Goal: Task Accomplishment & Management: Manage account settings

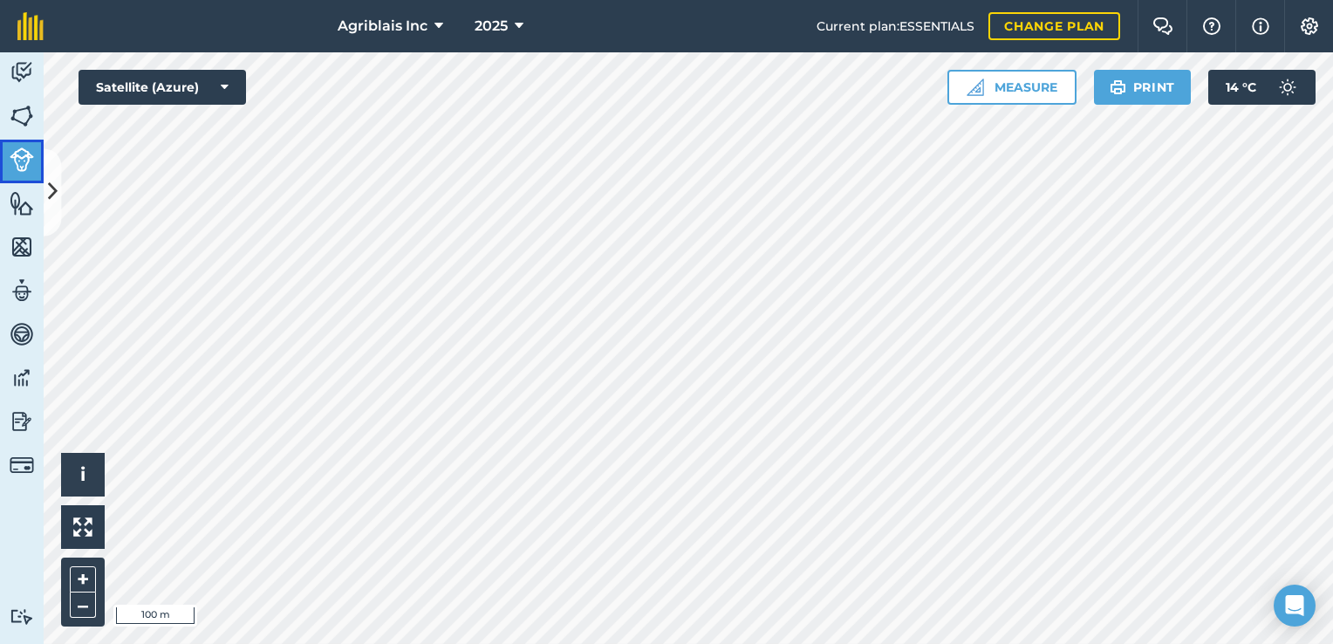
click at [28, 159] on img at bounding box center [22, 159] width 24 height 24
click at [53, 193] on icon at bounding box center [53, 192] width 10 height 31
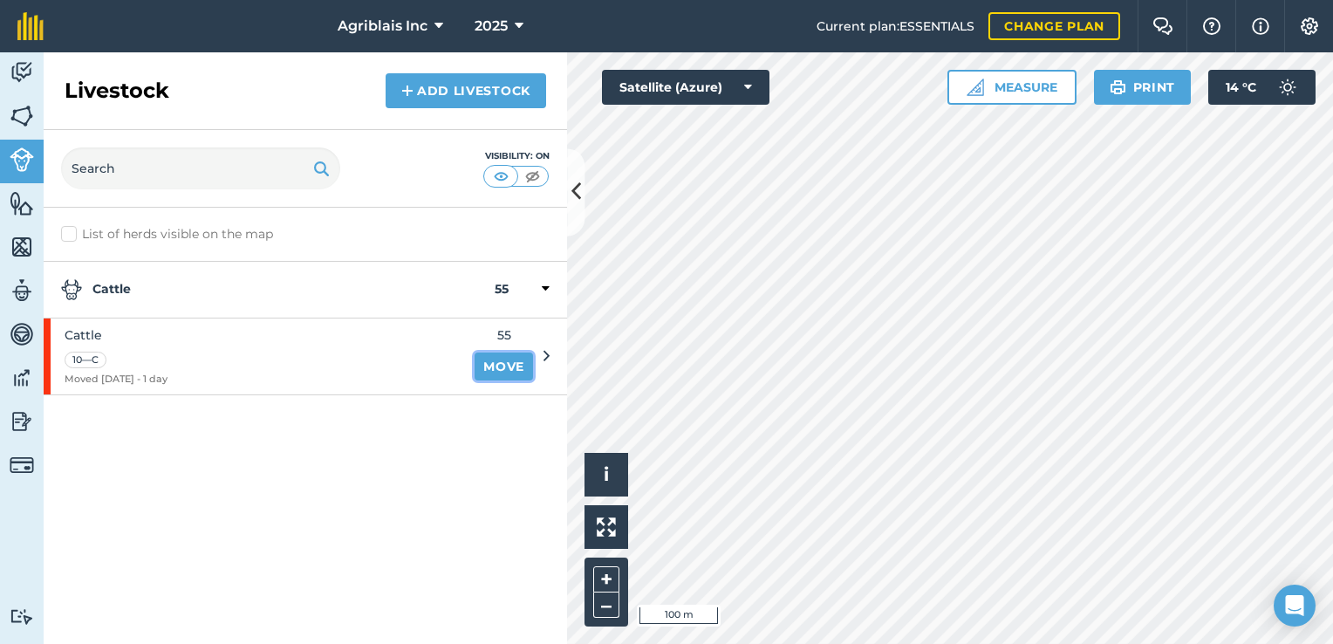
click at [513, 367] on link "Move" at bounding box center [504, 367] width 58 height 28
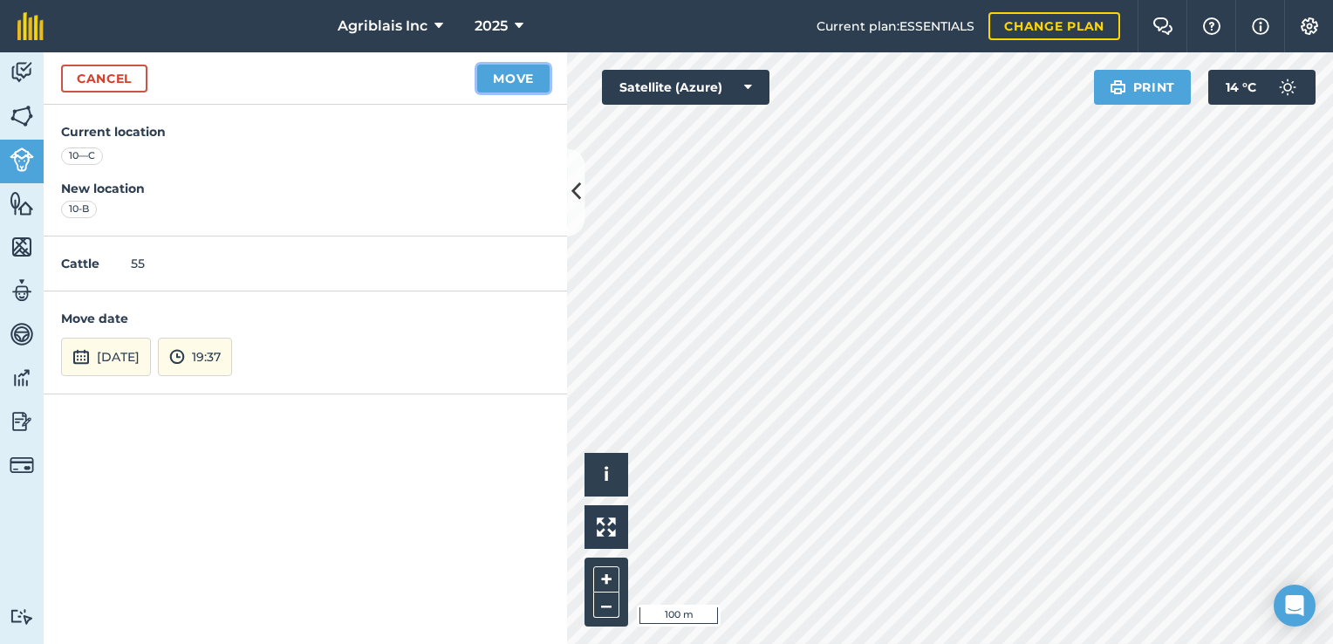
click at [508, 74] on button "Move" at bounding box center [513, 79] width 72 height 28
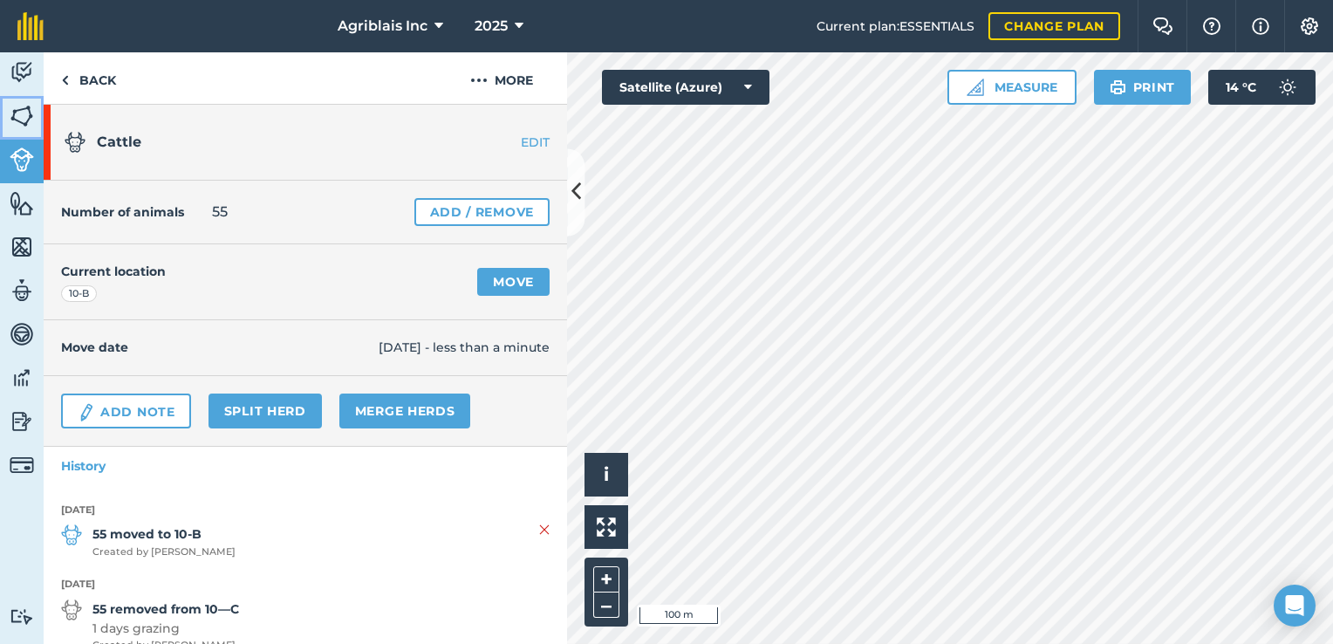
click at [5, 112] on link "Fields" at bounding box center [22, 118] width 44 height 44
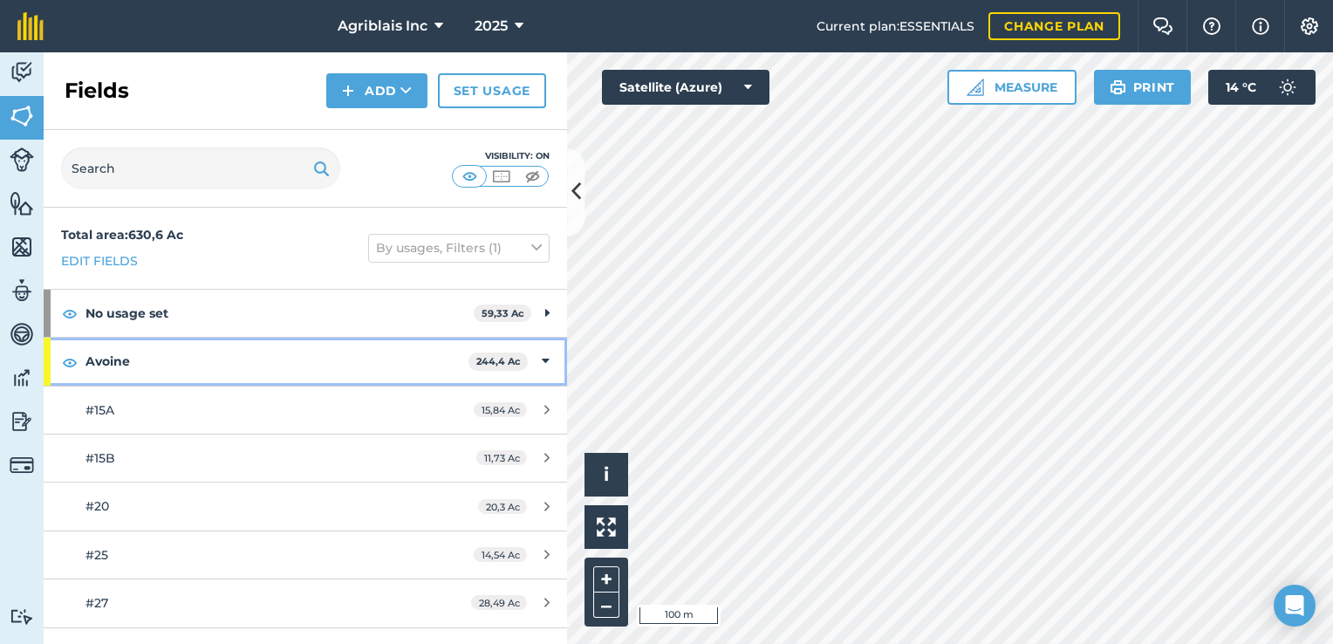
click at [542, 361] on icon at bounding box center [546, 361] width 8 height 19
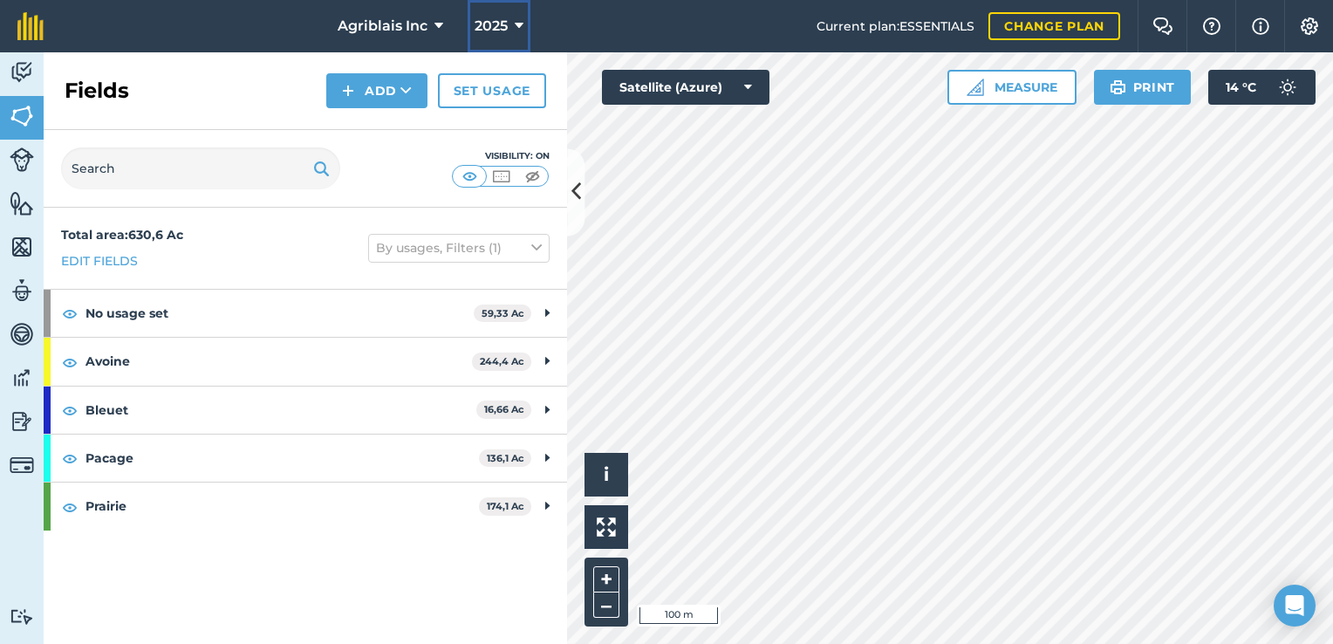
click at [515, 24] on icon at bounding box center [519, 26] width 9 height 21
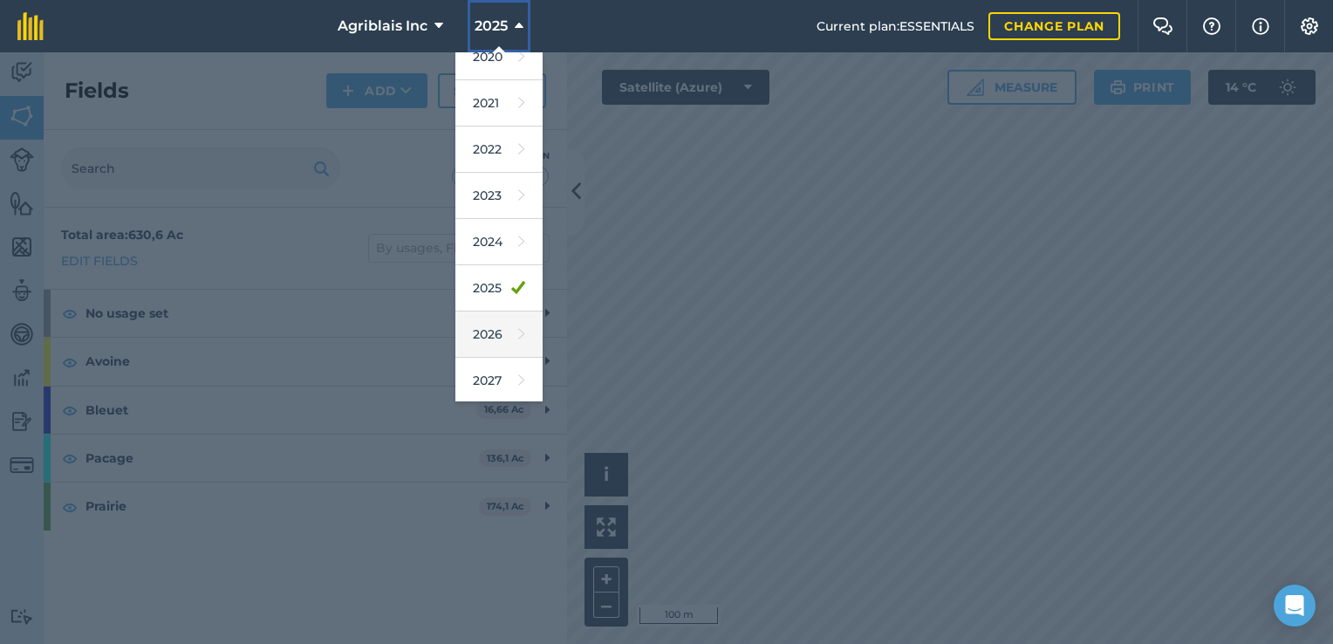
scroll to position [157, 0]
click at [502, 331] on link "2026" at bounding box center [499, 335] width 87 height 46
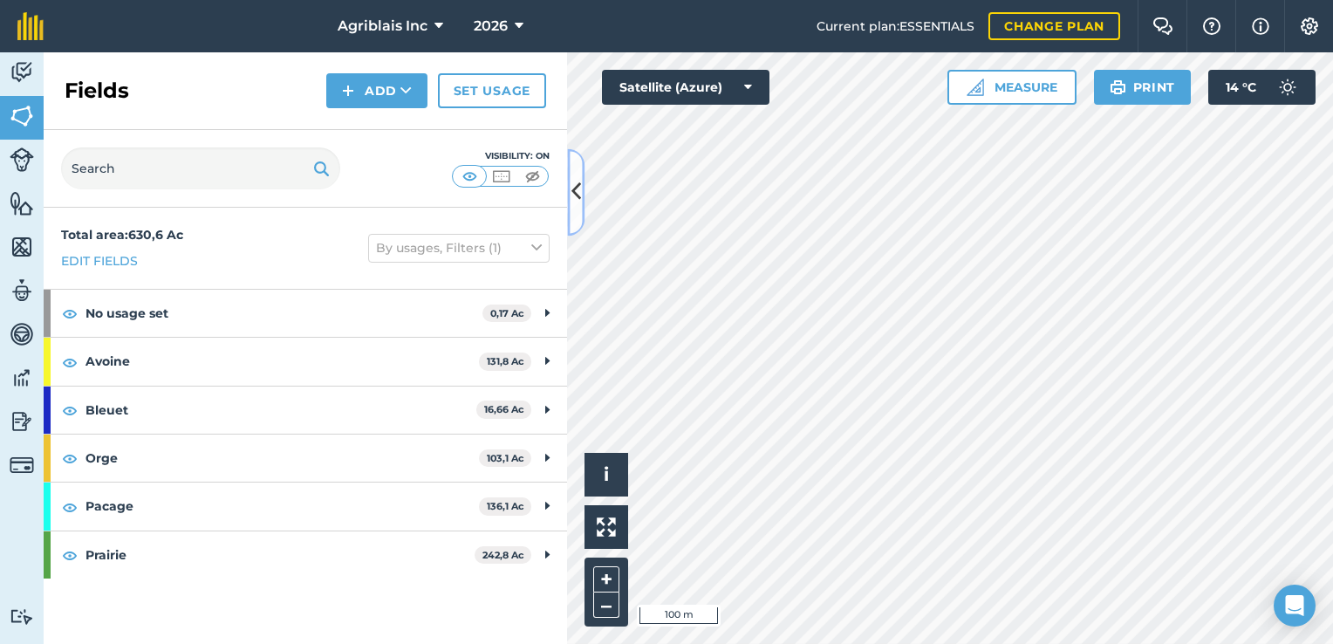
click at [576, 218] on button at bounding box center [575, 191] width 17 height 87
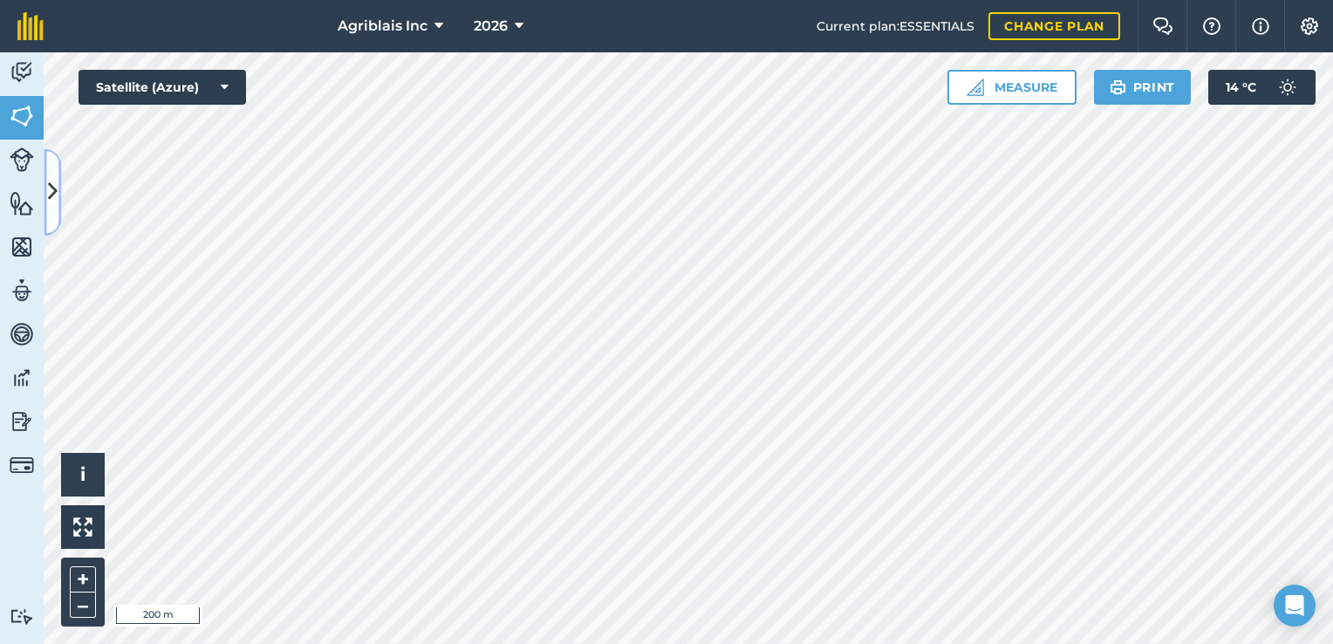
click at [57, 192] on icon at bounding box center [53, 192] width 10 height 31
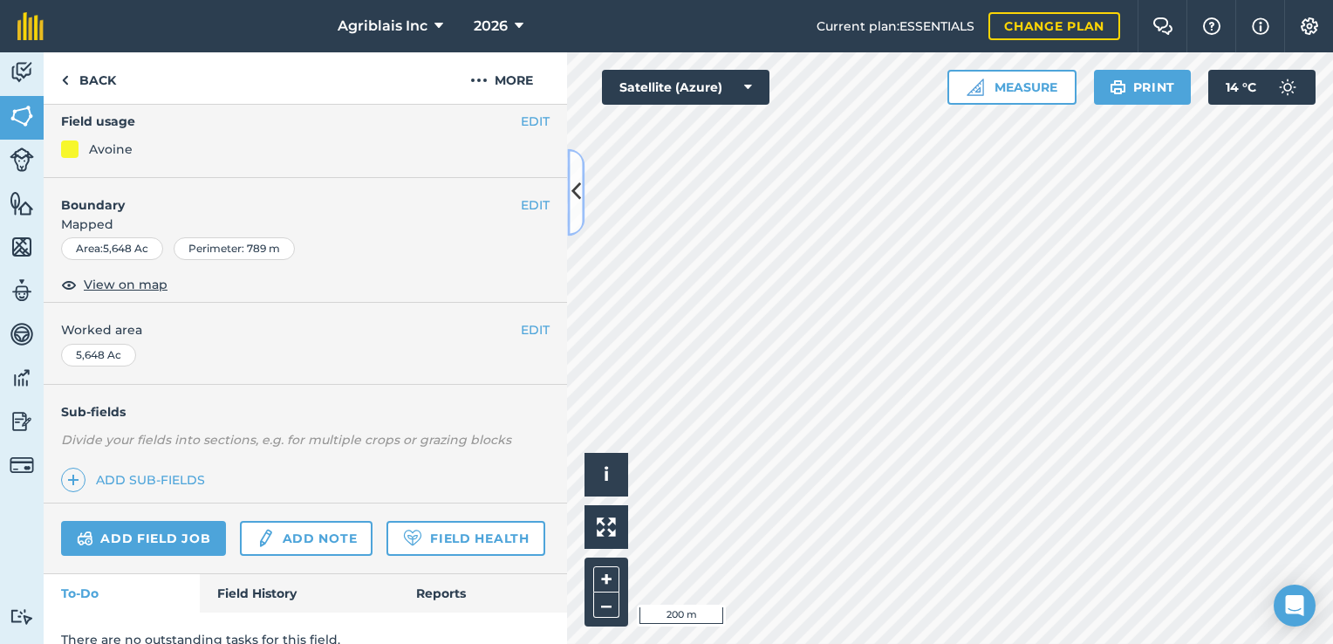
scroll to position [223, 0]
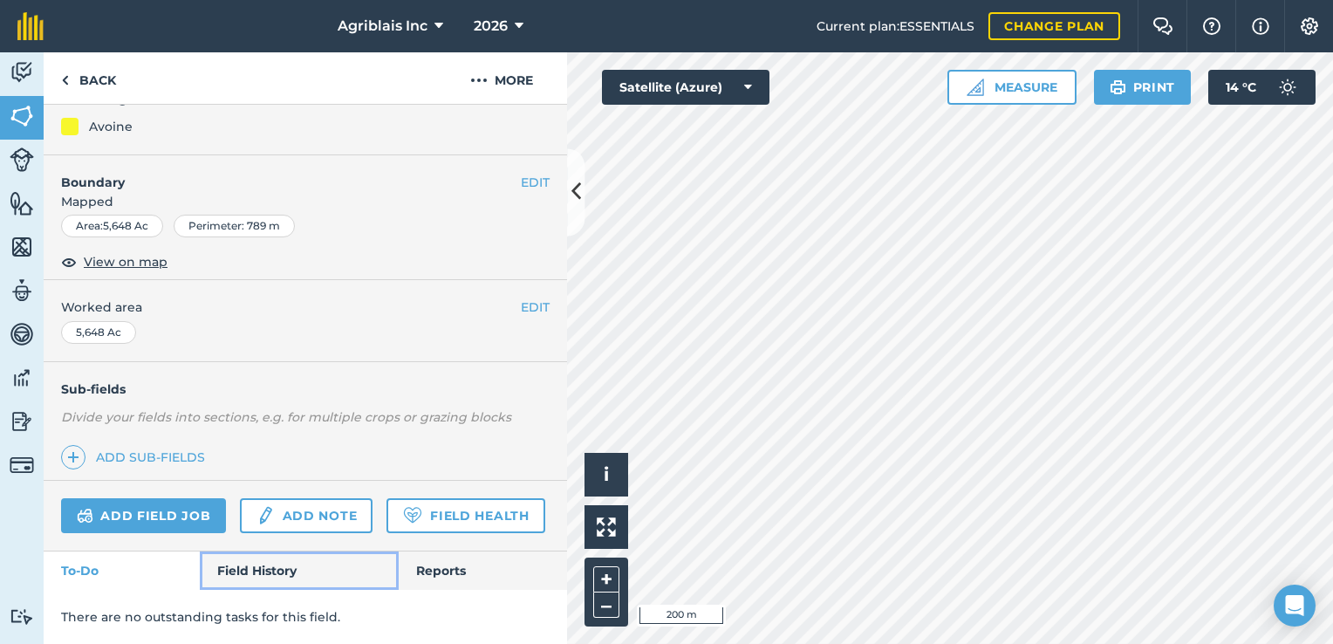
click at [283, 564] on link "Field History" at bounding box center [299, 571] width 198 height 38
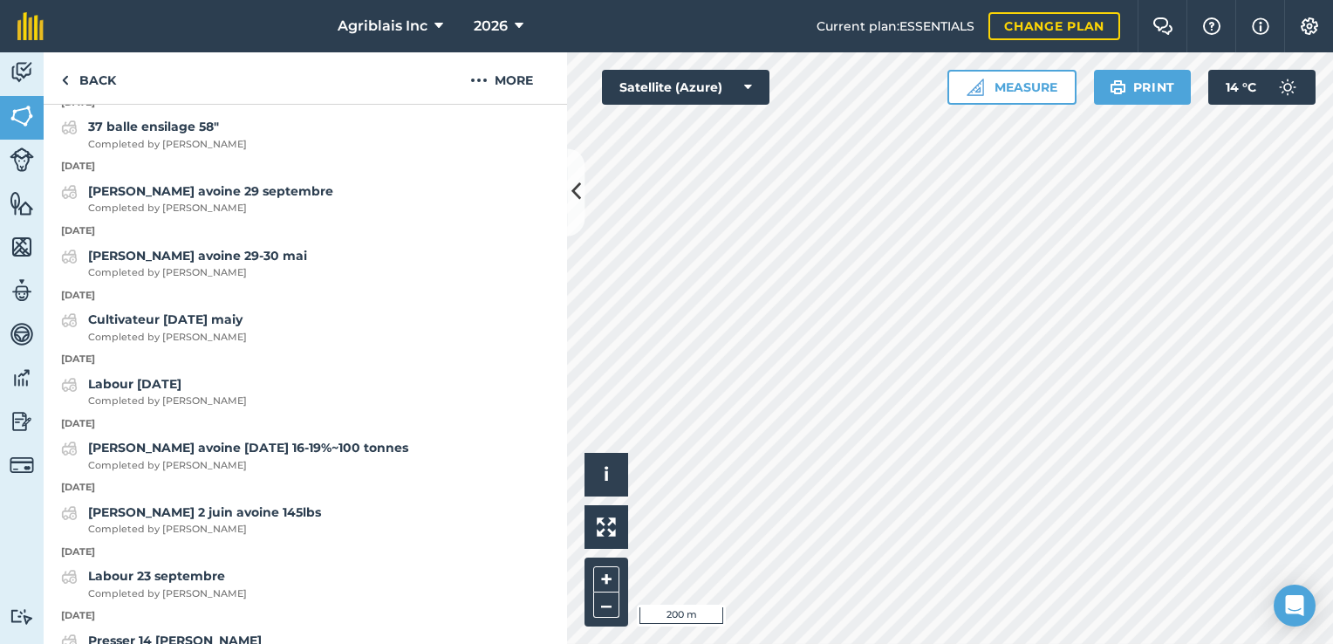
scroll to position [1114, 0]
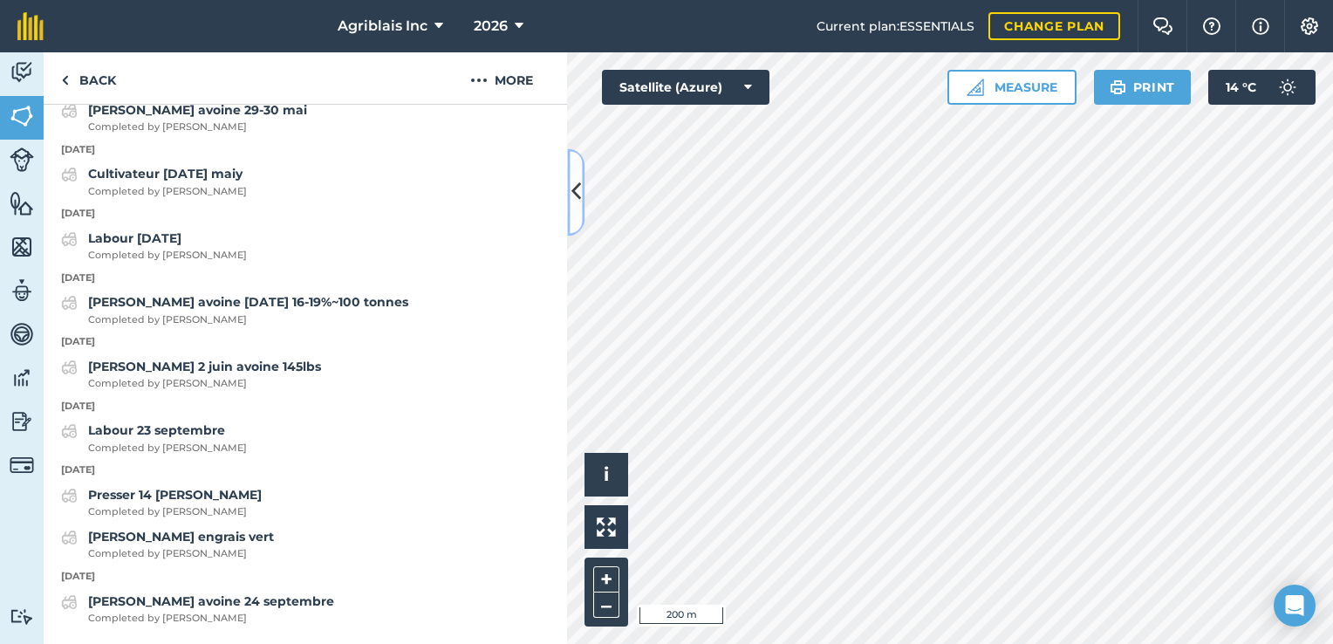
click at [583, 189] on button at bounding box center [575, 191] width 17 height 87
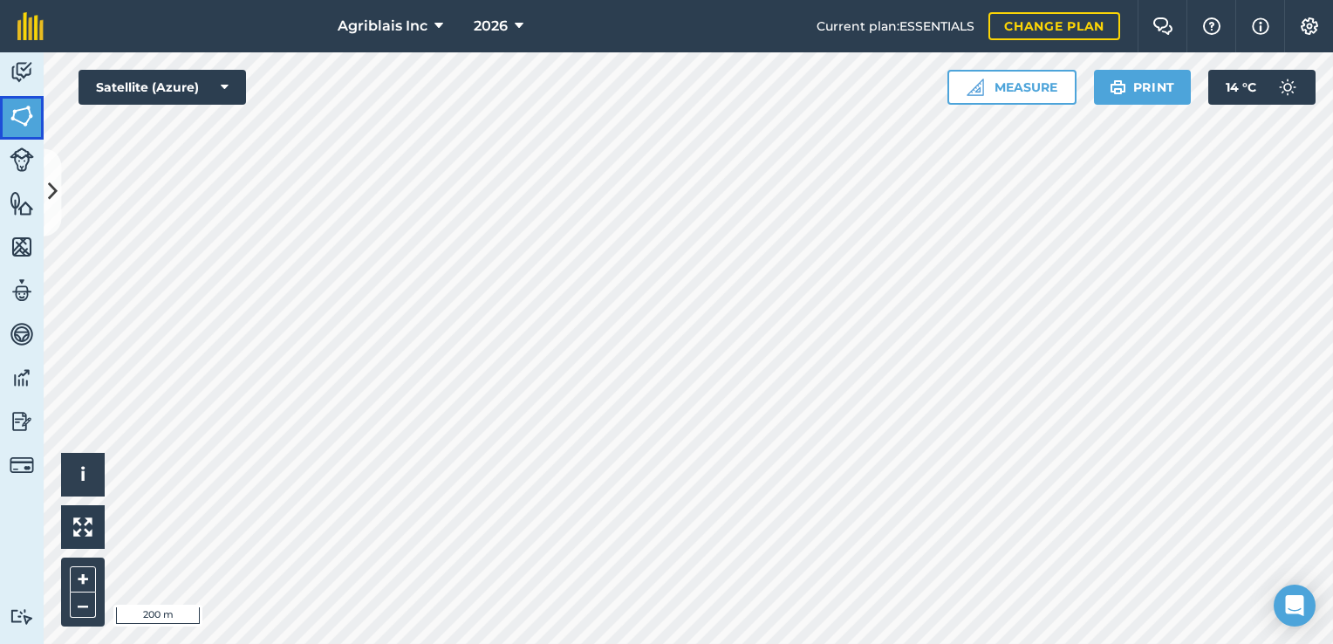
click at [17, 118] on img at bounding box center [22, 116] width 24 height 26
click at [46, 185] on button at bounding box center [52, 191] width 17 height 87
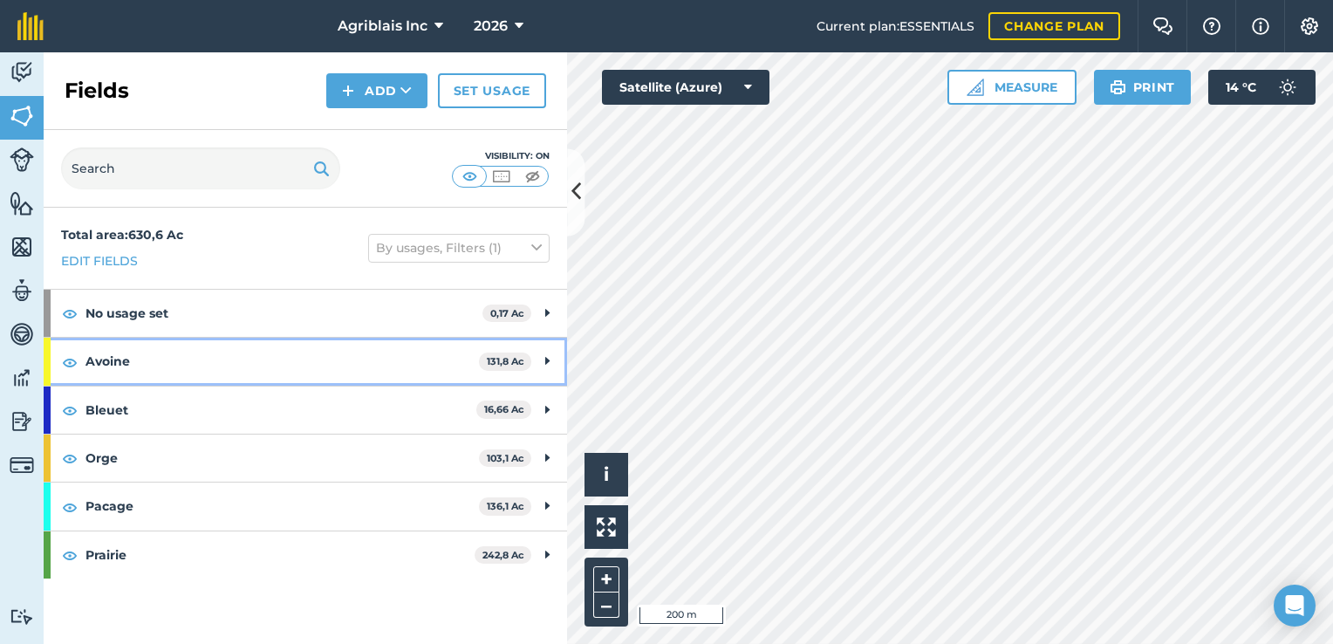
click at [547, 359] on icon at bounding box center [547, 361] width 4 height 19
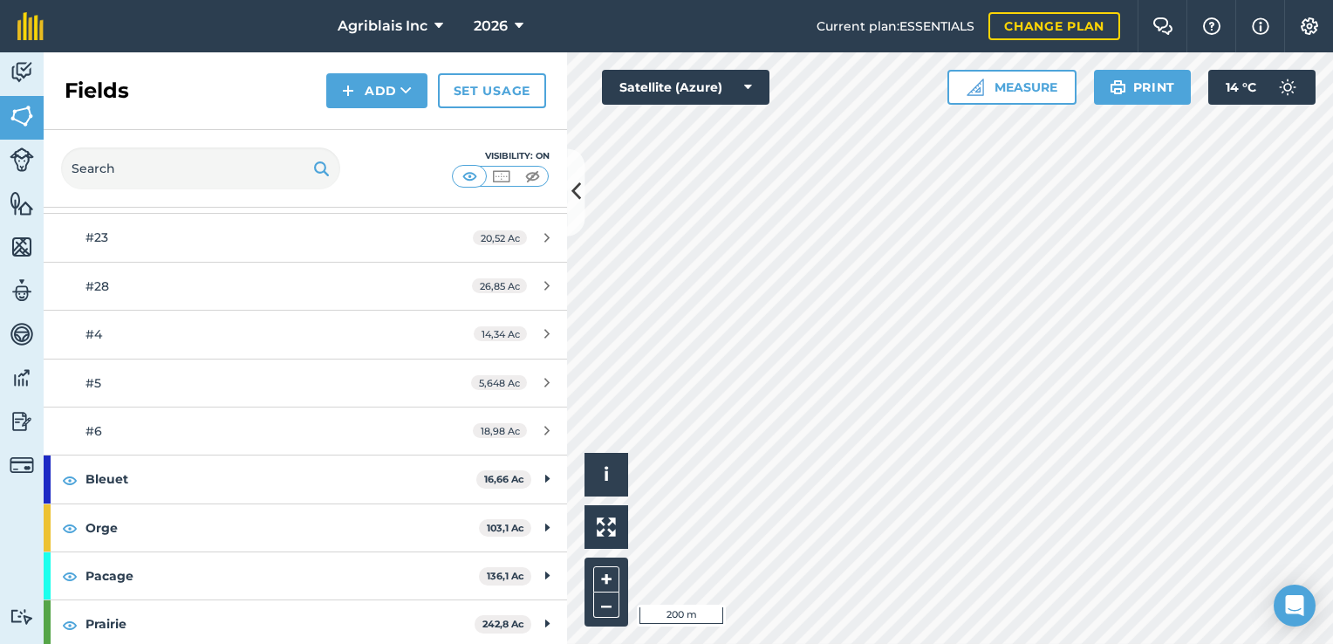
scroll to position [270, 0]
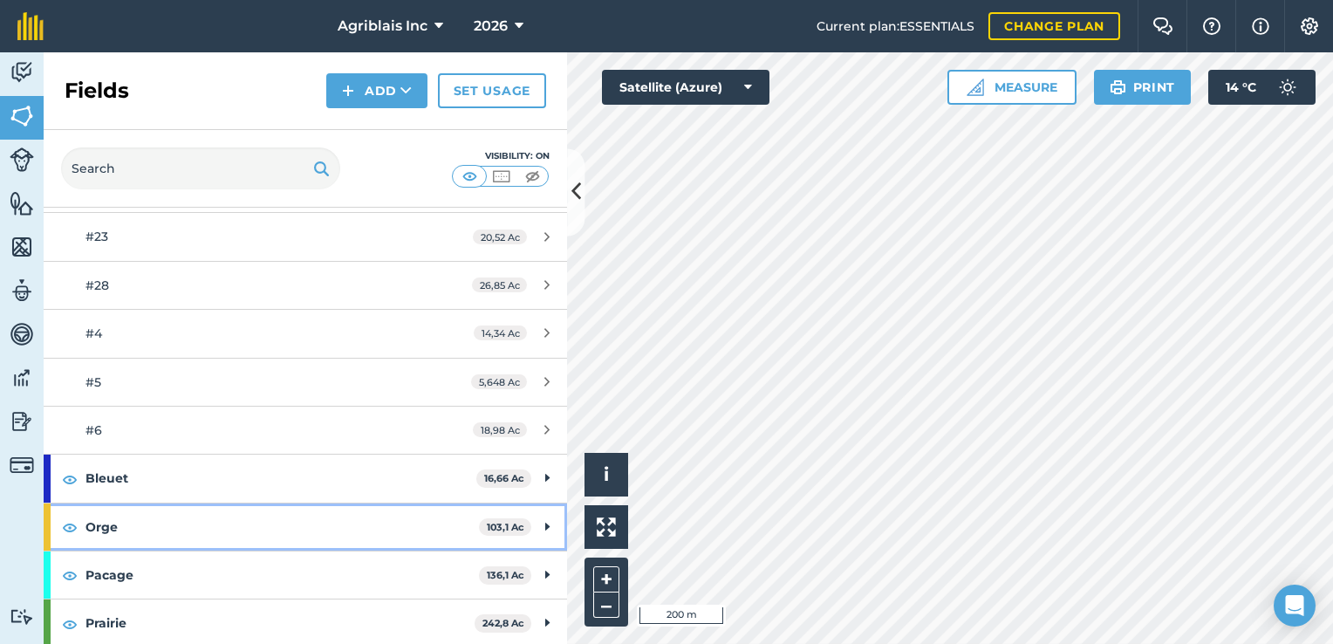
click at [545, 525] on icon at bounding box center [547, 526] width 4 height 19
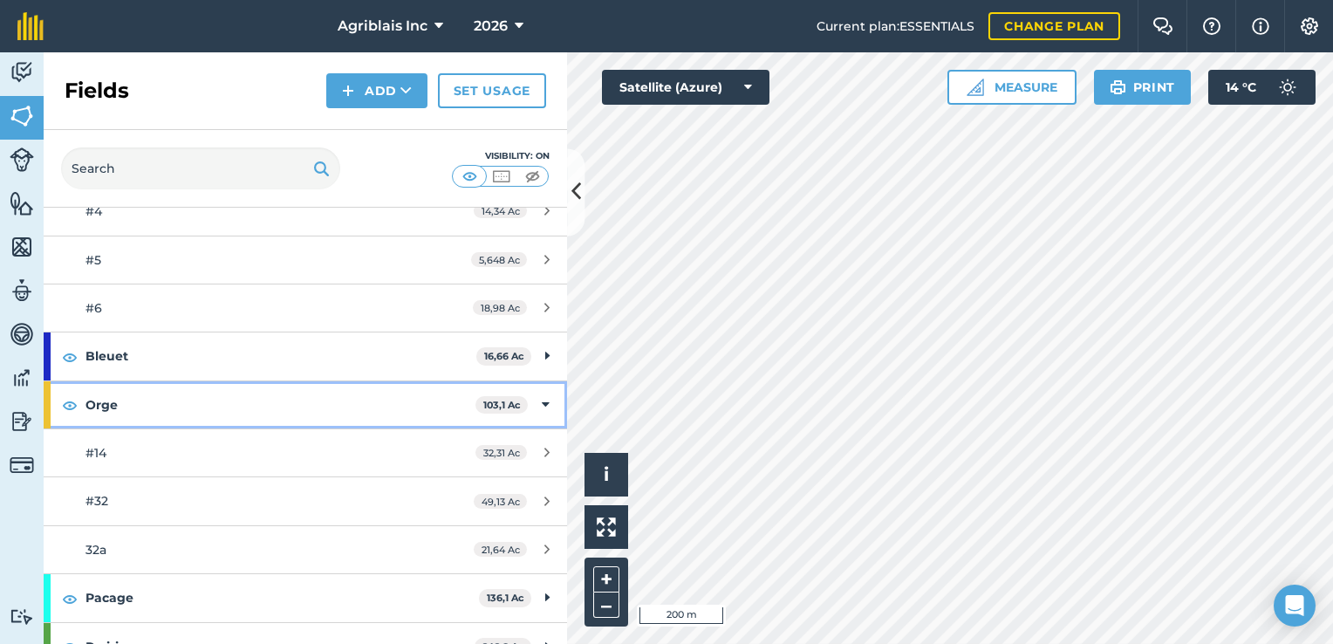
scroll to position [415, 0]
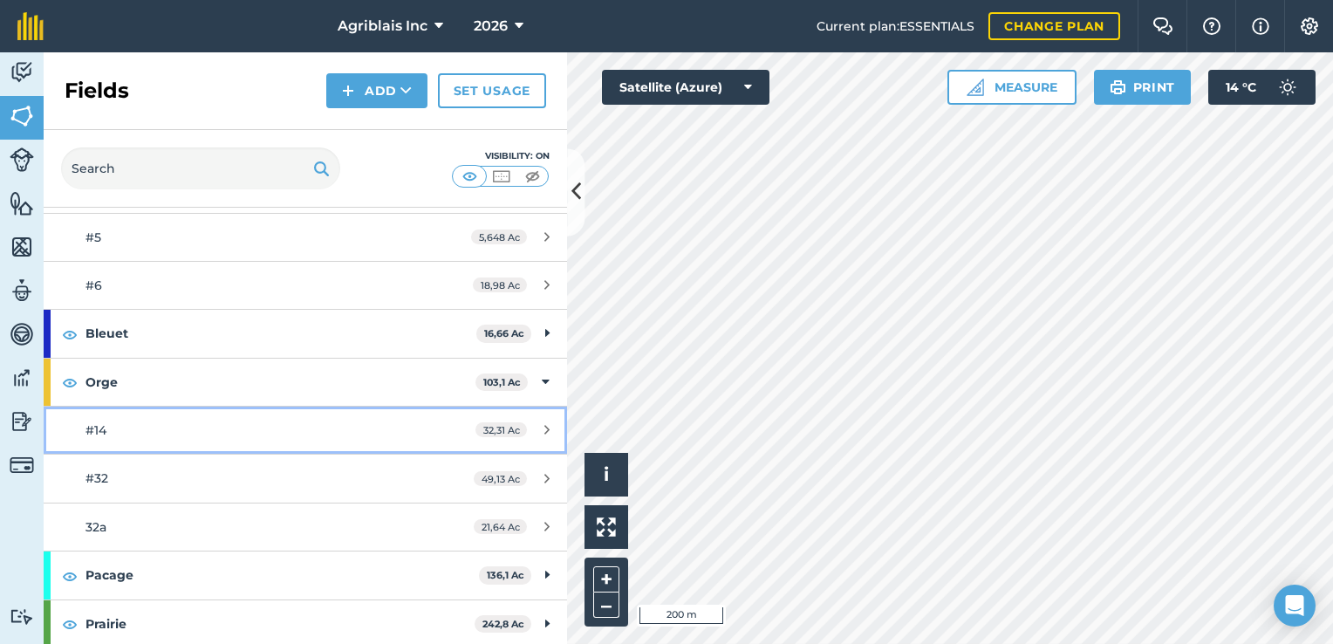
click at [346, 421] on div "#14" at bounding box center [250, 430] width 328 height 19
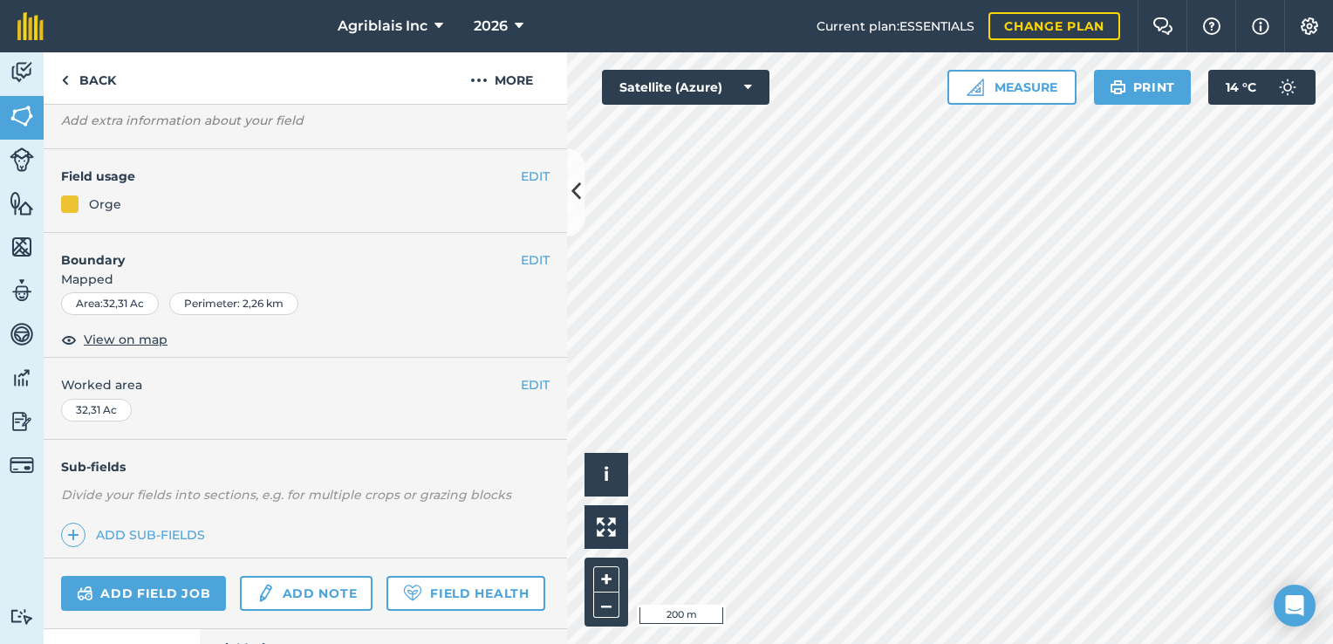
scroll to position [223, 0]
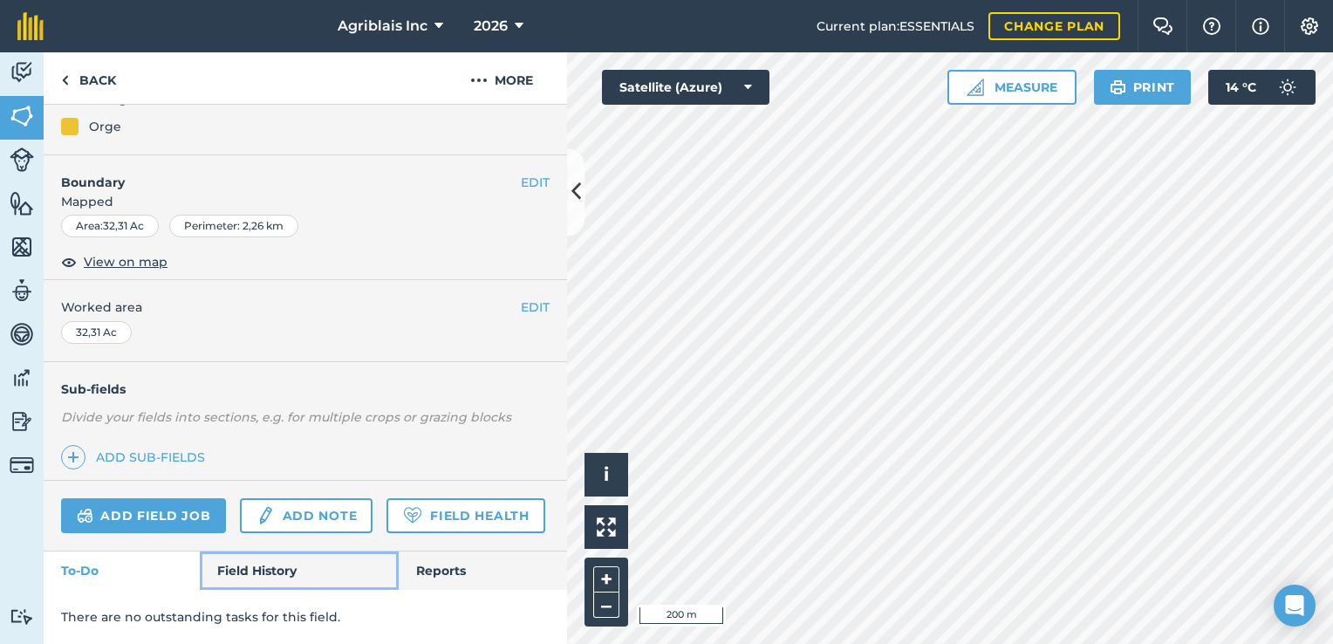
click at [294, 564] on link "Field History" at bounding box center [299, 571] width 198 height 38
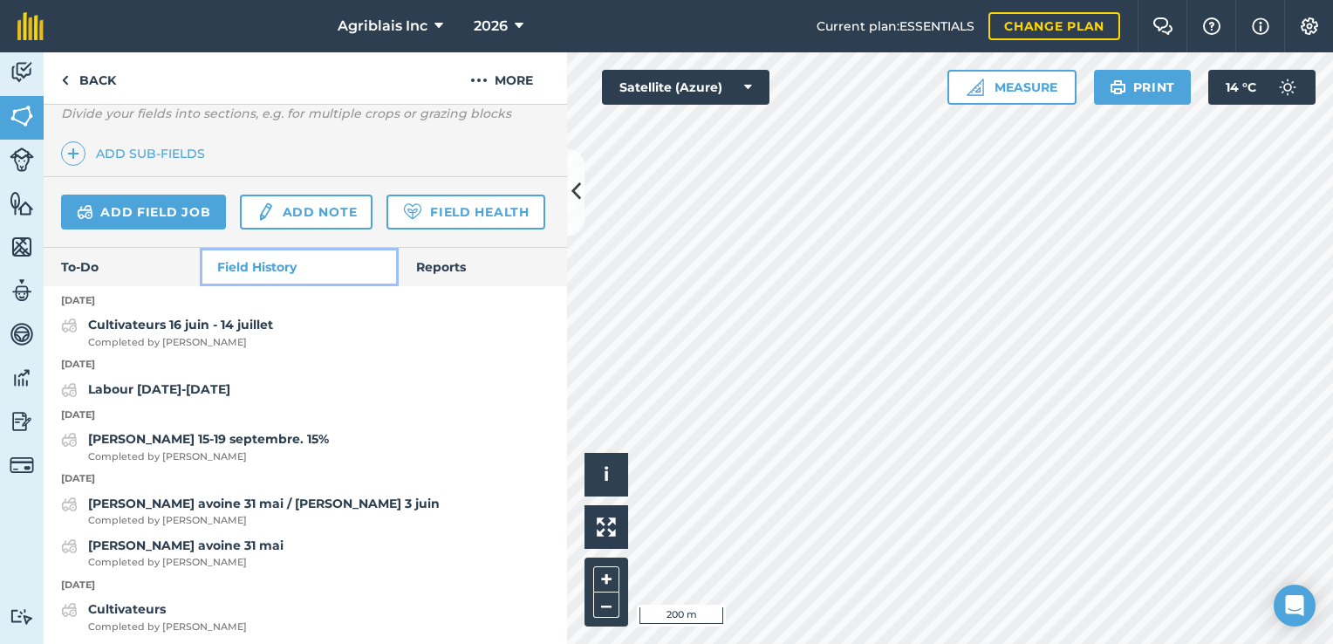
scroll to position [479, 0]
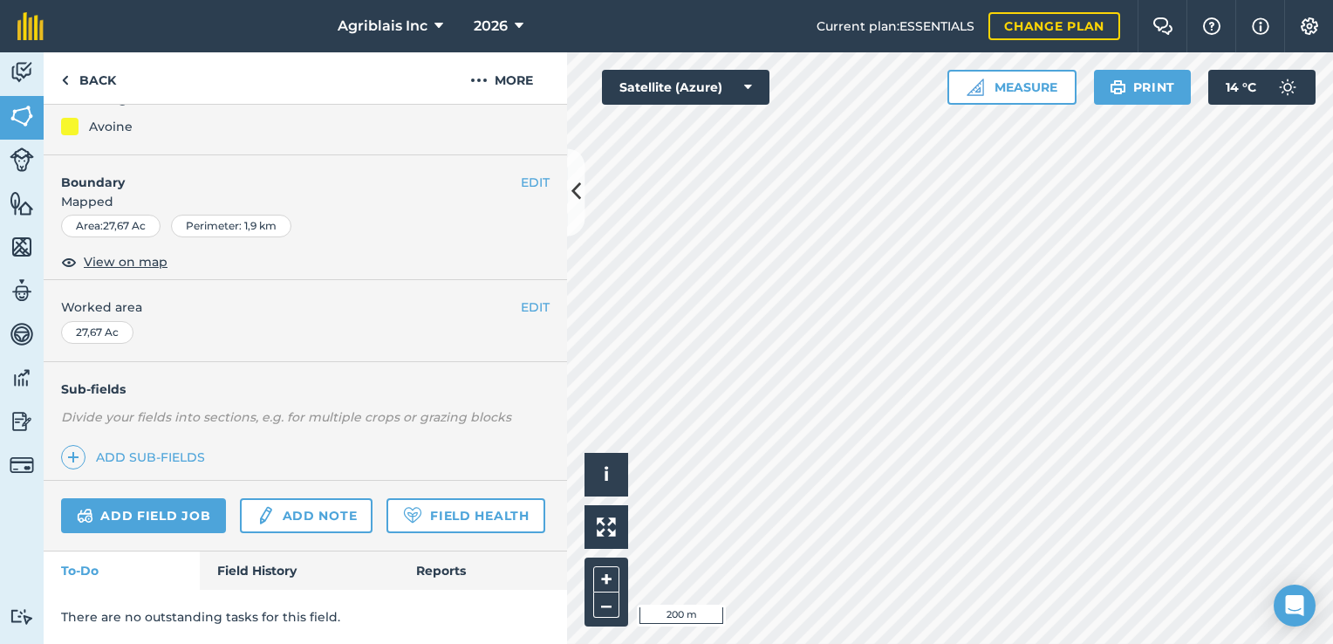
scroll to position [223, 0]
click at [283, 568] on link "Field History" at bounding box center [299, 571] width 198 height 38
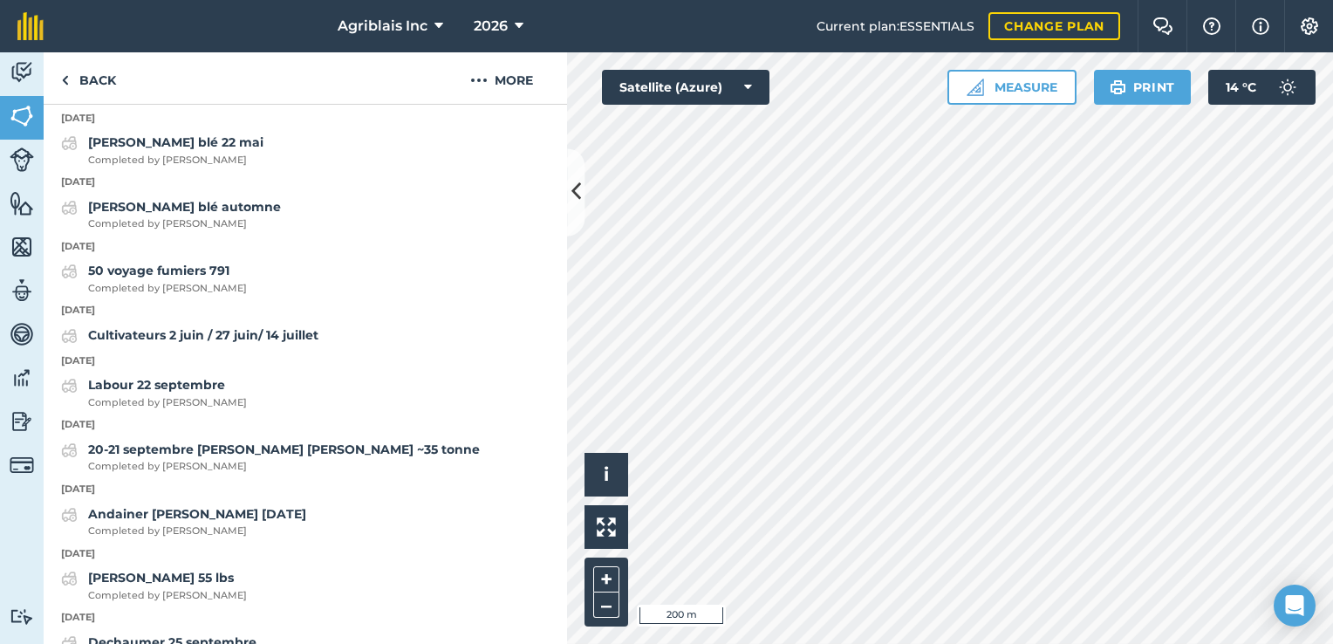
scroll to position [1183, 0]
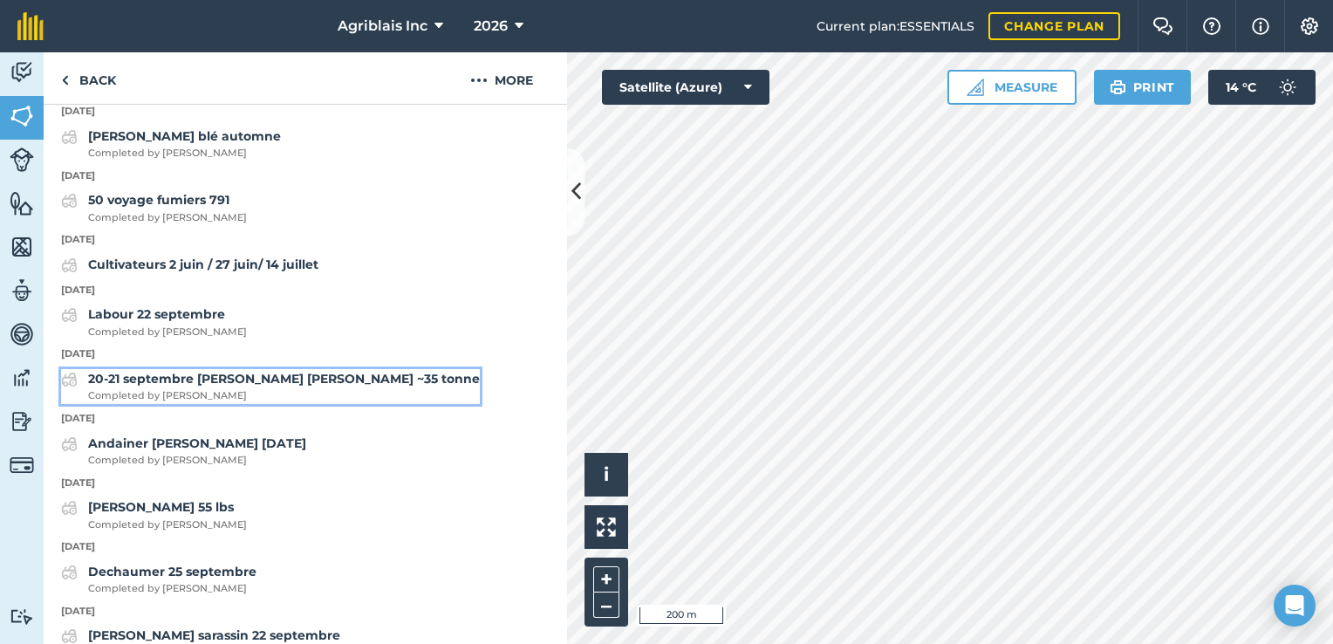
click at [199, 387] on strong "20-21 septembre [PERSON_NAME] [PERSON_NAME] ~35 tonne" at bounding box center [284, 379] width 392 height 16
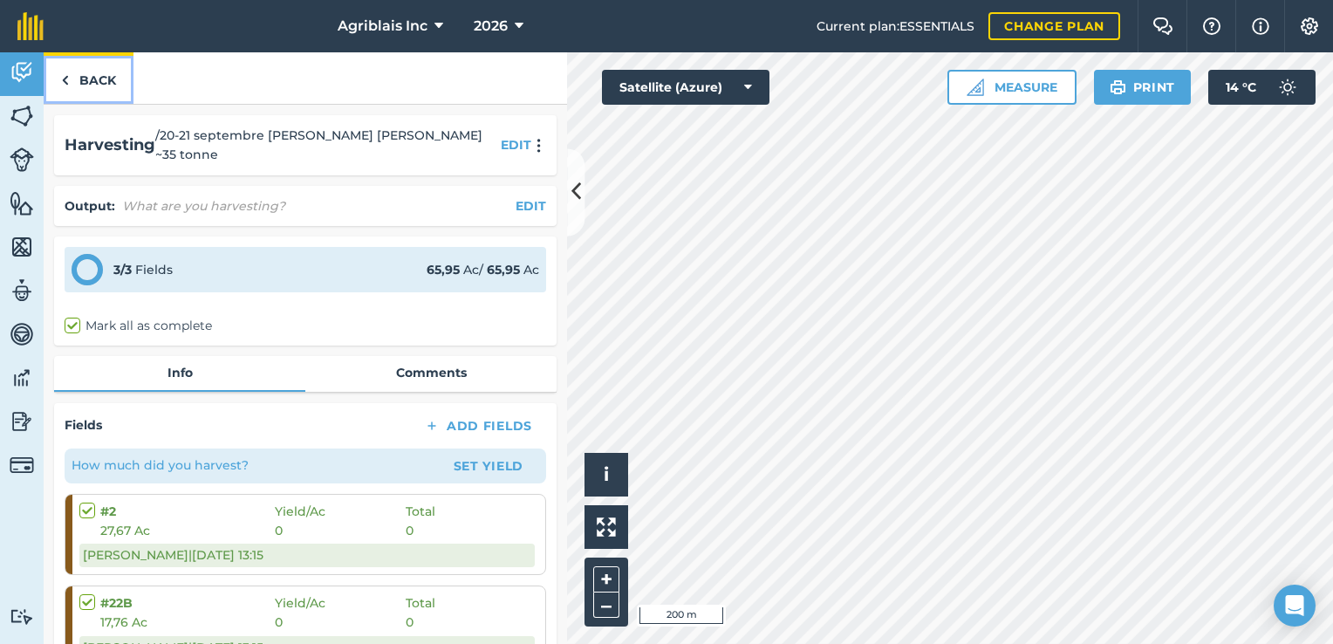
click at [82, 77] on link "Back" at bounding box center [89, 77] width 90 height 51
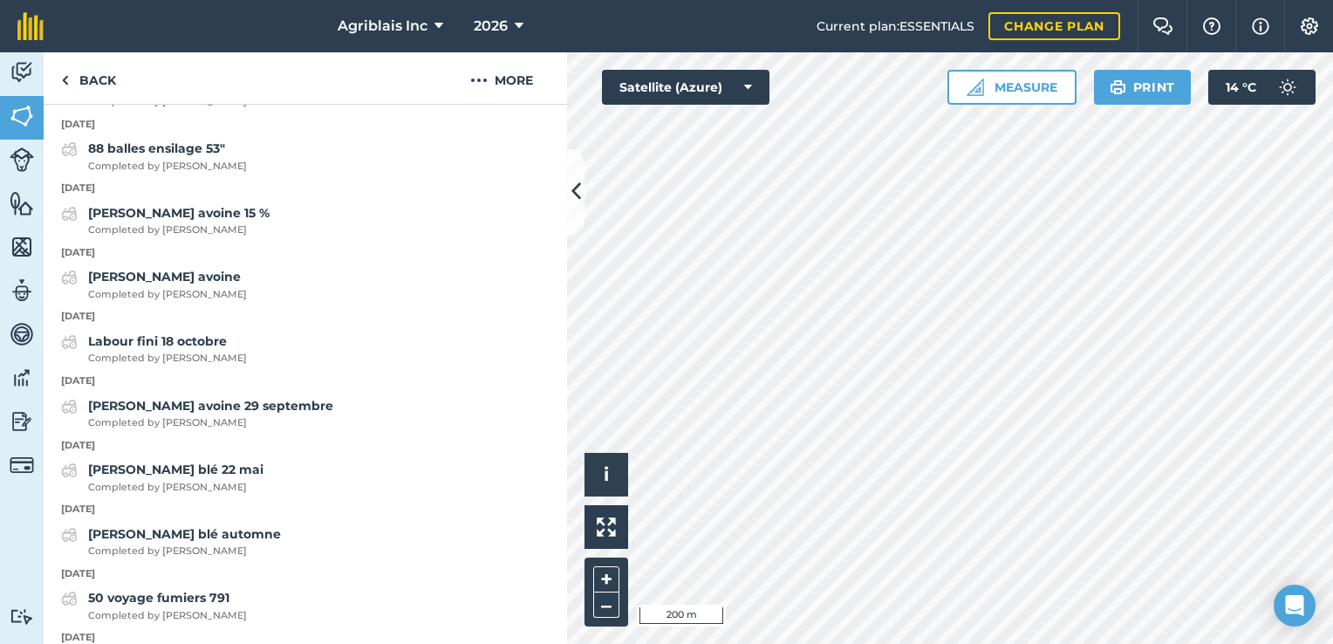
scroll to position [698, 0]
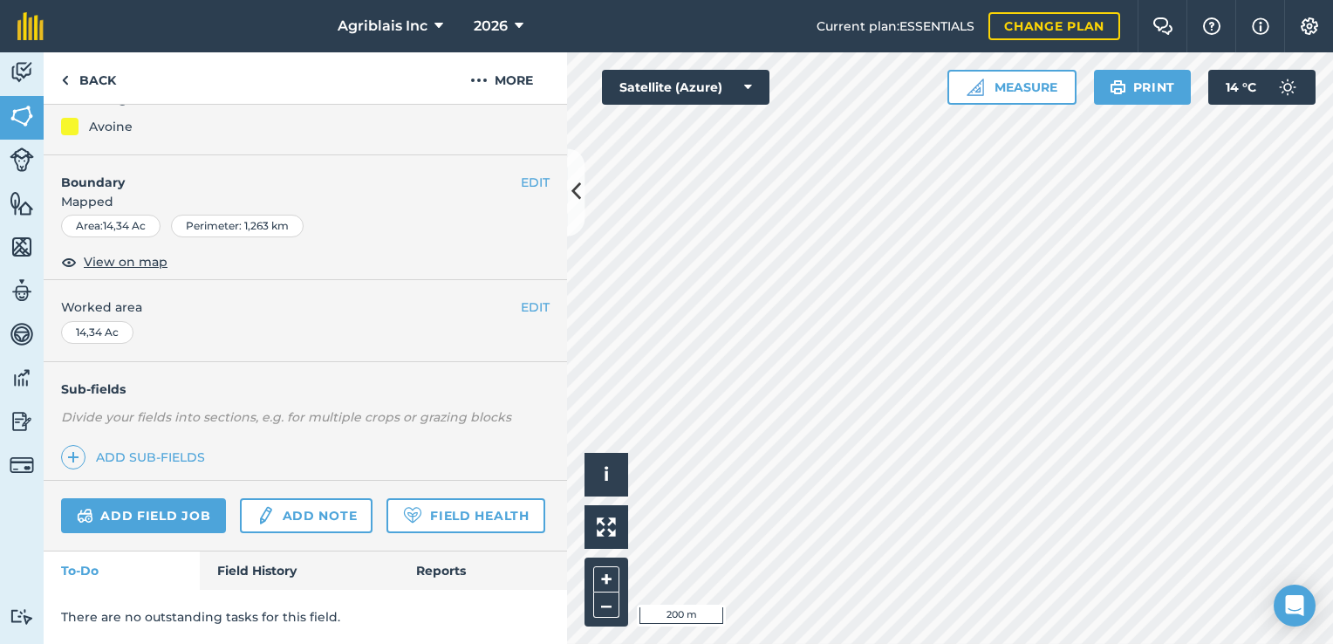
scroll to position [223, 0]
click at [276, 577] on link "Field History" at bounding box center [299, 571] width 198 height 38
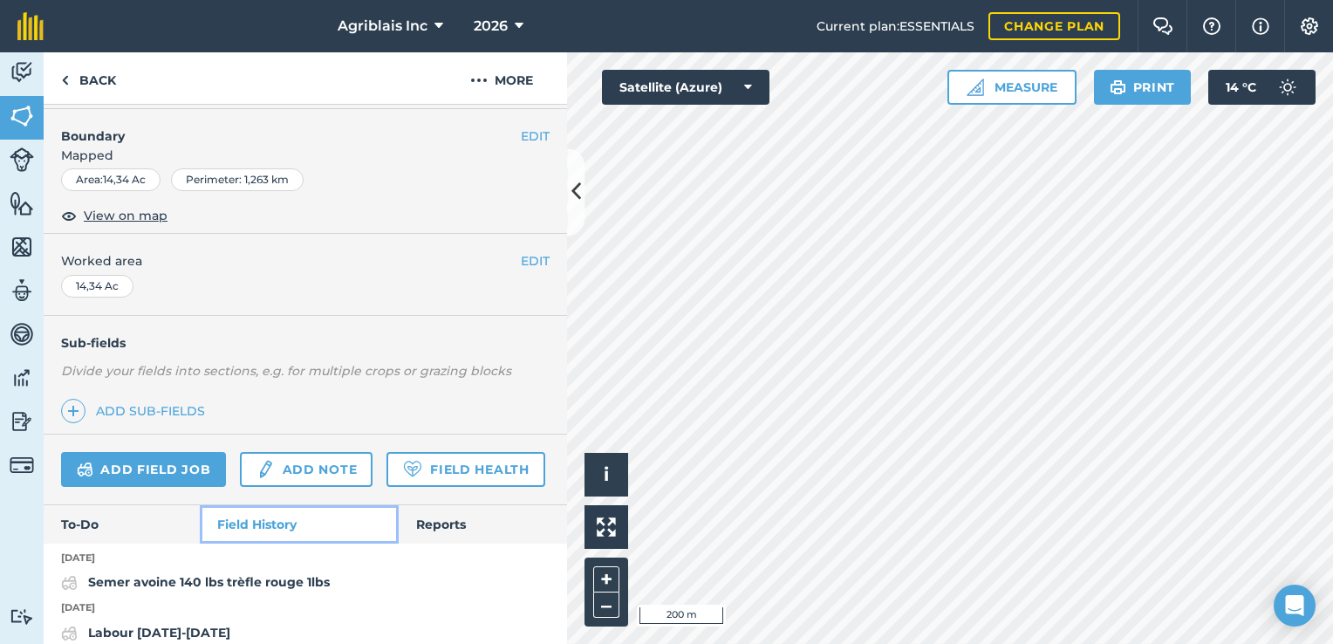
scroll to position [672, 0]
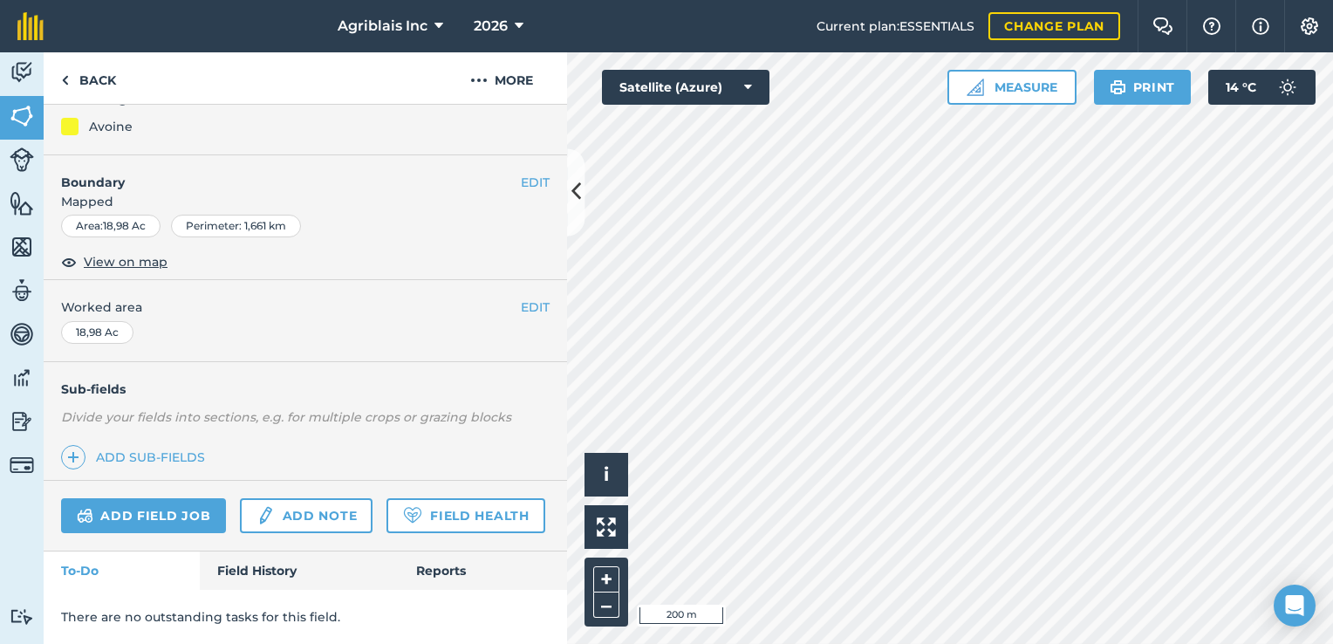
scroll to position [223, 0]
click at [302, 575] on link "Field History" at bounding box center [299, 571] width 198 height 38
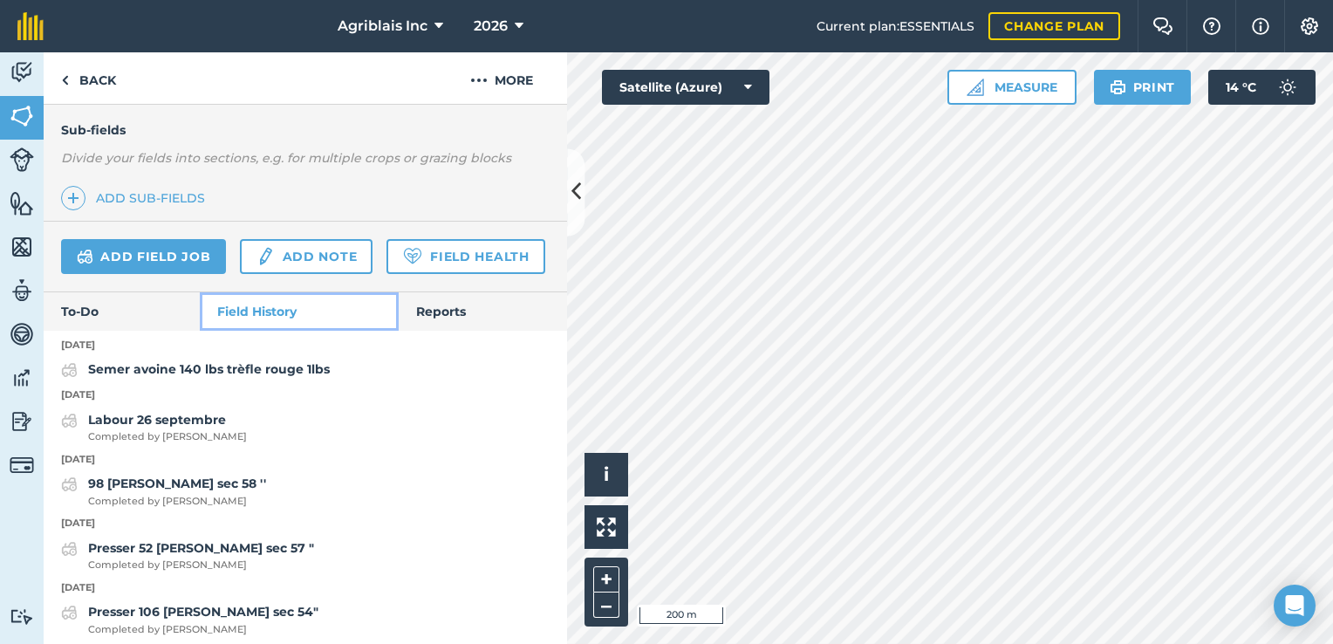
scroll to position [558, 0]
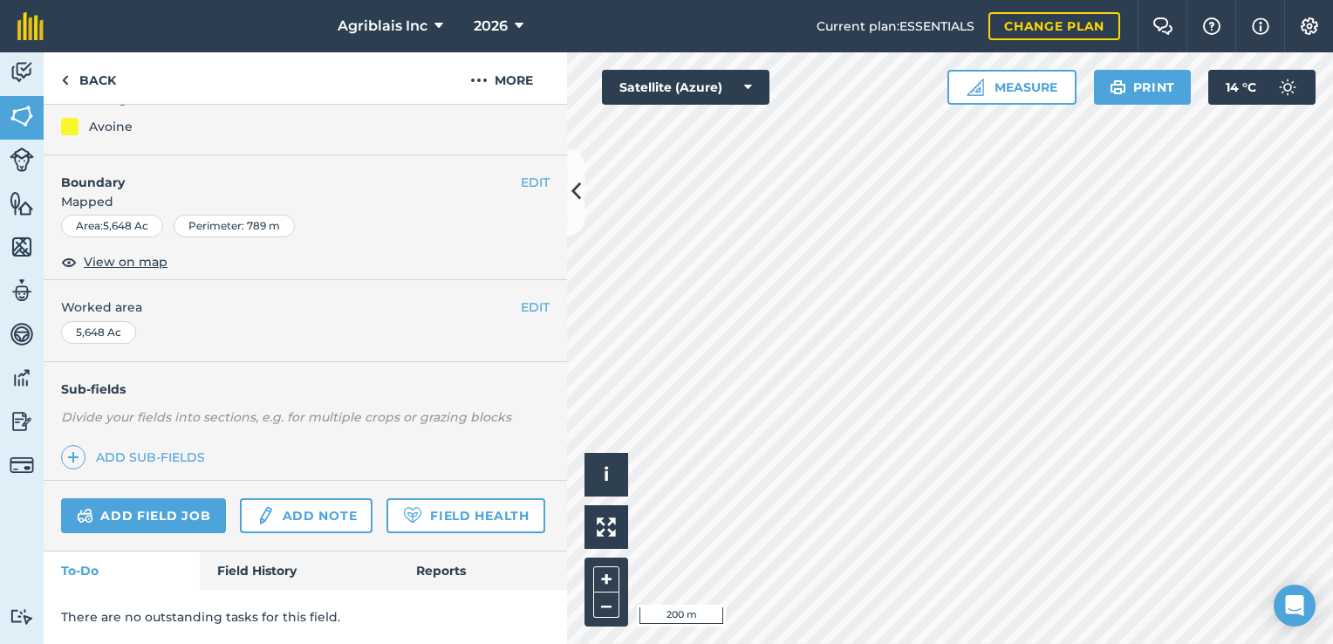
scroll to position [223, 0]
click at [243, 579] on link "Field History" at bounding box center [299, 571] width 198 height 38
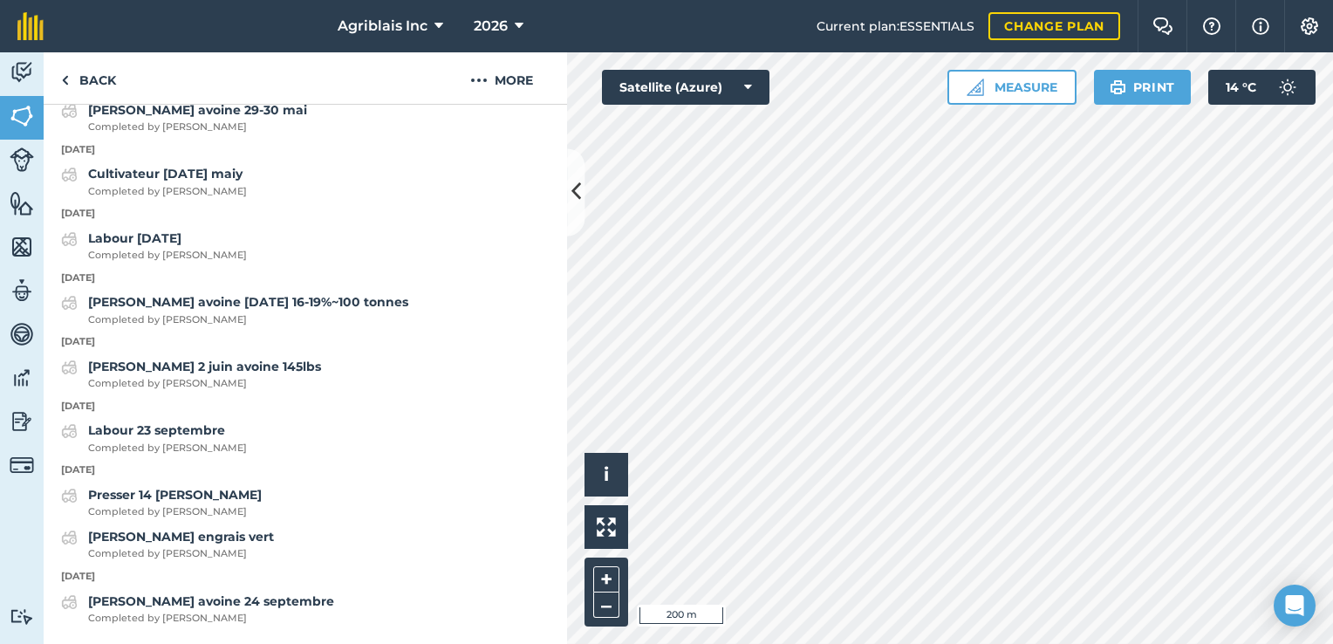
scroll to position [1114, 0]
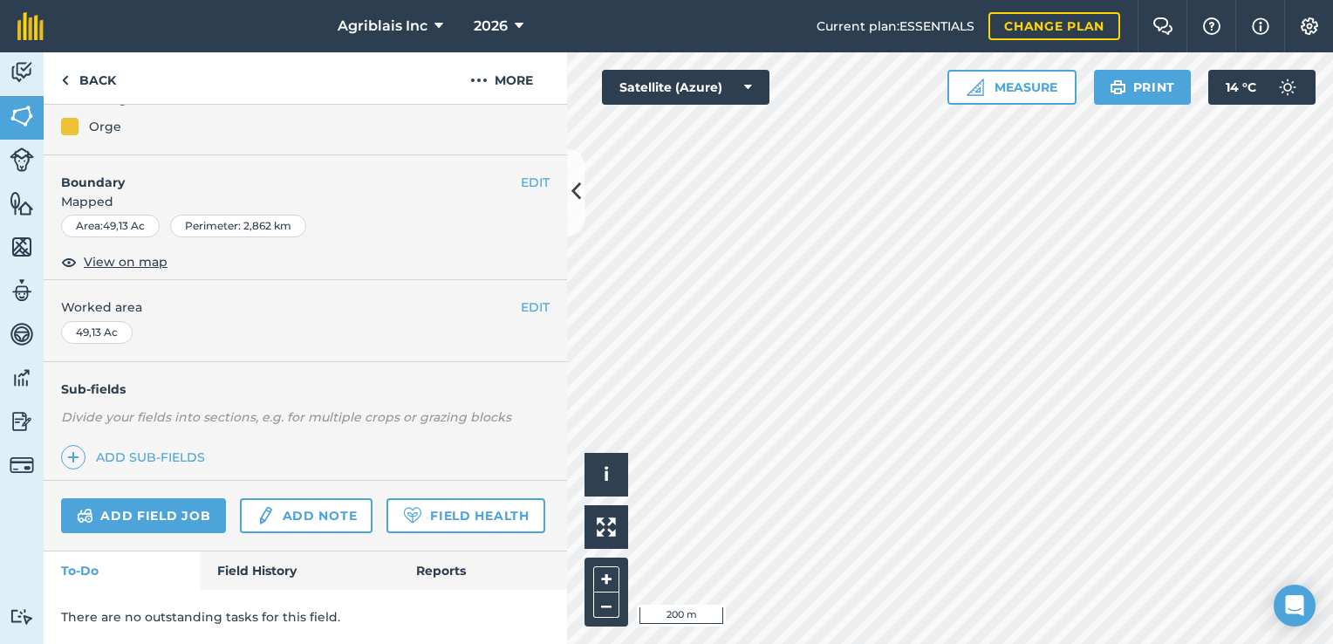
scroll to position [223, 0]
click at [271, 565] on link "Field History" at bounding box center [299, 571] width 198 height 38
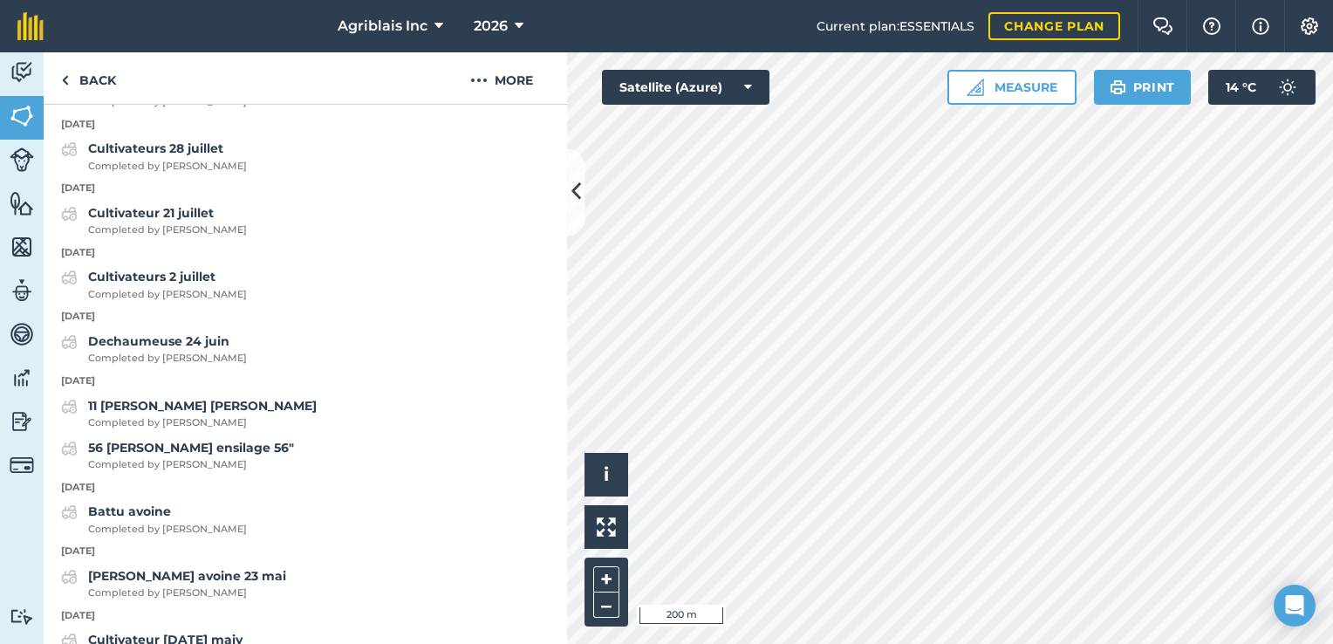
scroll to position [698, 0]
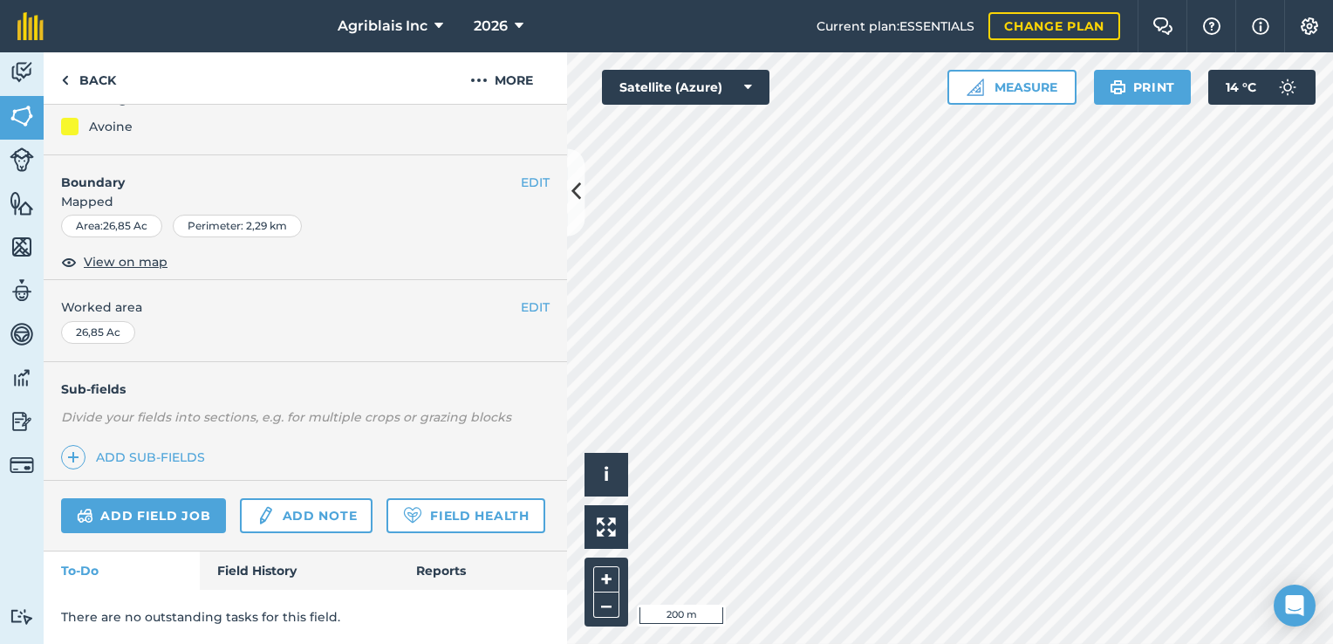
scroll to position [223, 0]
click at [264, 565] on link "Field History" at bounding box center [299, 571] width 198 height 38
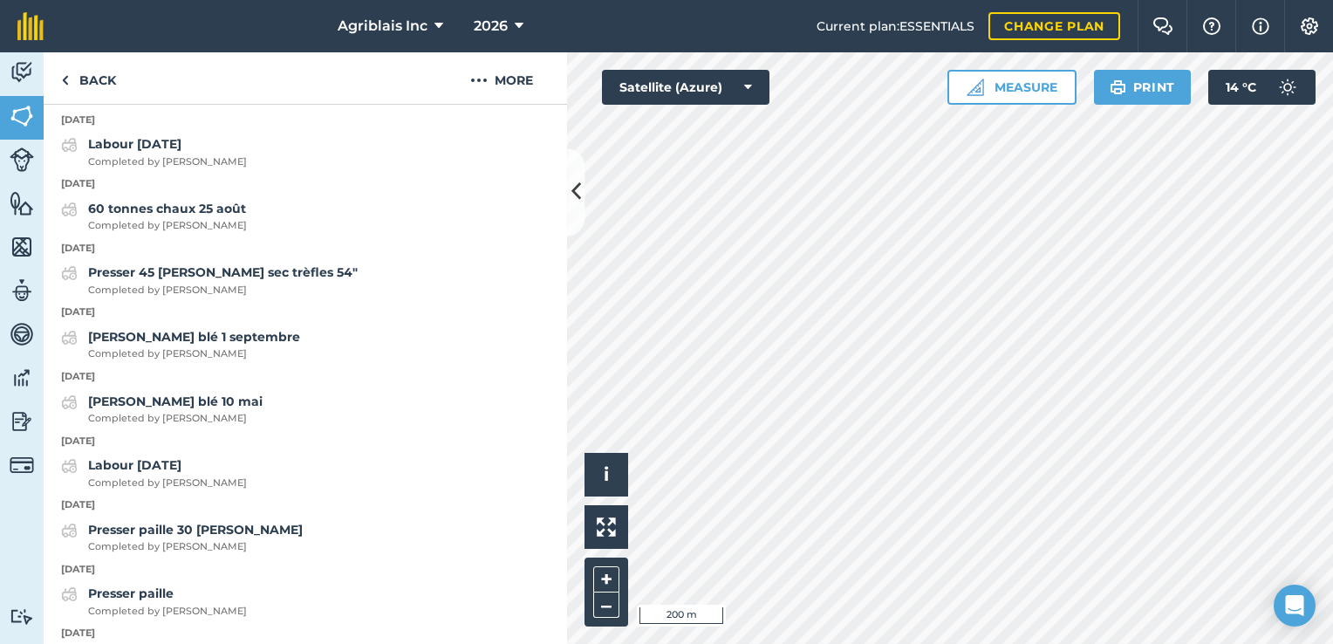
scroll to position [1271, 0]
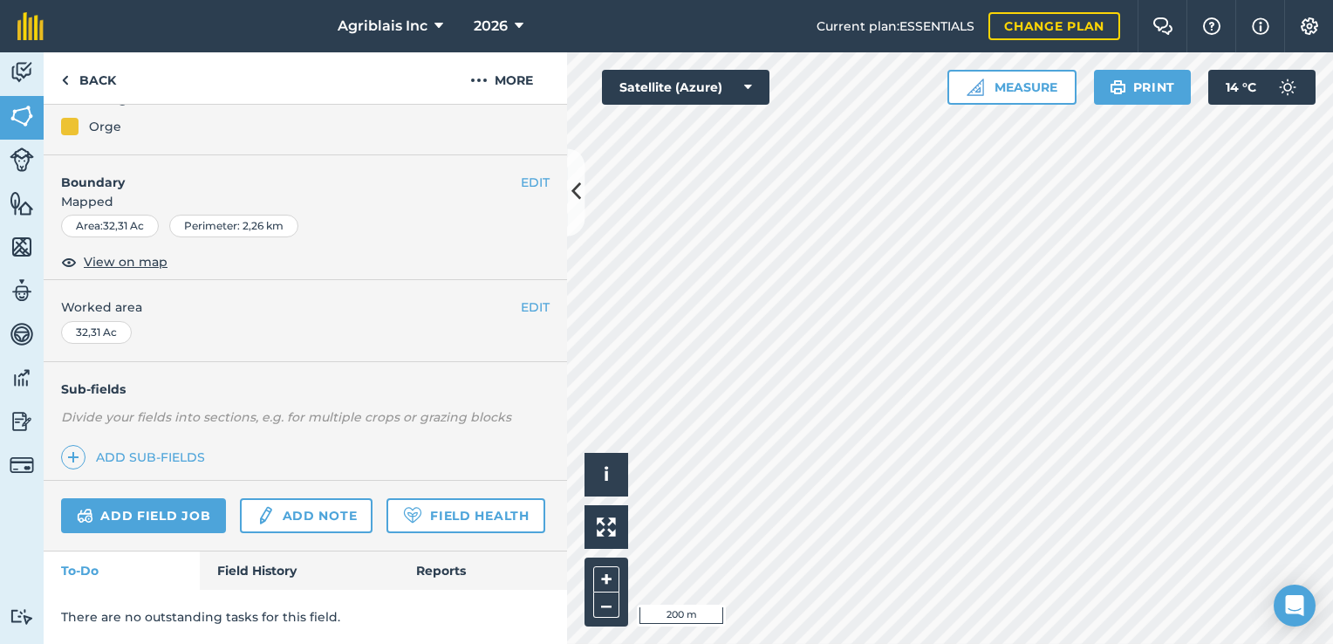
scroll to position [223, 0]
click at [255, 567] on link "Field History" at bounding box center [299, 571] width 198 height 38
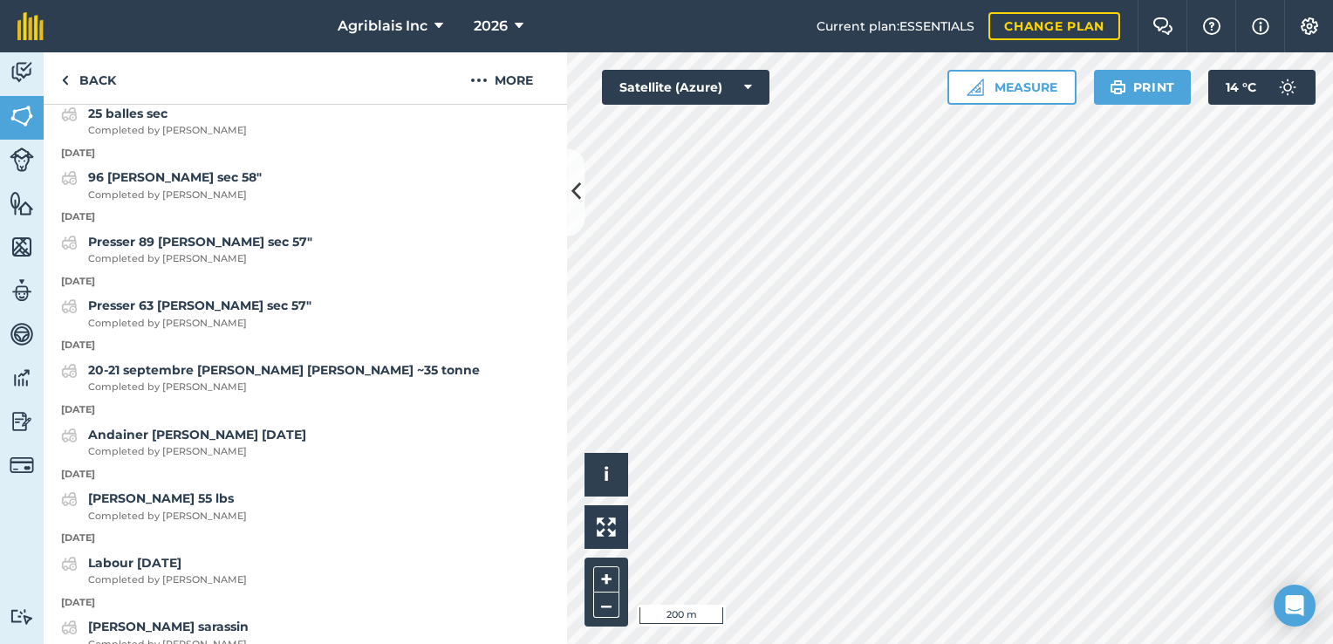
scroll to position [704, 0]
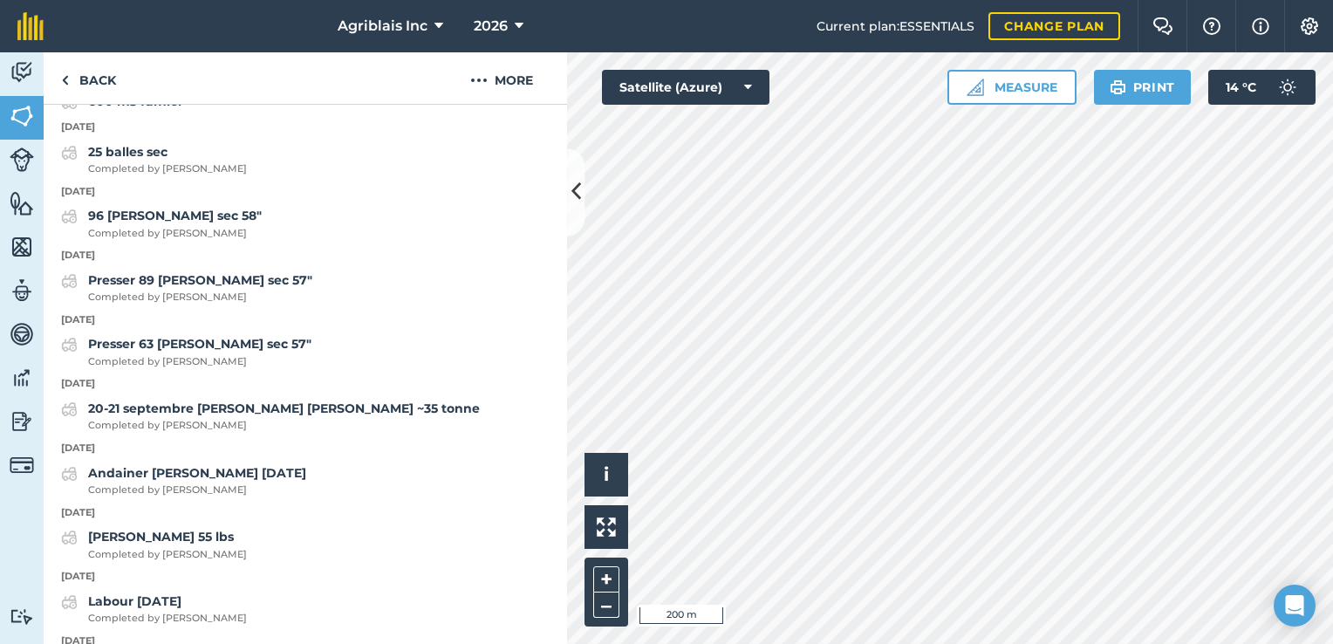
scroll to position [223, 0]
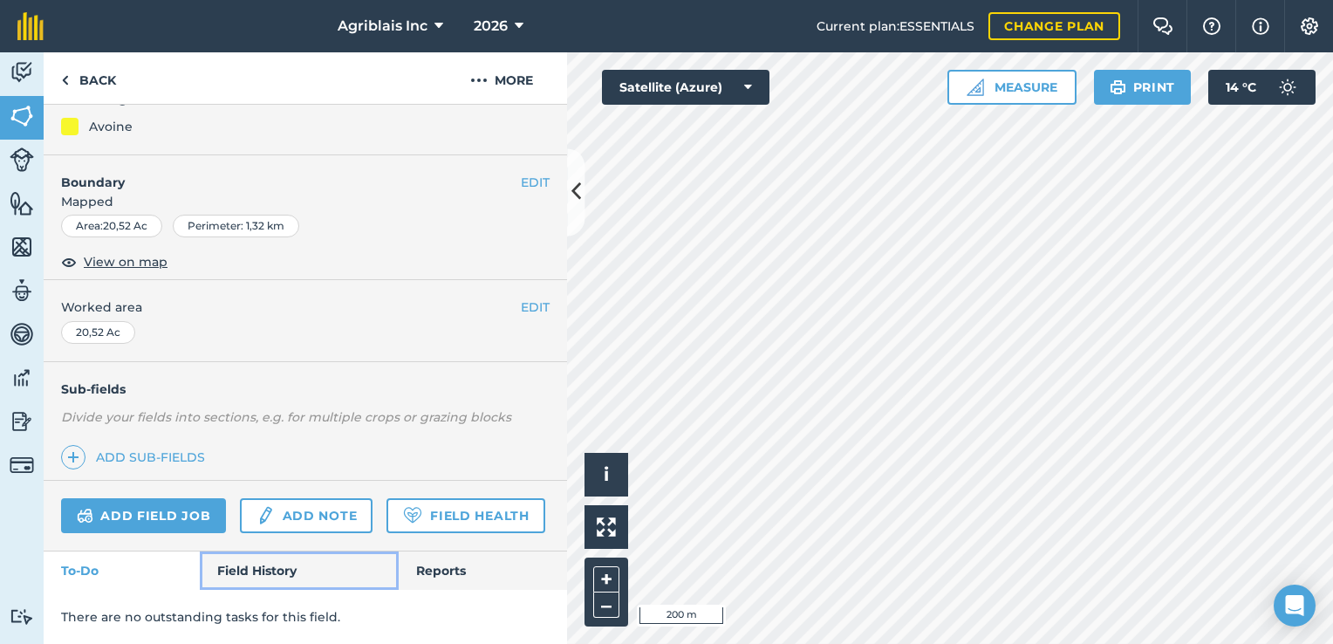
click at [237, 567] on link "Field History" at bounding box center [299, 571] width 198 height 38
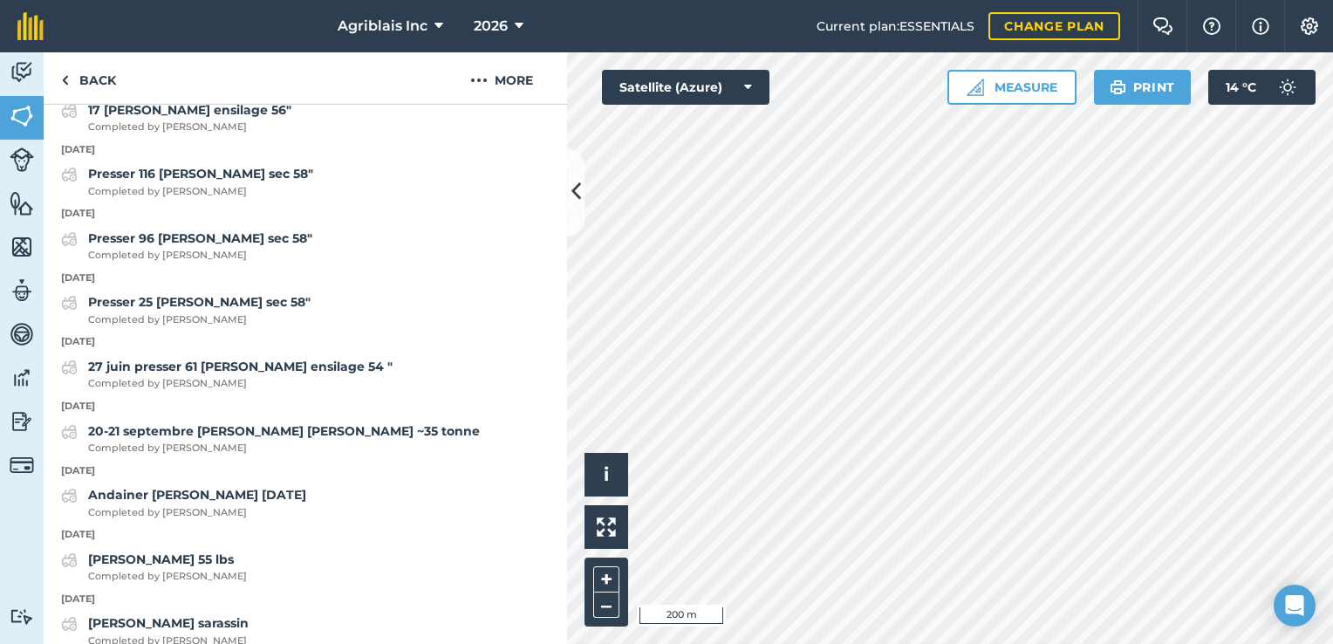
scroll to position [704, 0]
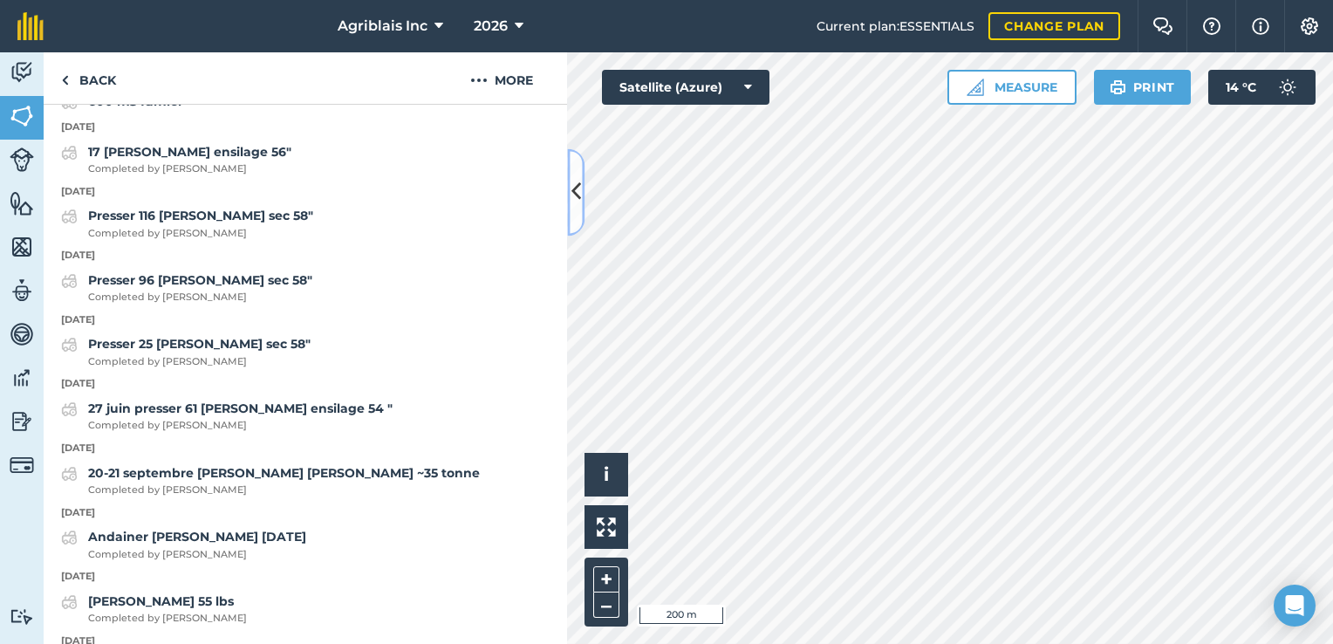
click at [572, 179] on icon at bounding box center [577, 192] width 10 height 31
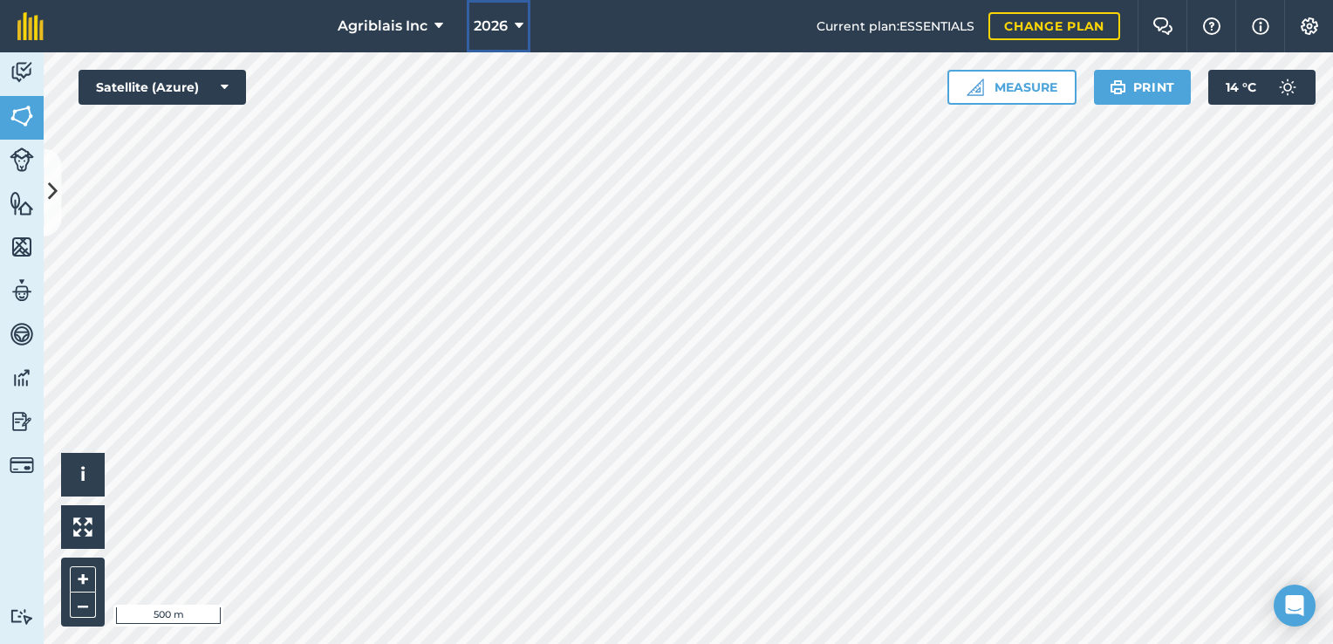
click at [515, 23] on icon at bounding box center [519, 26] width 9 height 21
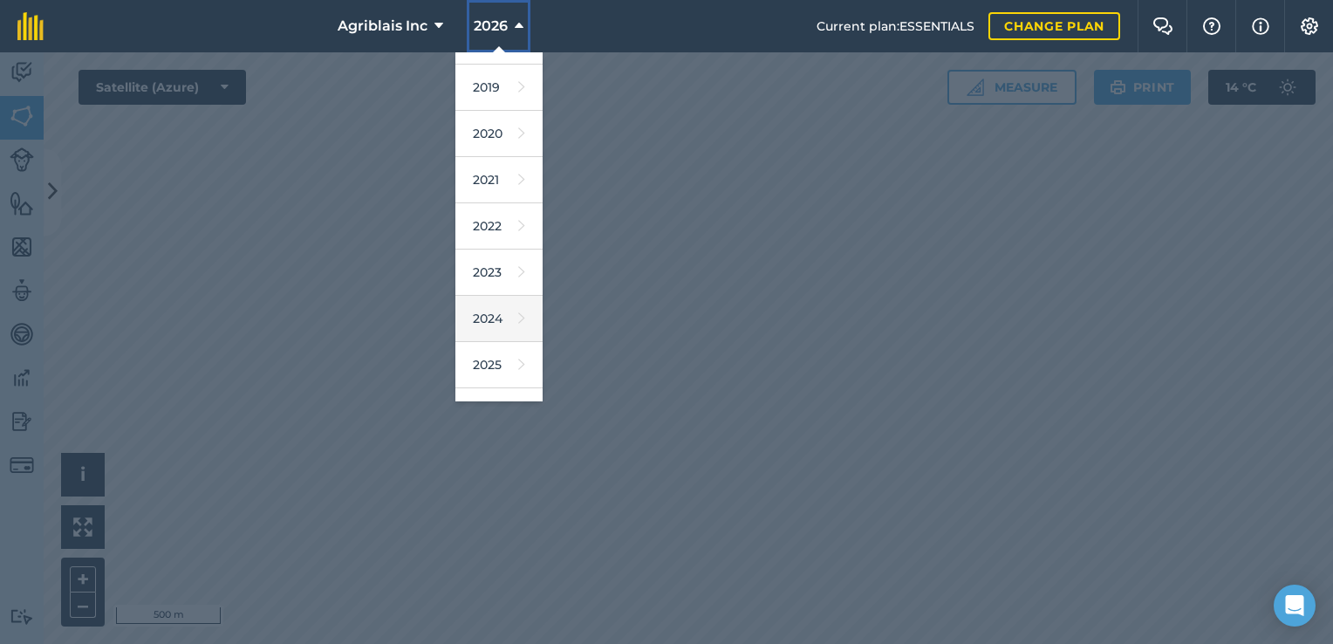
scroll to position [157, 0]
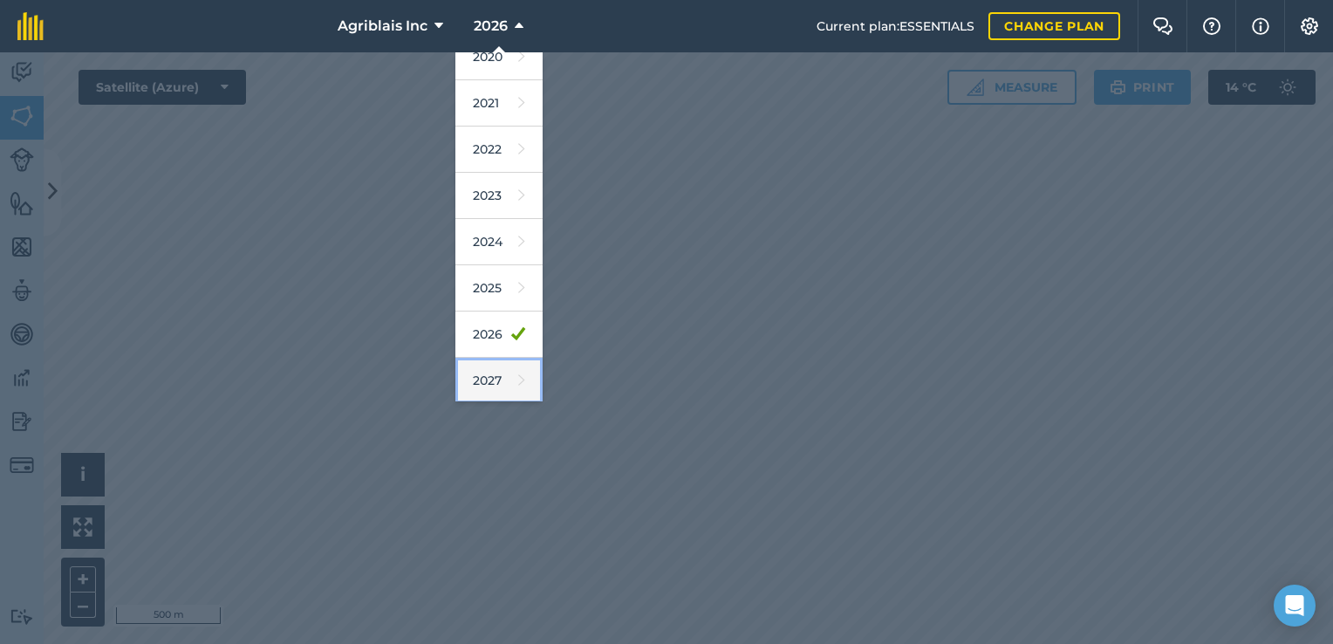
click at [487, 372] on link "2027" at bounding box center [499, 381] width 87 height 46
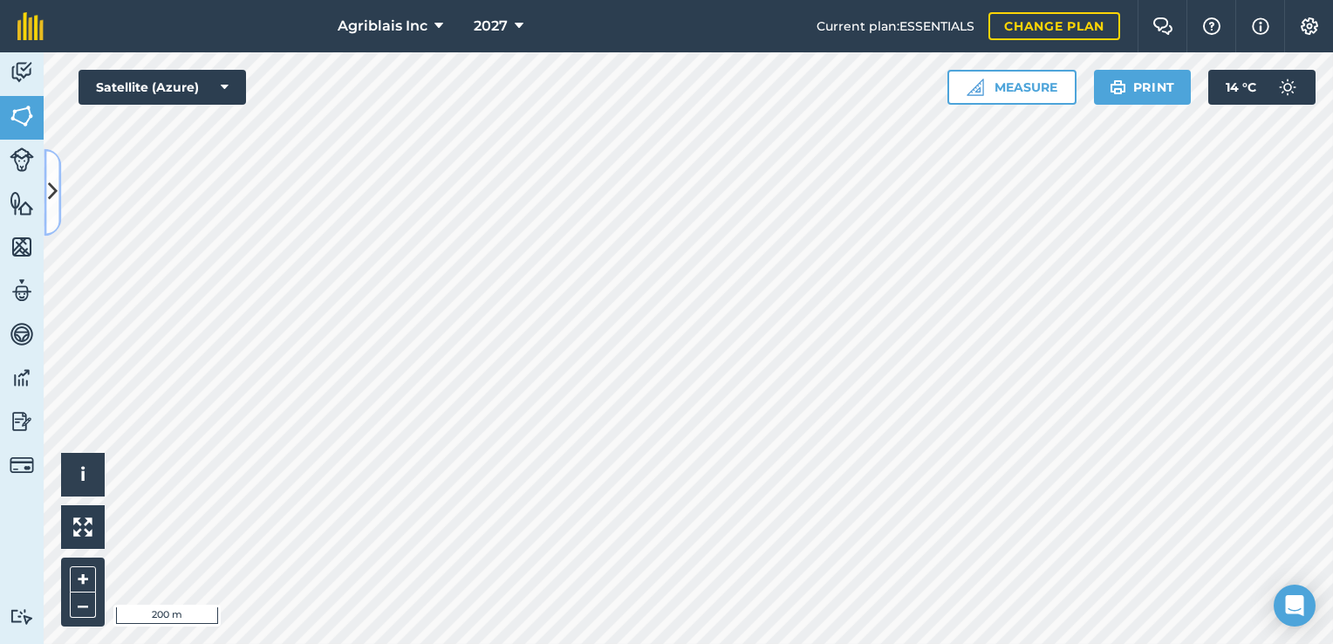
click at [49, 185] on icon at bounding box center [53, 192] width 10 height 31
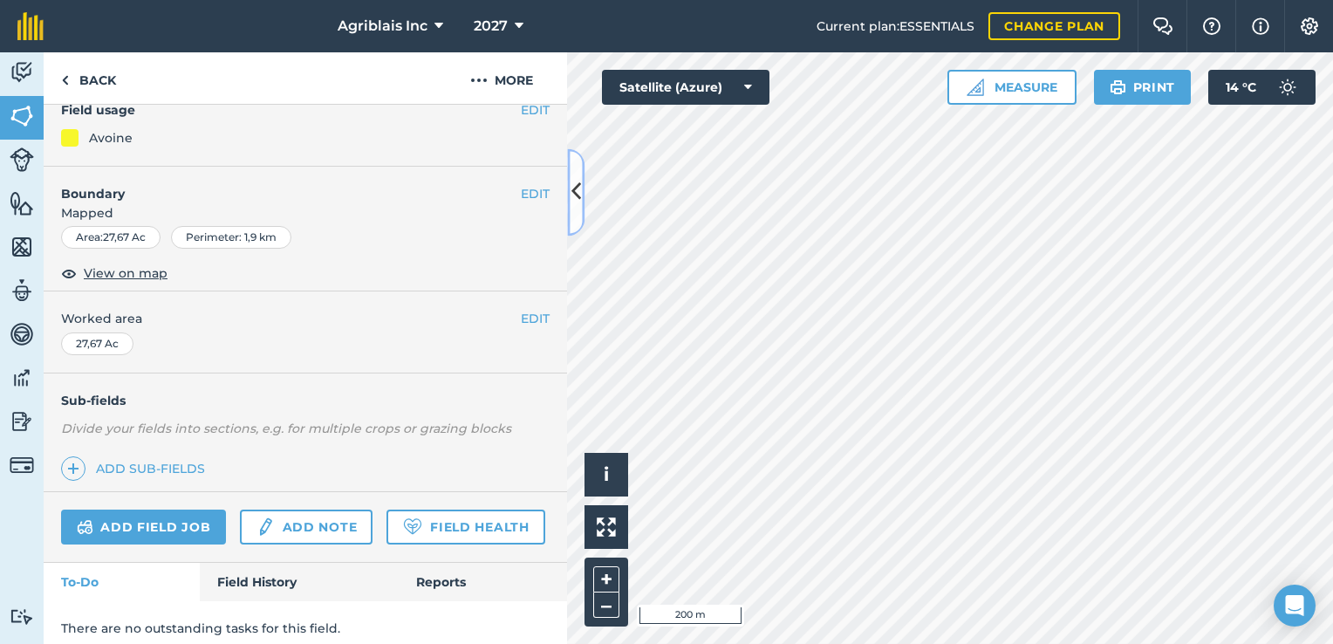
scroll to position [136, 0]
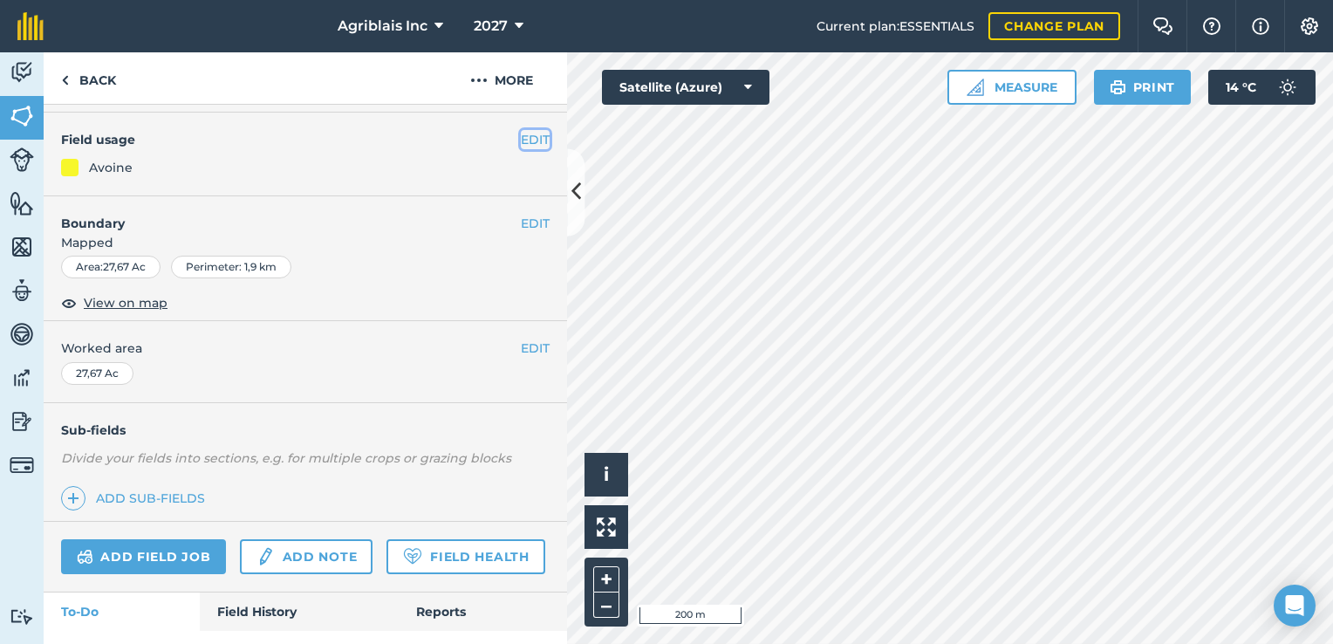
click at [521, 145] on button "EDIT" at bounding box center [535, 139] width 29 height 19
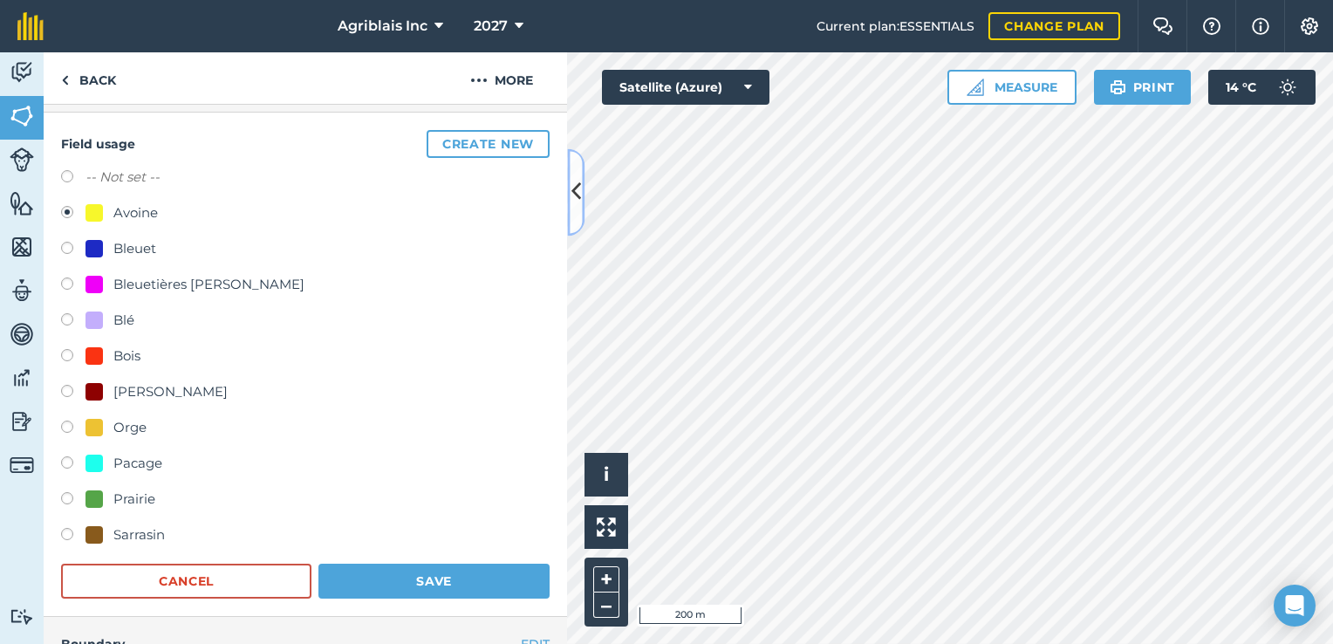
click at [572, 198] on icon at bounding box center [577, 192] width 10 height 31
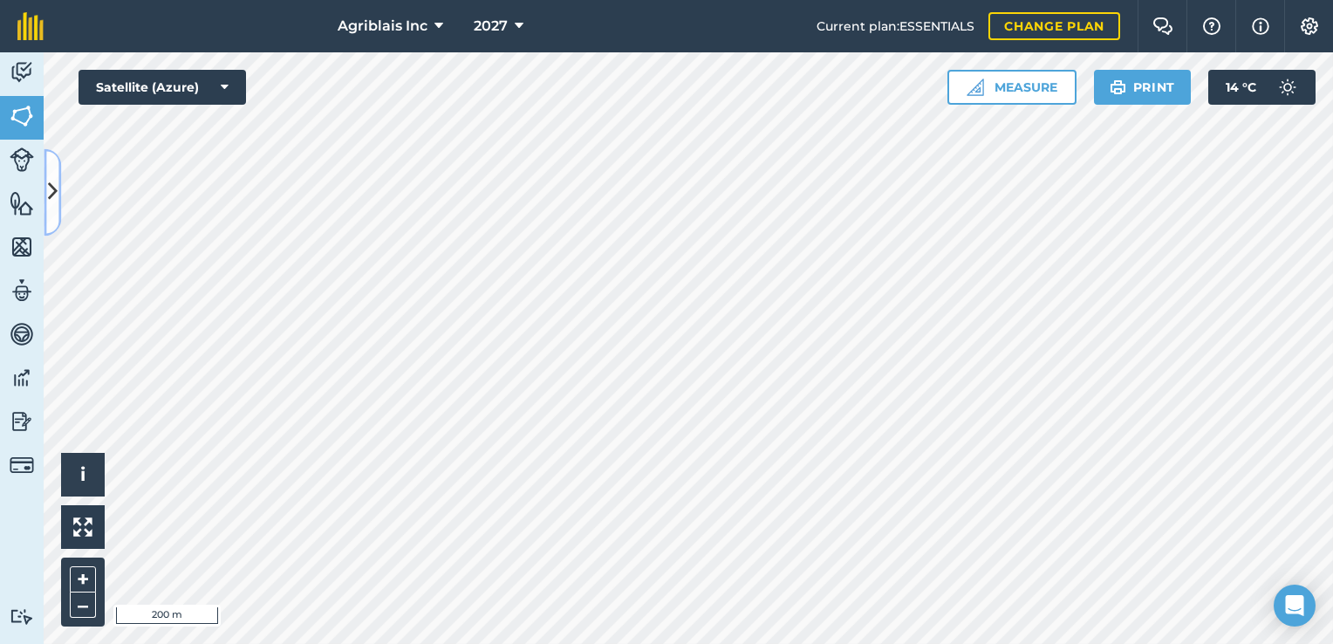
click at [57, 200] on icon at bounding box center [53, 192] width 10 height 31
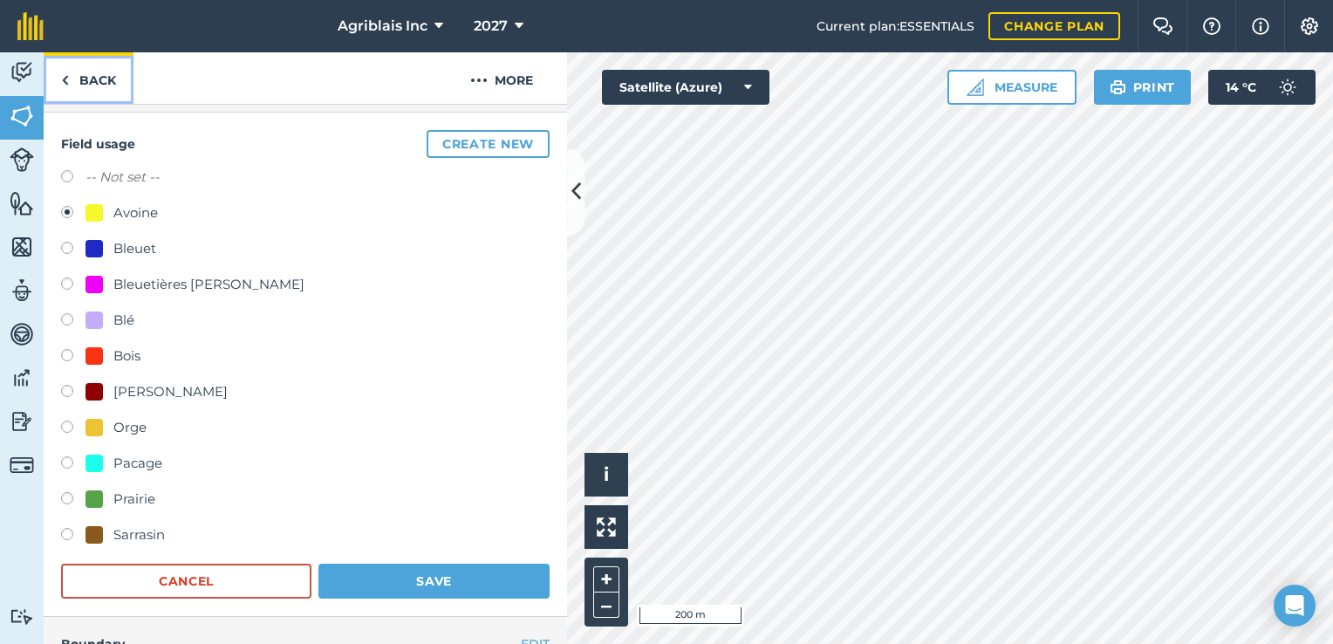
click at [103, 86] on link "Back" at bounding box center [89, 77] width 90 height 51
click at [152, 579] on button "Cancel" at bounding box center [186, 581] width 250 height 35
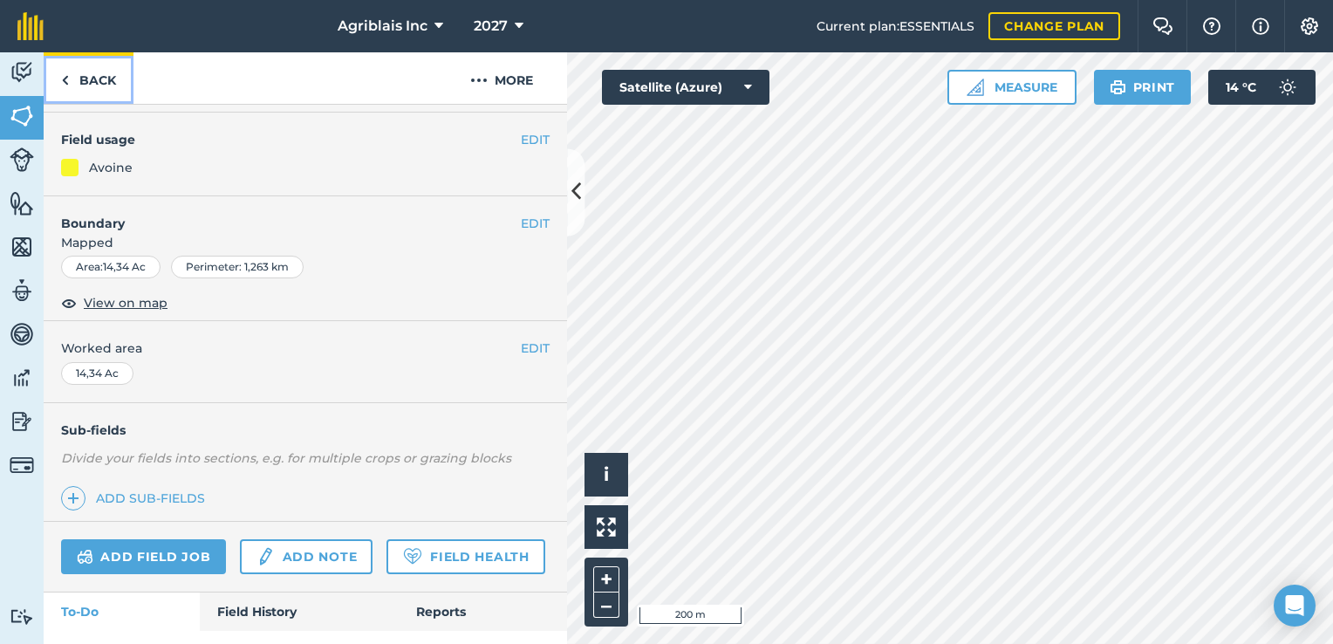
click at [102, 79] on link "Back" at bounding box center [89, 77] width 90 height 51
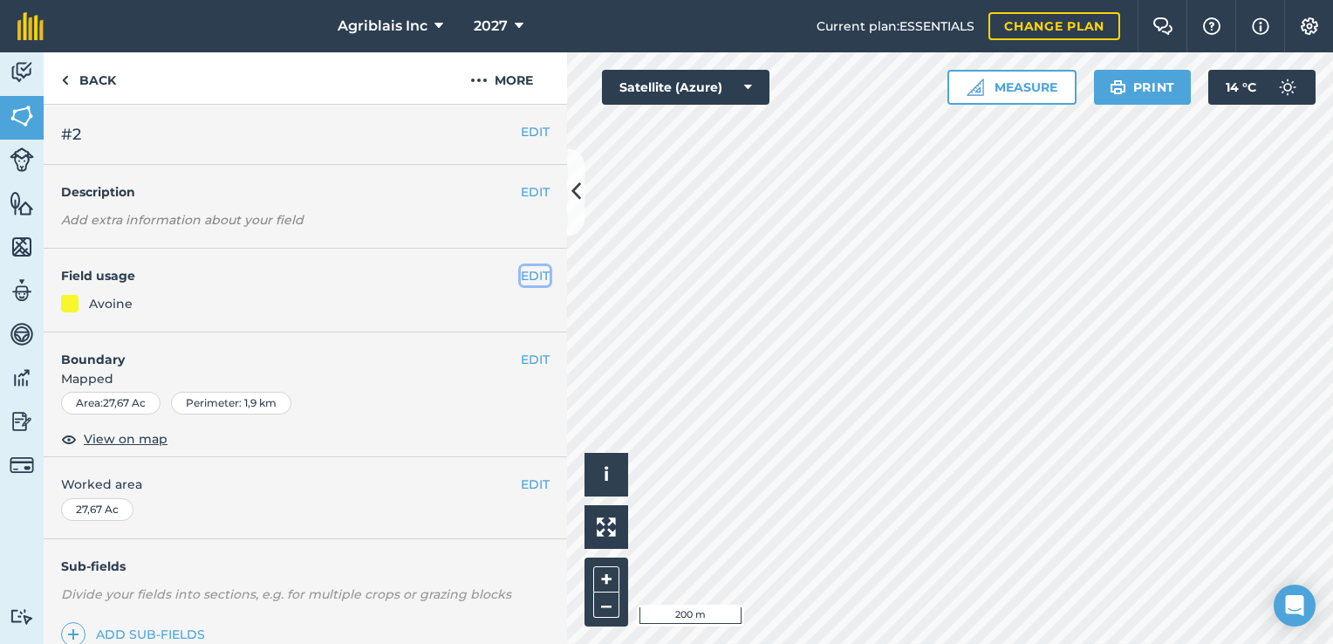
click at [521, 271] on button "EDIT" at bounding box center [535, 275] width 29 height 19
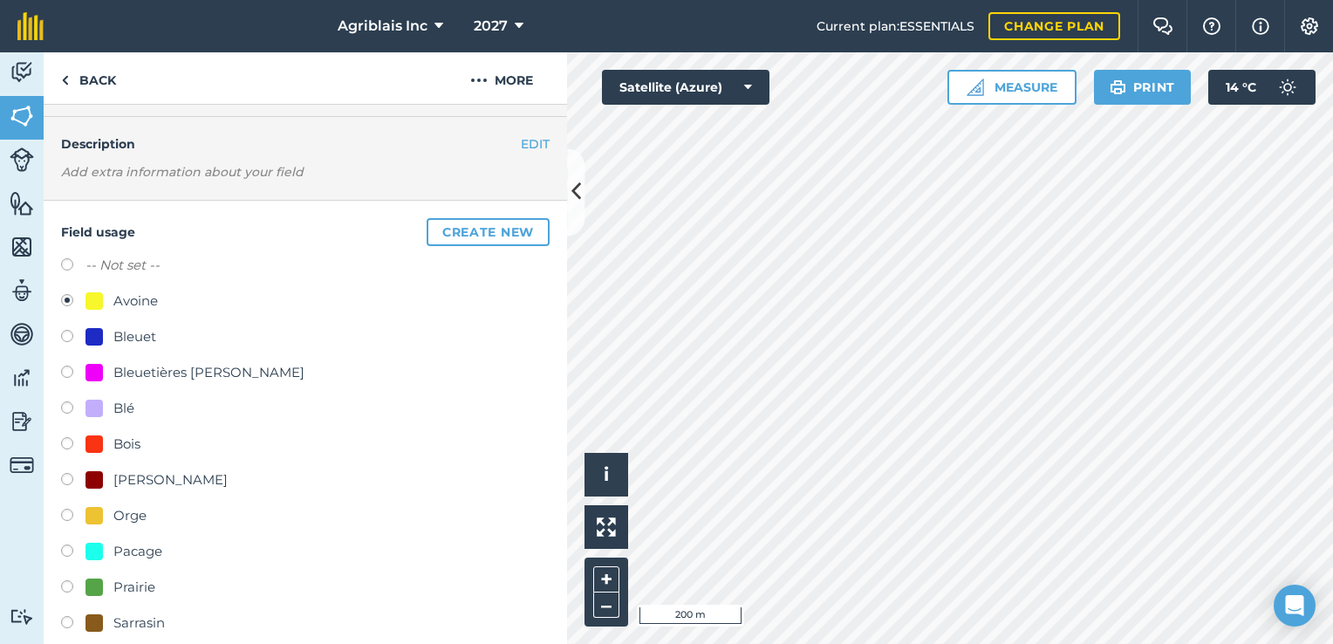
scroll to position [175, 0]
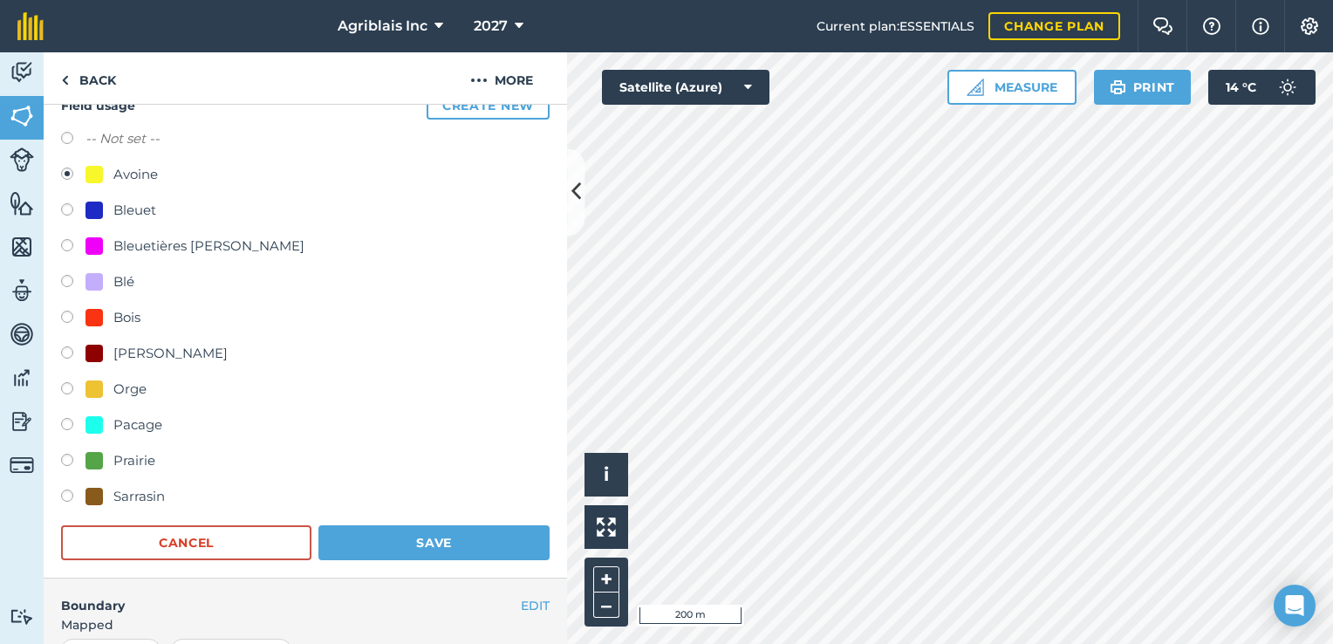
click at [124, 456] on div "Prairie" at bounding box center [134, 460] width 42 height 21
radio input "true"
radio input "false"
click at [395, 536] on button "Save" at bounding box center [434, 542] width 231 height 35
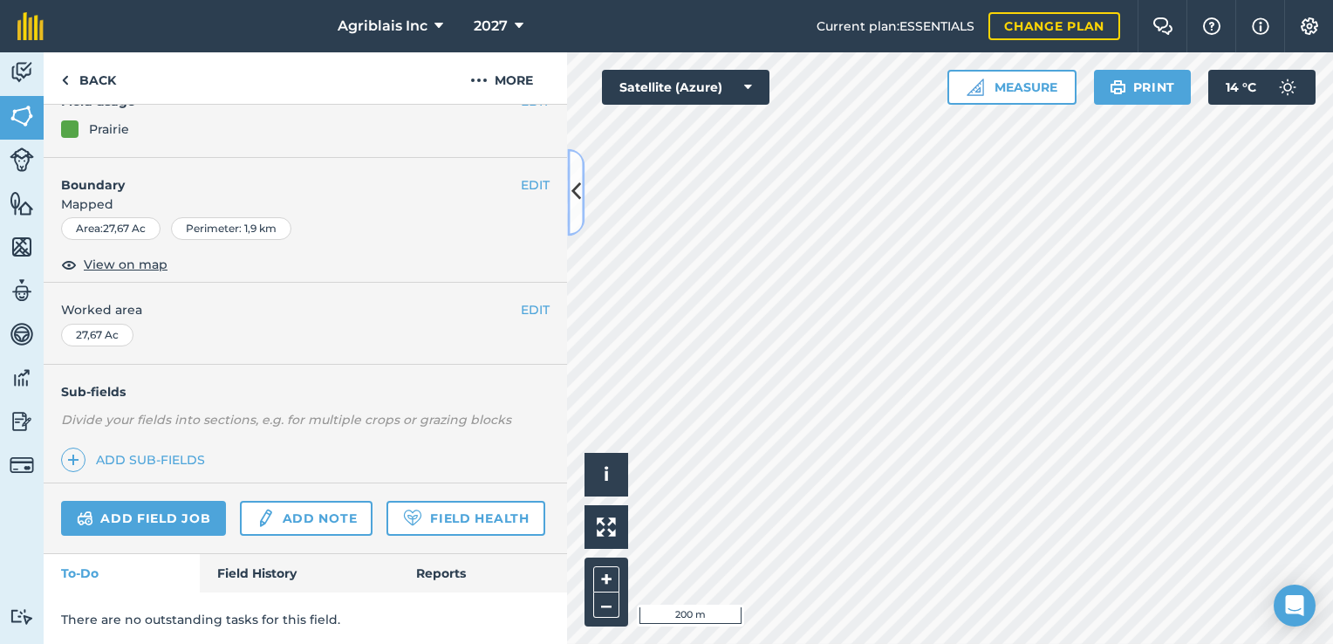
click at [579, 194] on icon at bounding box center [577, 192] width 10 height 31
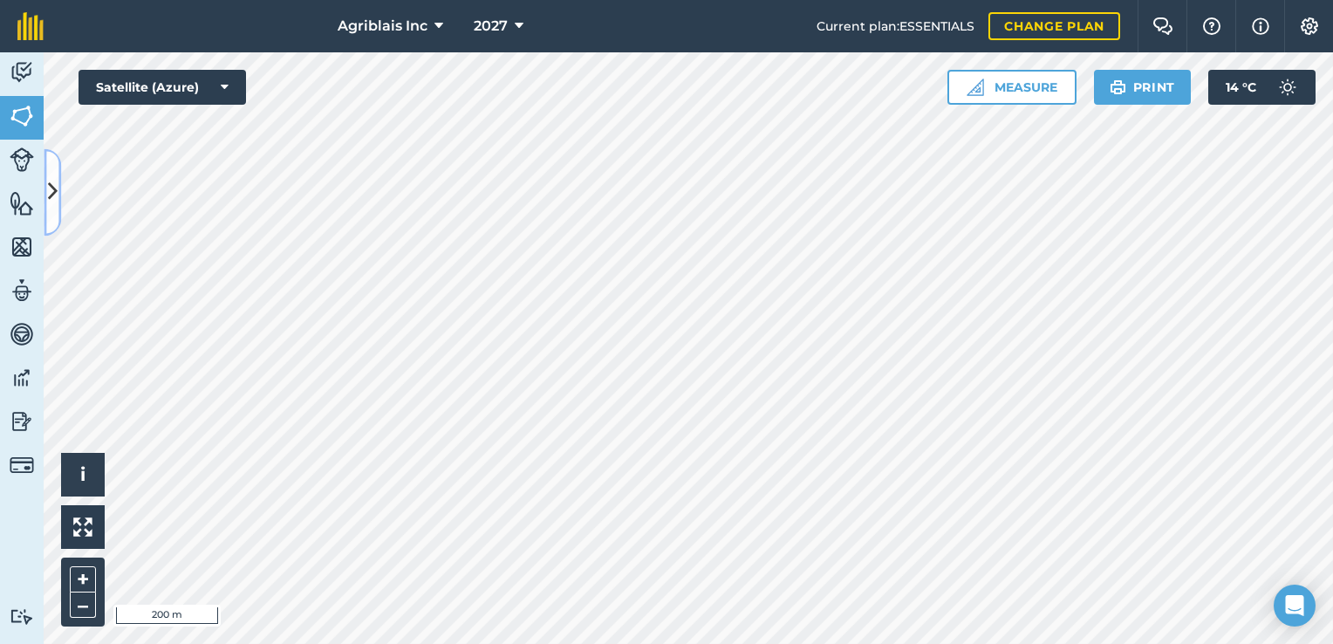
click at [53, 190] on icon at bounding box center [53, 192] width 10 height 31
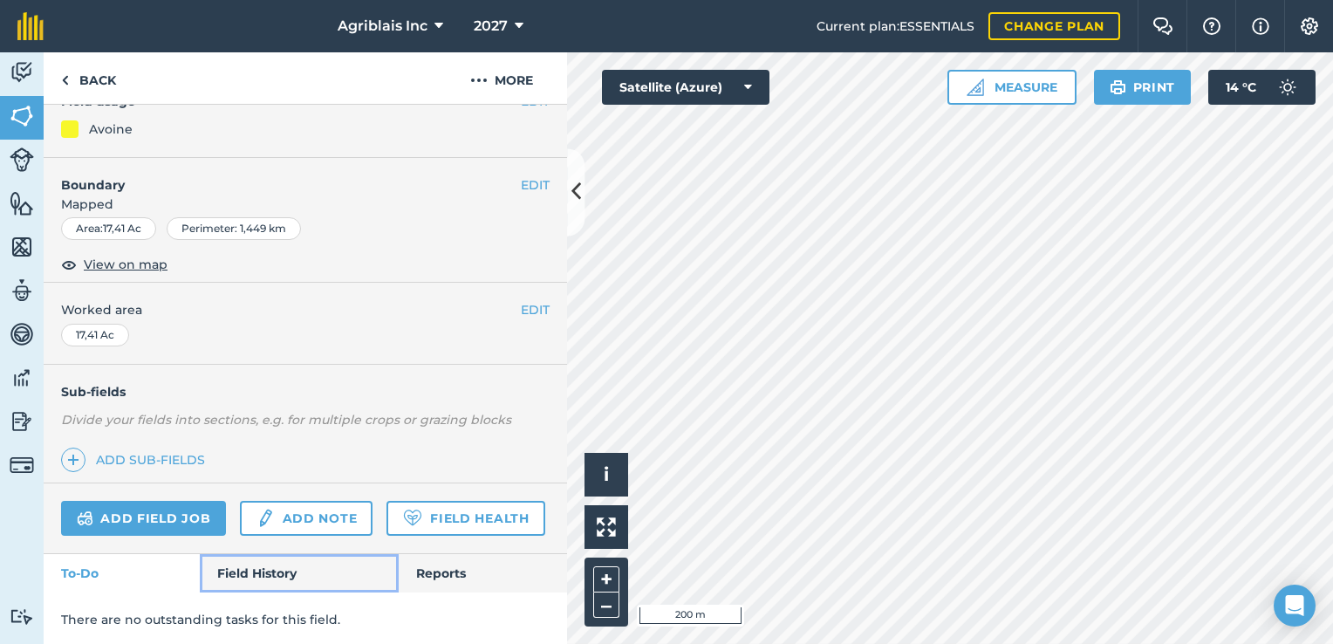
click at [258, 593] on link "Field History" at bounding box center [299, 573] width 198 height 38
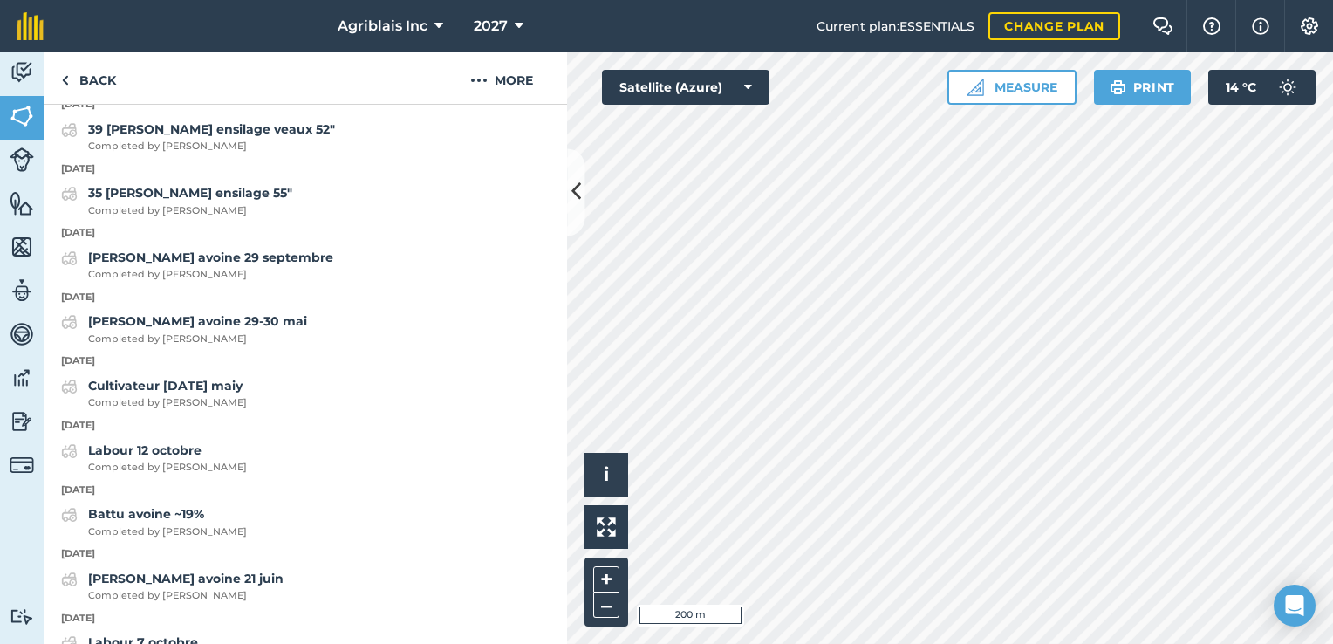
scroll to position [654, 0]
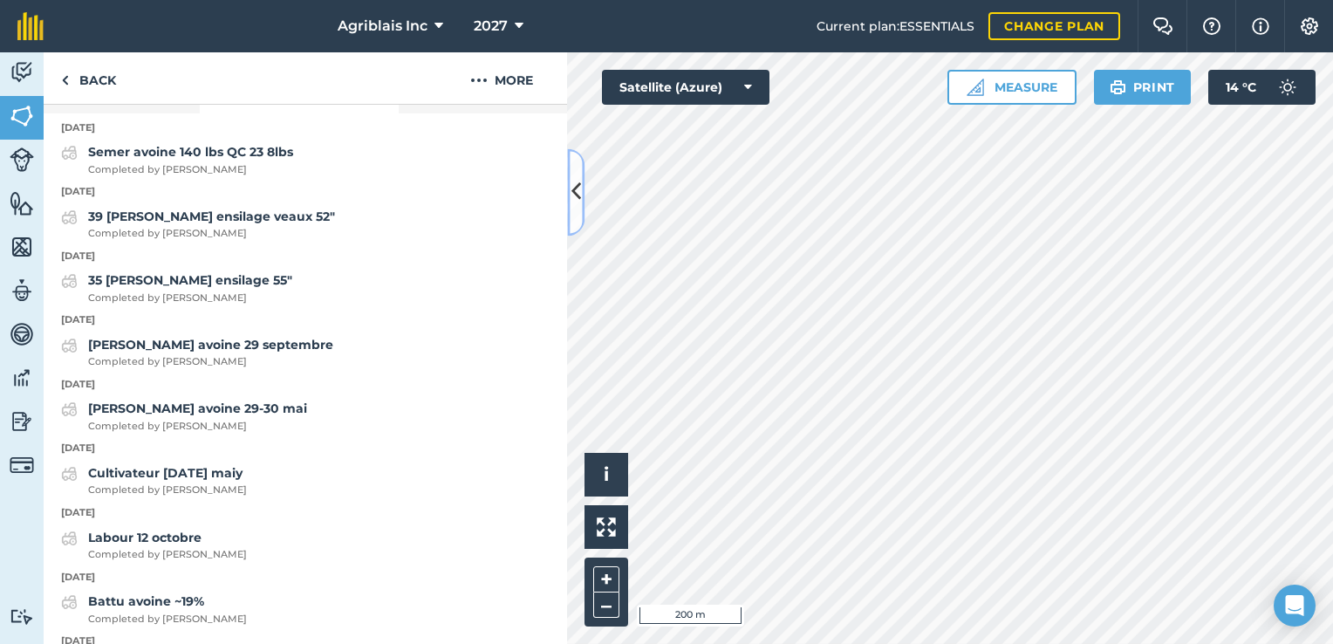
click at [572, 184] on icon at bounding box center [577, 192] width 10 height 31
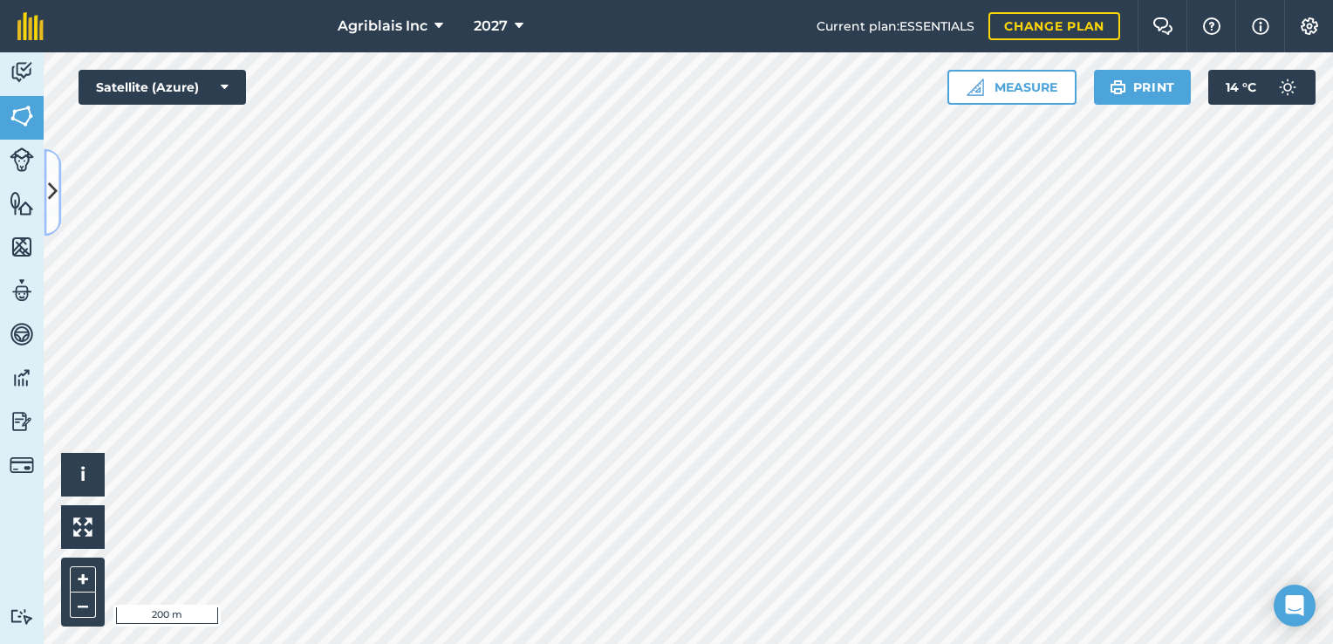
click at [46, 186] on button at bounding box center [52, 191] width 17 height 87
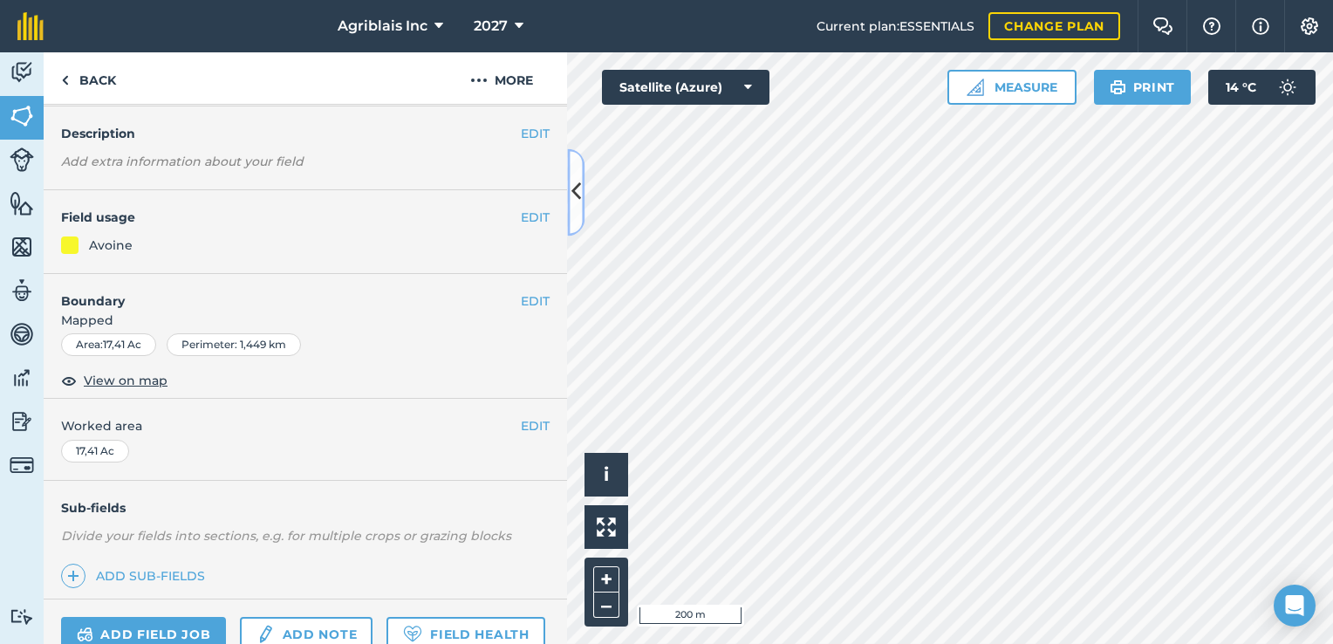
scroll to position [49, 0]
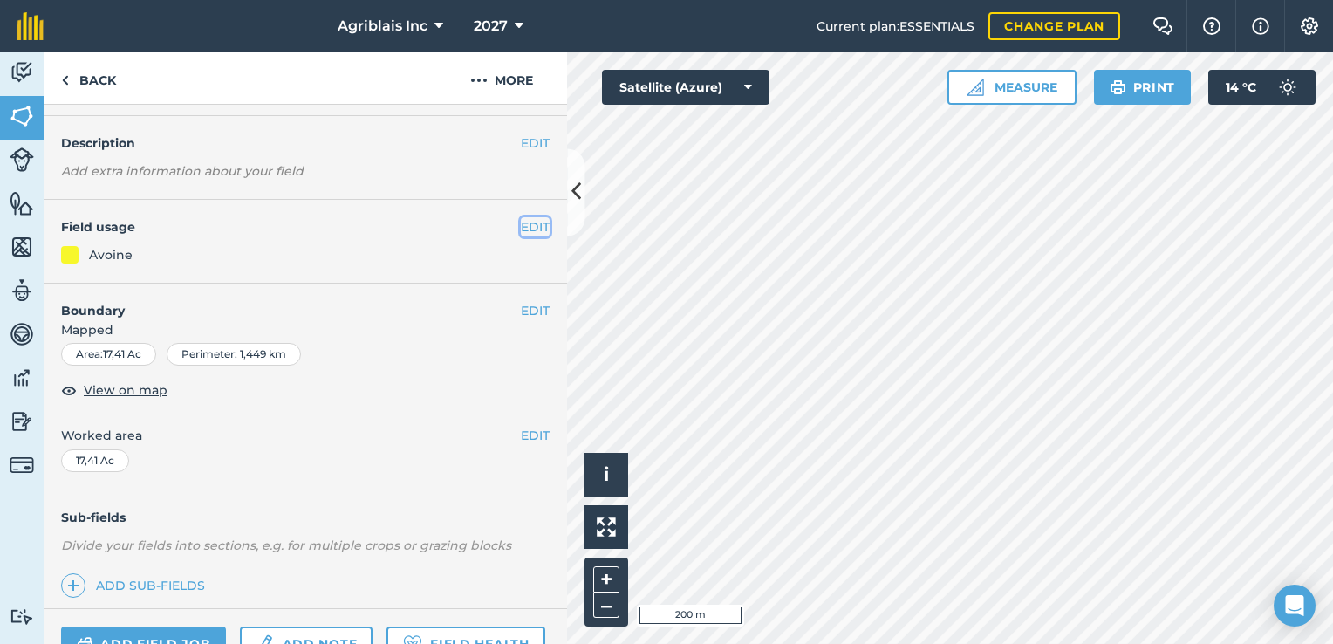
click at [521, 234] on button "EDIT" at bounding box center [535, 226] width 29 height 19
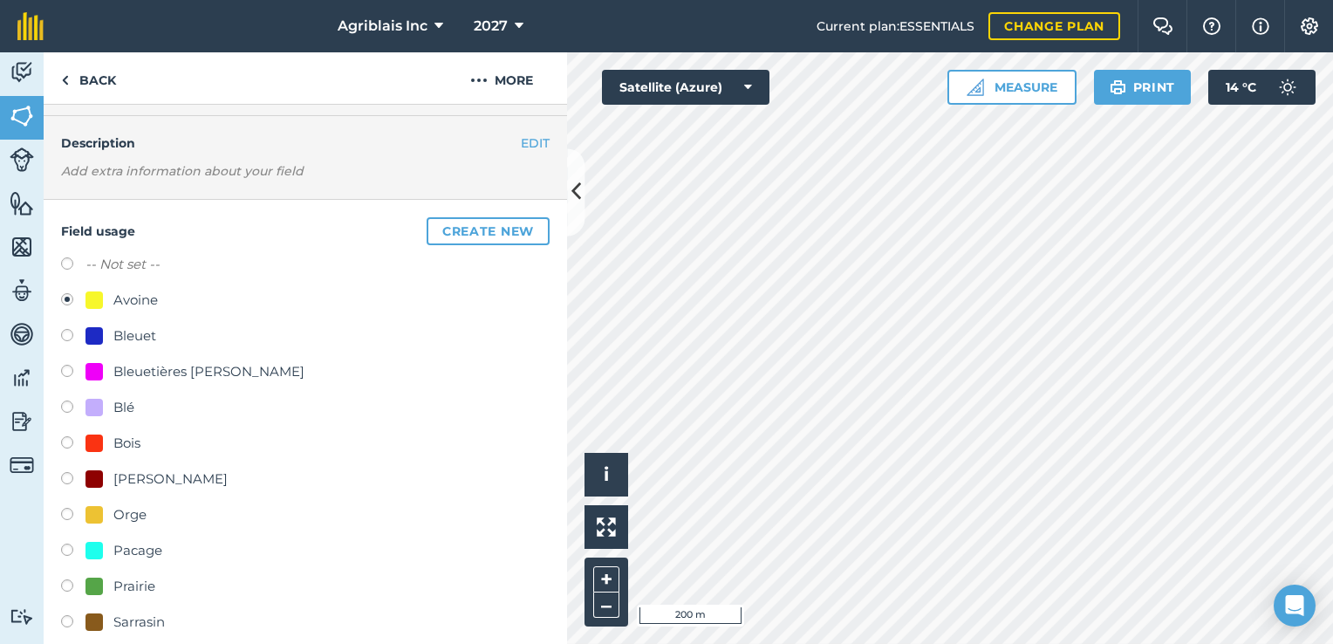
click at [115, 587] on div "Prairie" at bounding box center [134, 586] width 42 height 21
radio input "true"
radio input "false"
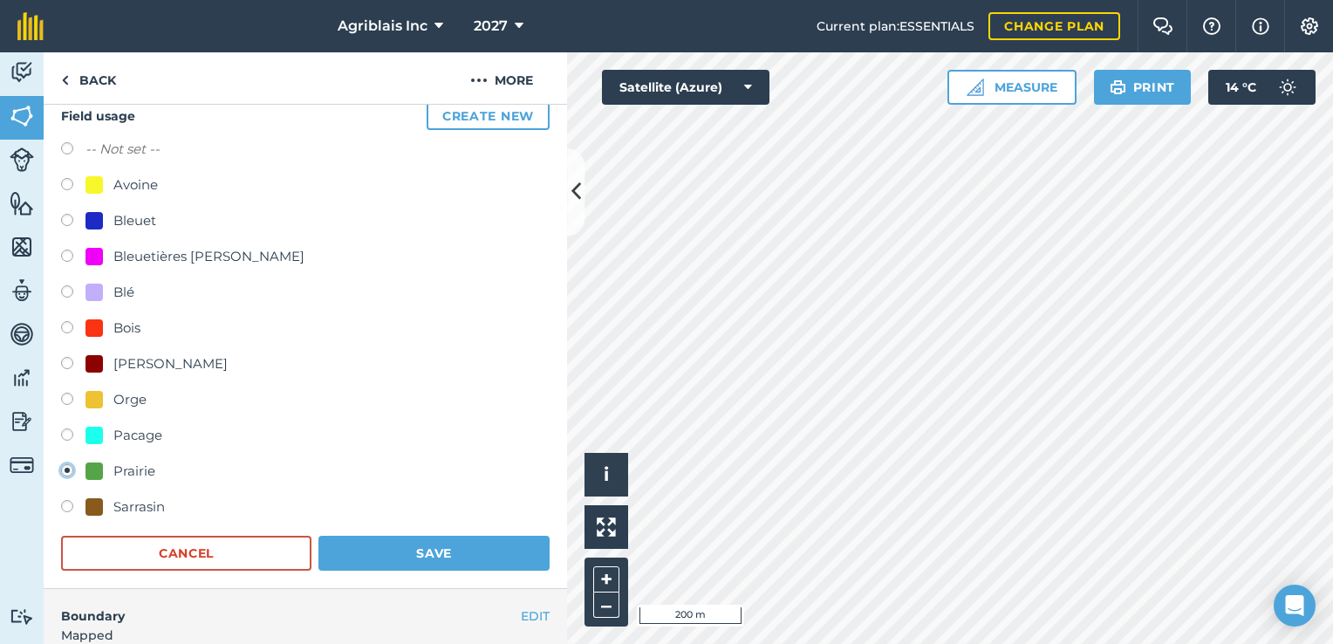
scroll to position [223, 0]
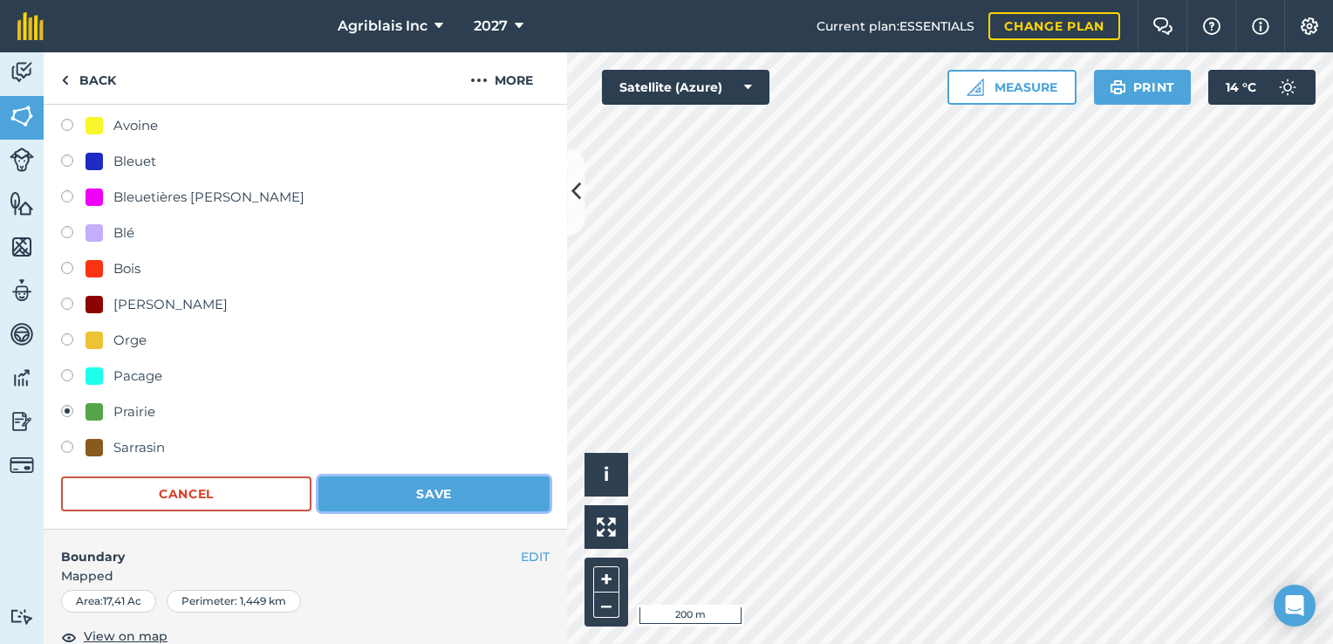
click at [407, 490] on button "Save" at bounding box center [434, 493] width 231 height 35
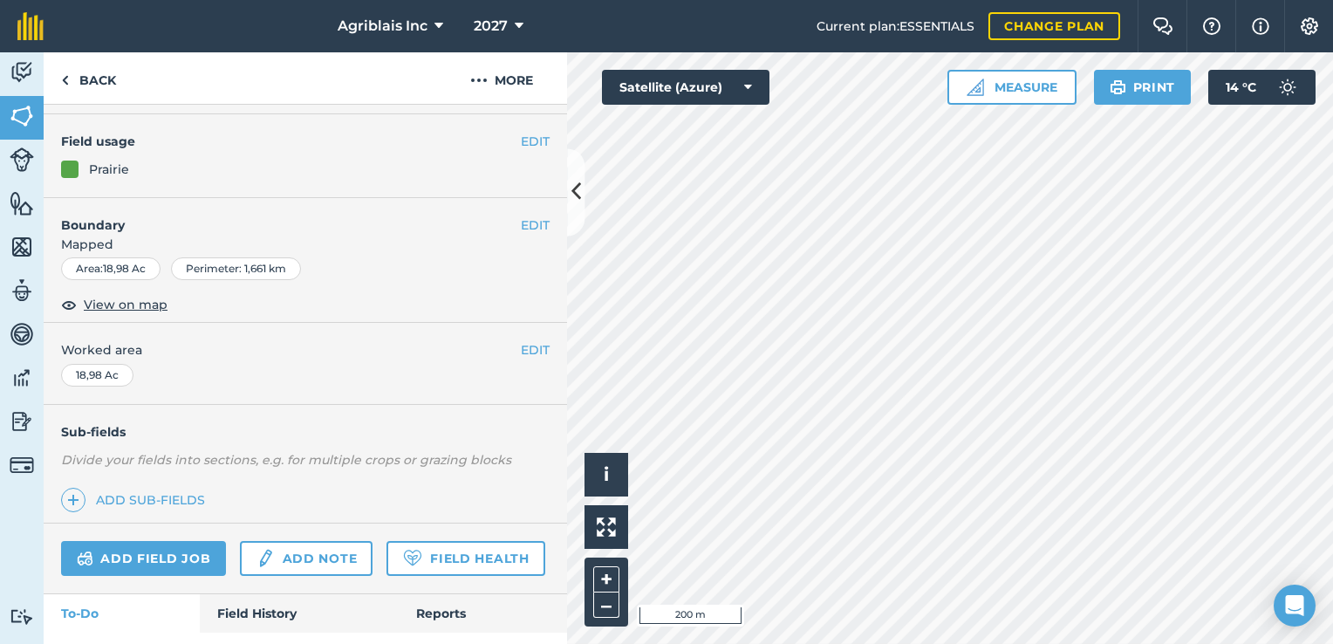
scroll to position [49, 0]
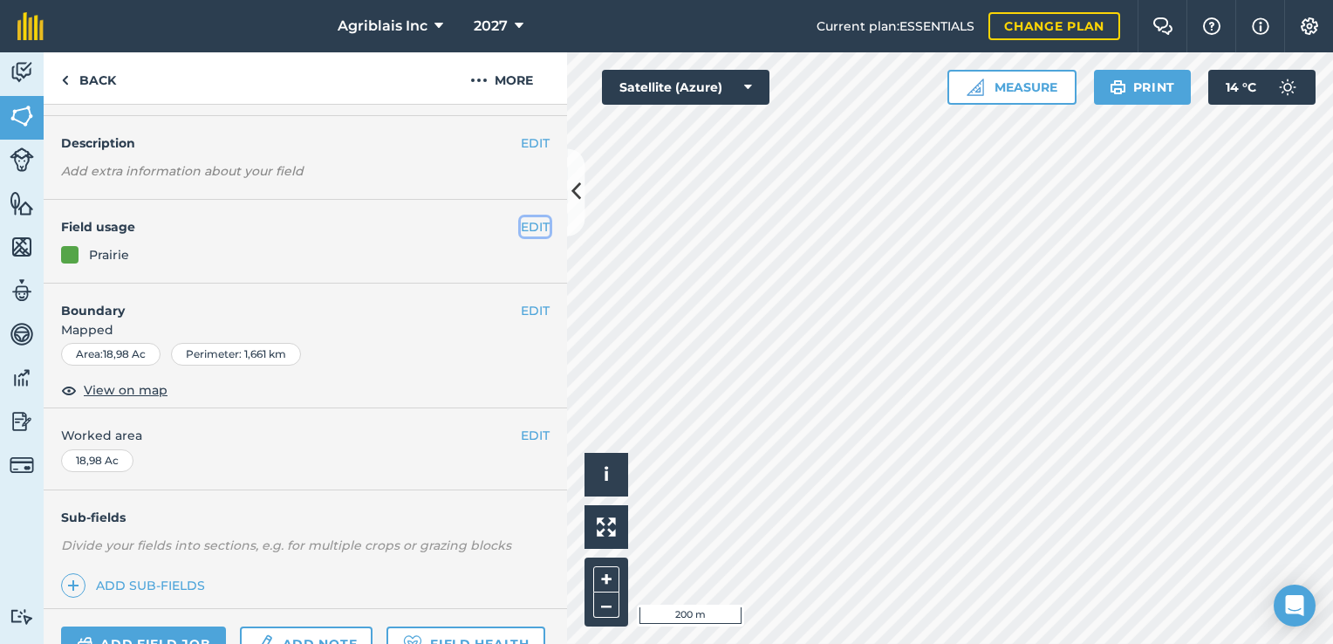
click at [529, 235] on button "EDIT" at bounding box center [535, 226] width 29 height 19
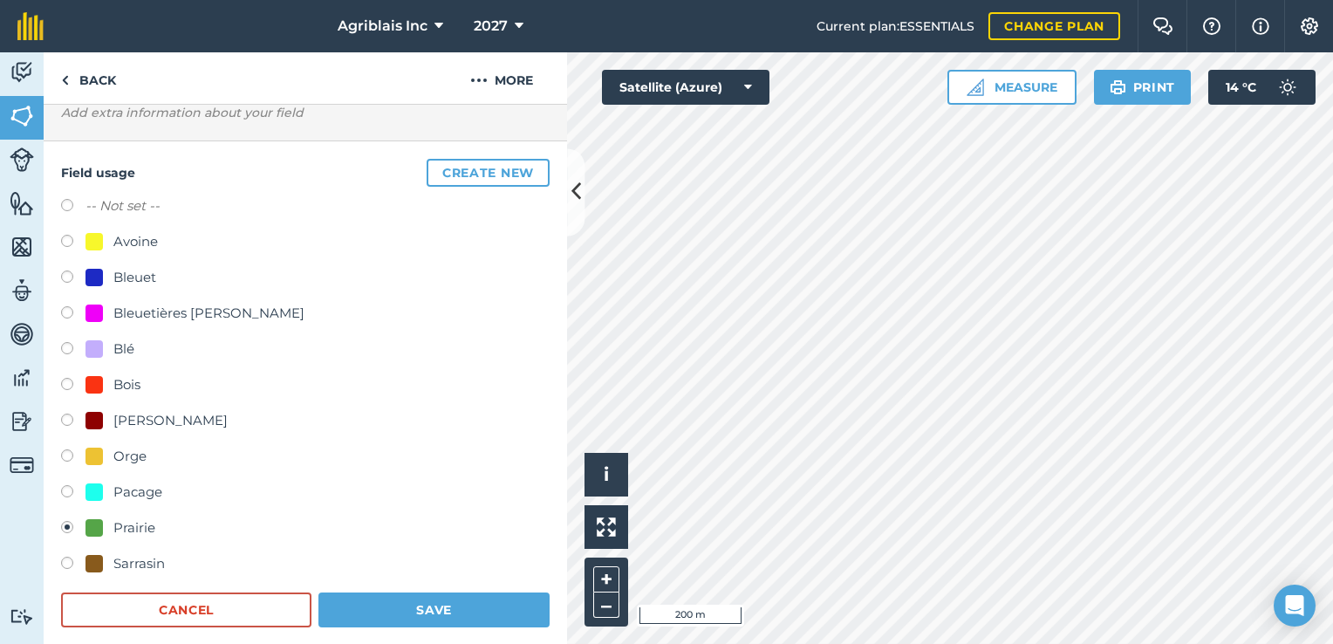
scroll to position [136, 0]
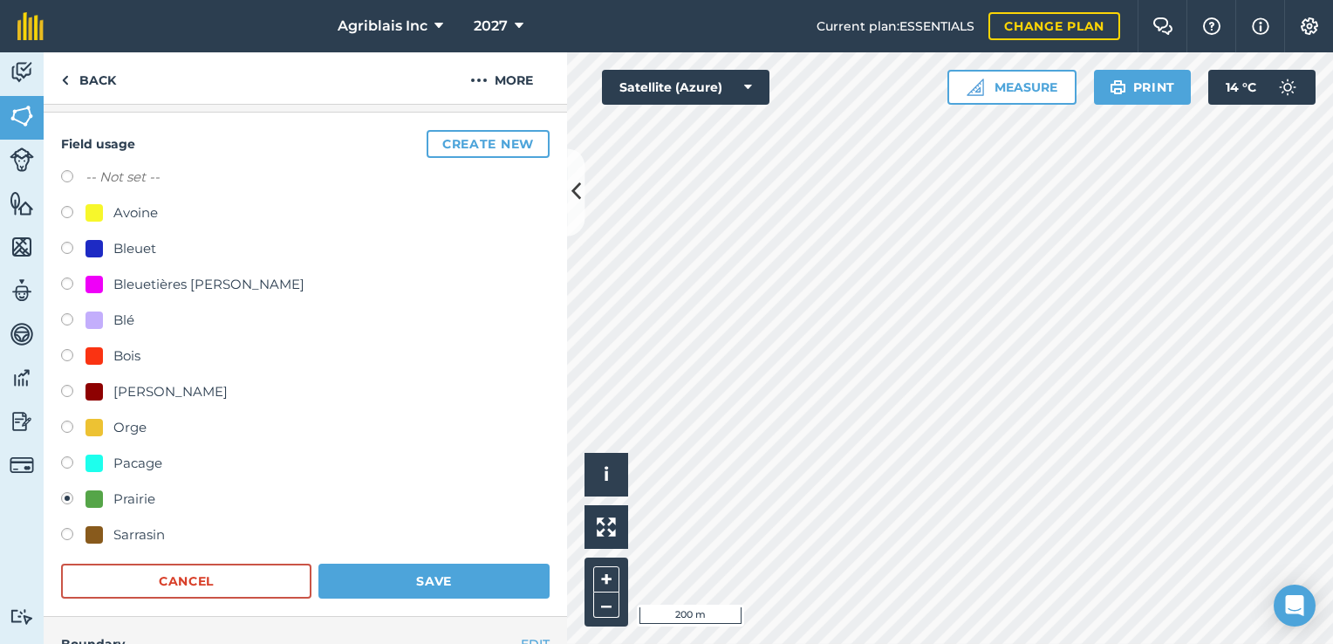
click at [139, 217] on div "Avoine" at bounding box center [135, 212] width 45 height 21
radio input "true"
radio input "false"
click at [377, 576] on button "Save" at bounding box center [434, 581] width 231 height 35
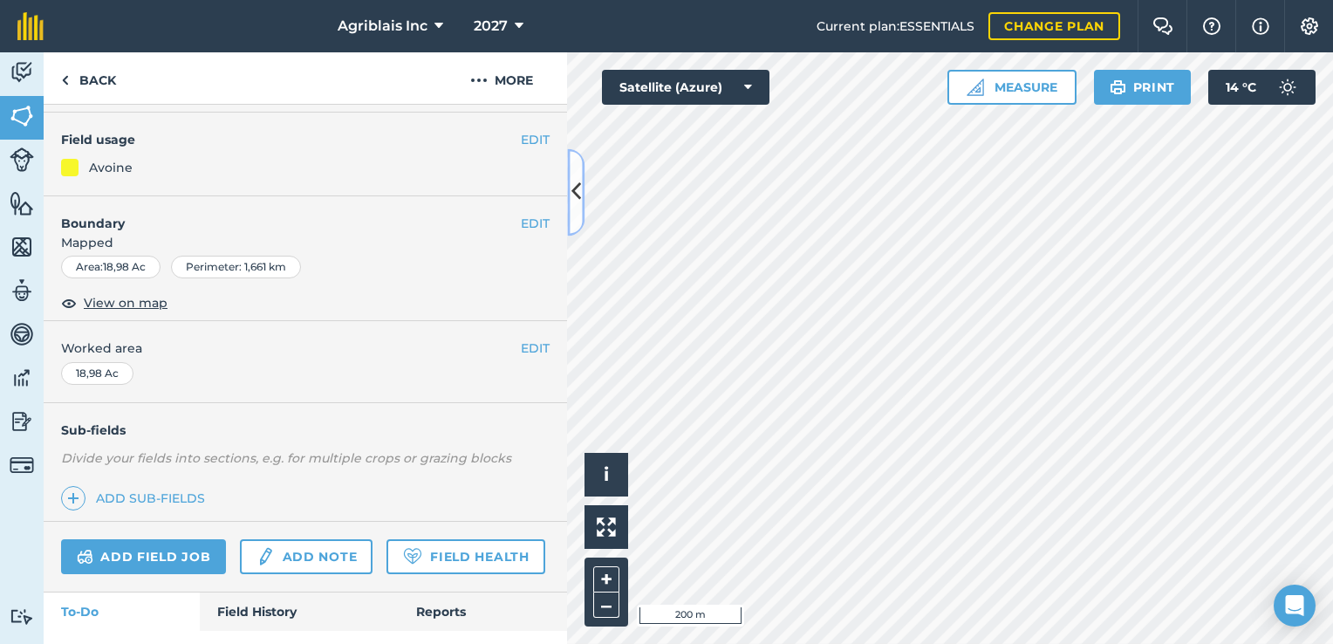
click at [579, 200] on icon at bounding box center [577, 192] width 10 height 31
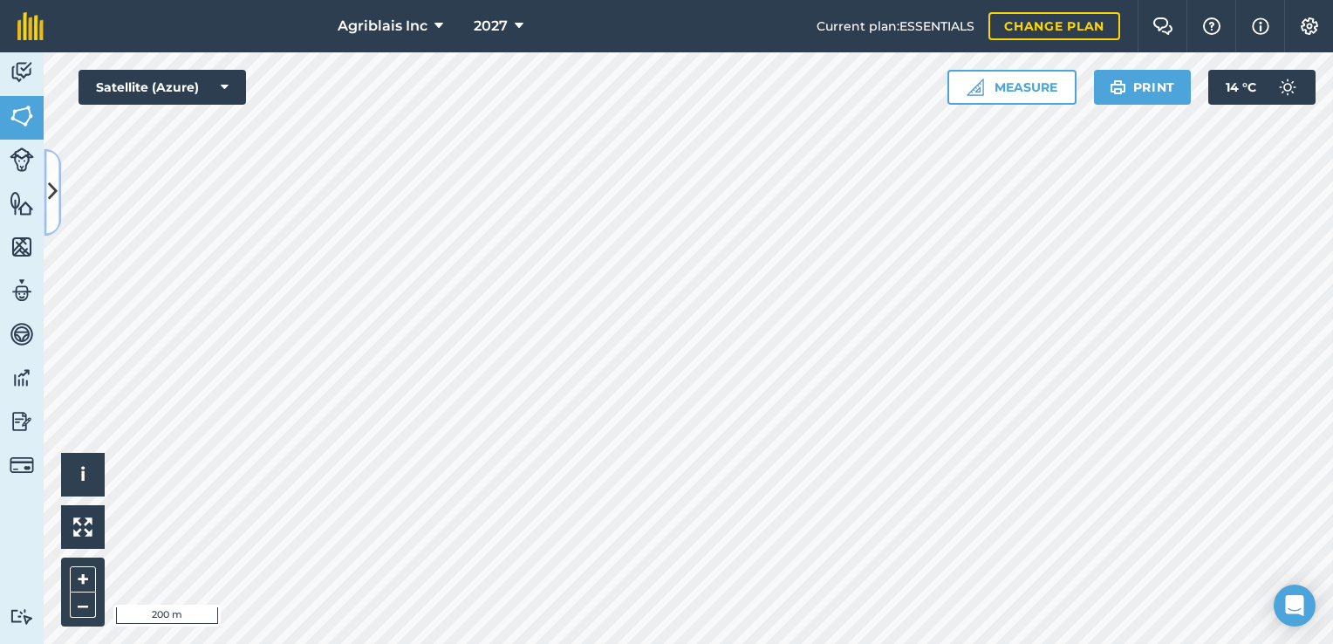
click at [50, 175] on button at bounding box center [52, 191] width 17 height 87
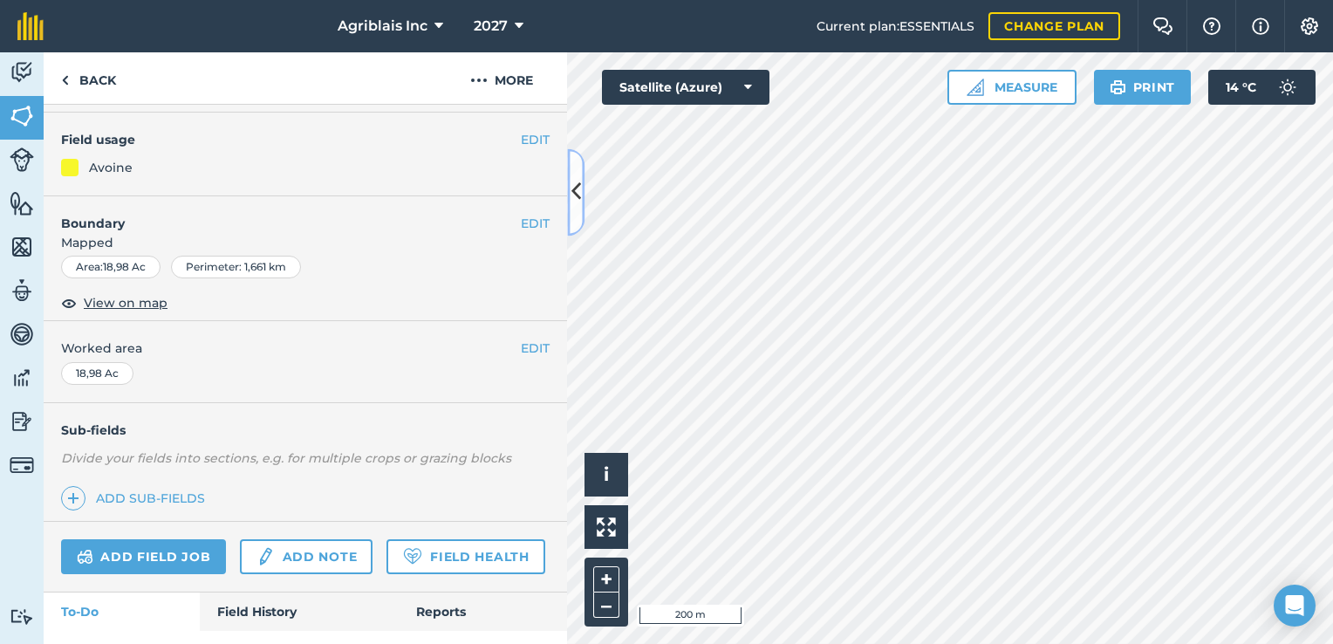
scroll to position [223, 0]
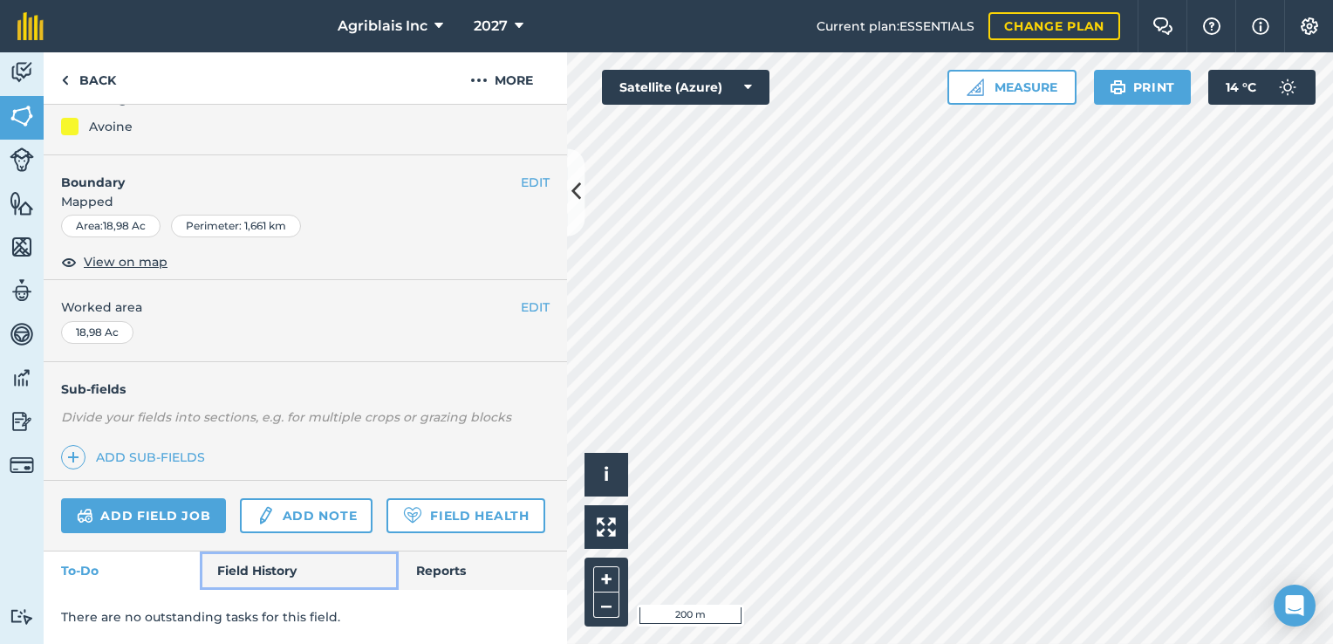
click at [260, 567] on link "Field History" at bounding box center [299, 571] width 198 height 38
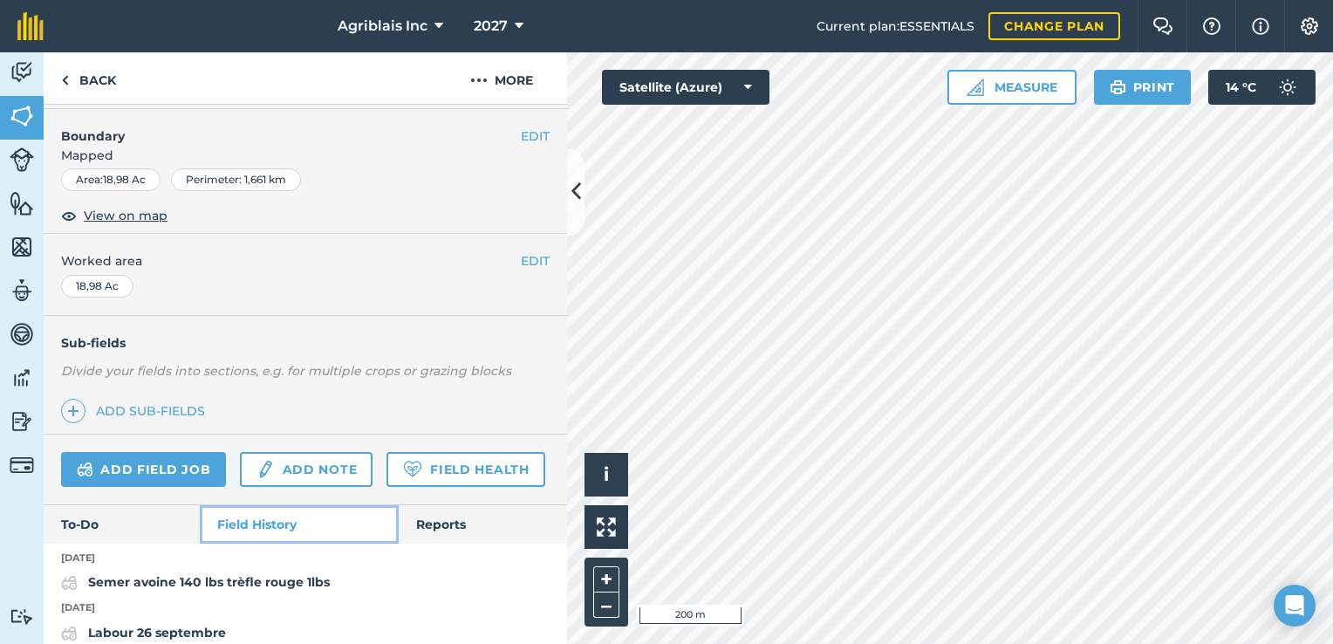
scroll to position [558, 0]
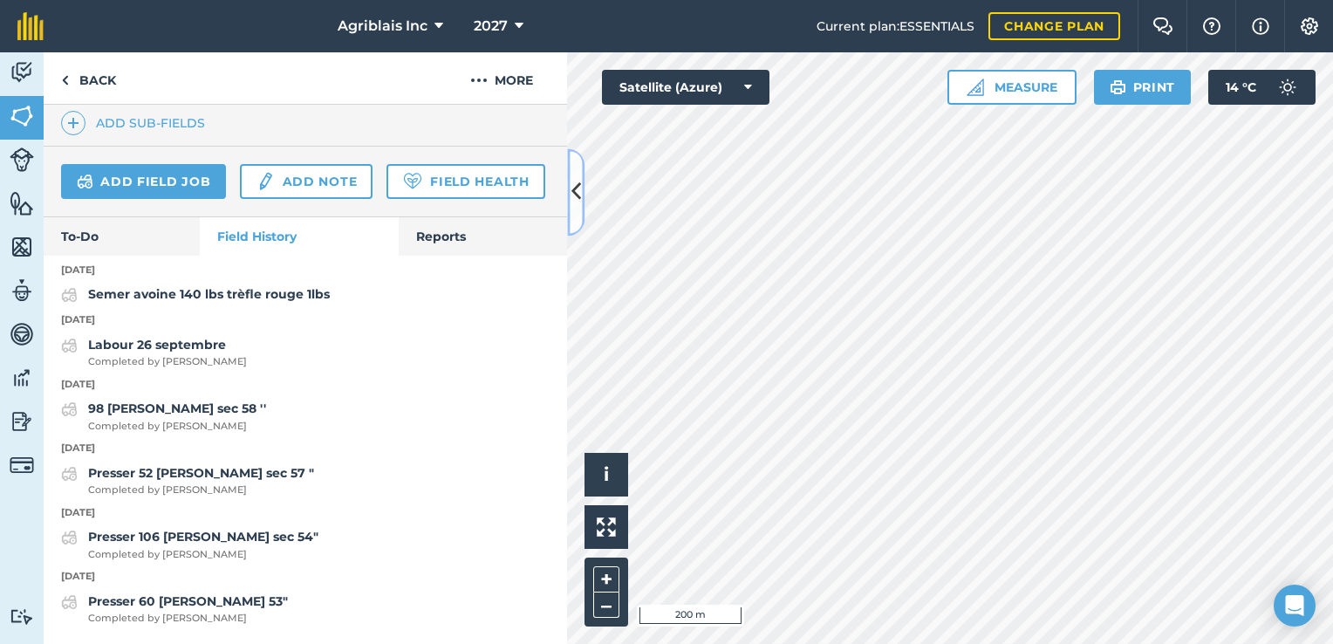
click at [576, 208] on button at bounding box center [575, 191] width 17 height 87
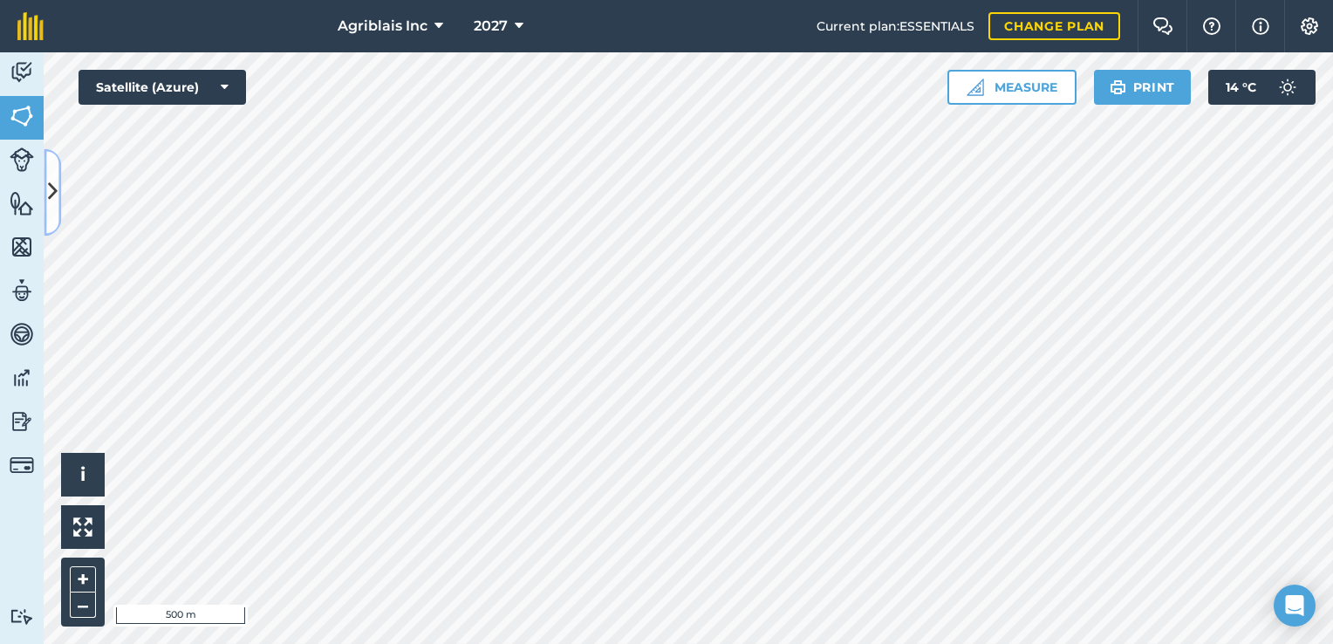
click at [51, 195] on icon at bounding box center [53, 192] width 10 height 31
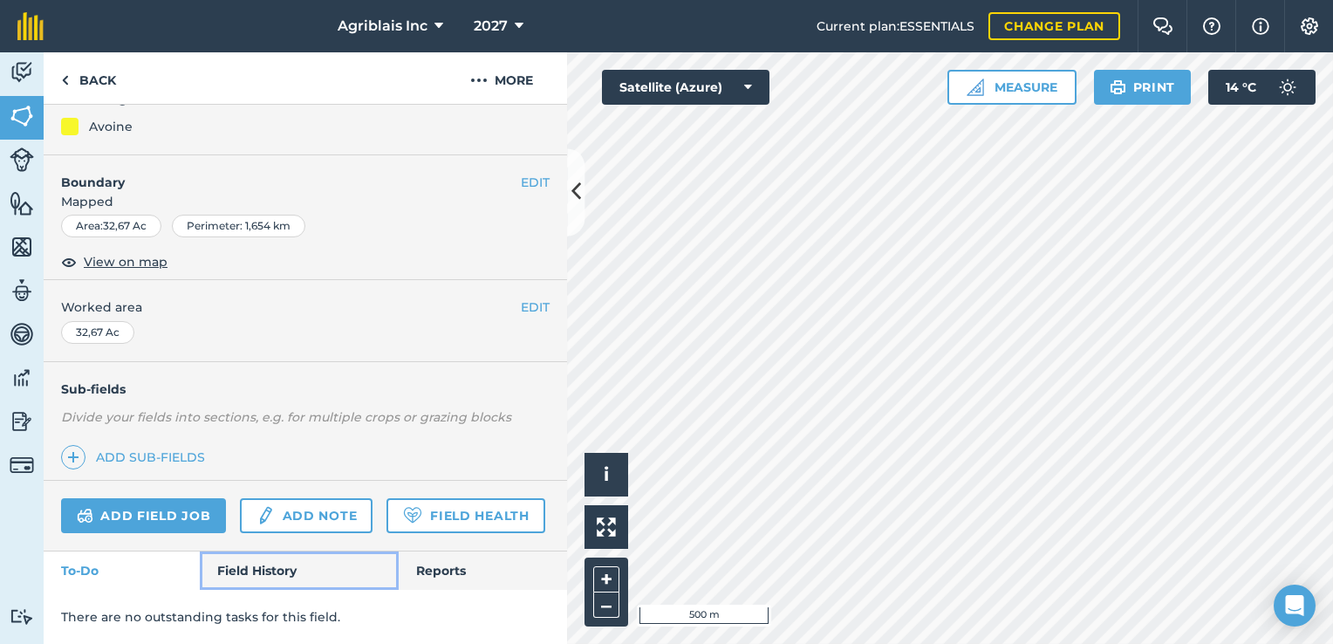
drag, startPoint x: 273, startPoint y: 564, endPoint x: 301, endPoint y: 533, distance: 41.4
click at [273, 564] on link "Field History" at bounding box center [299, 571] width 198 height 38
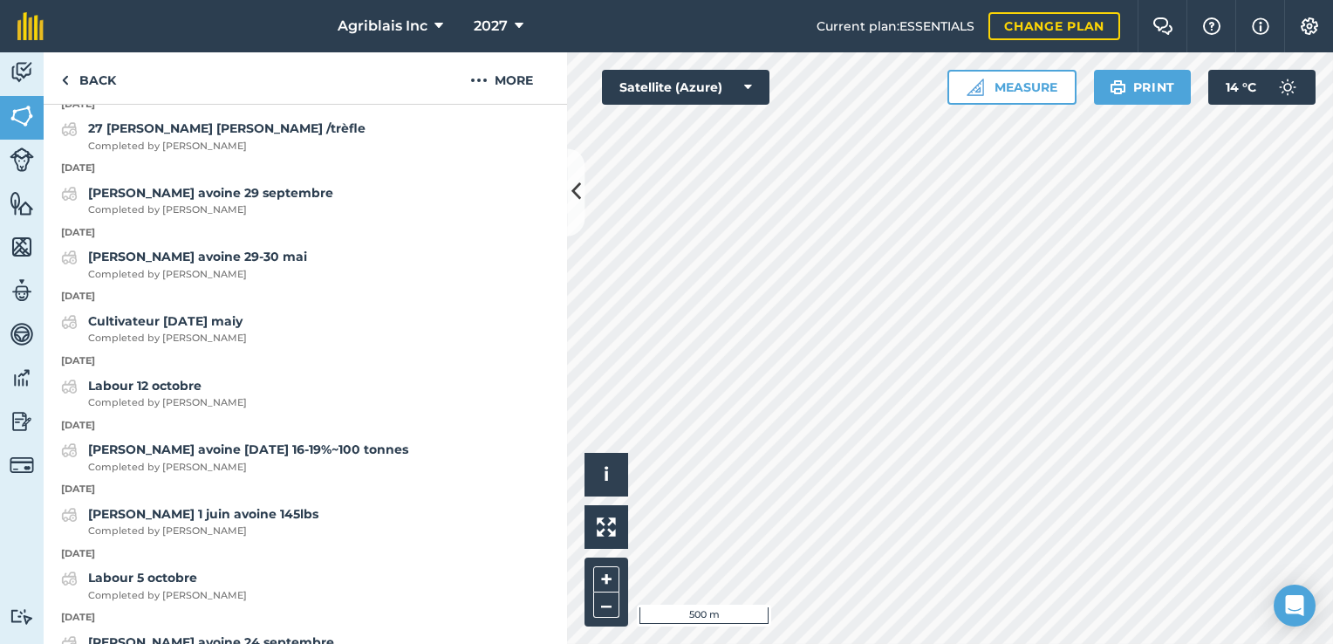
scroll to position [718, 0]
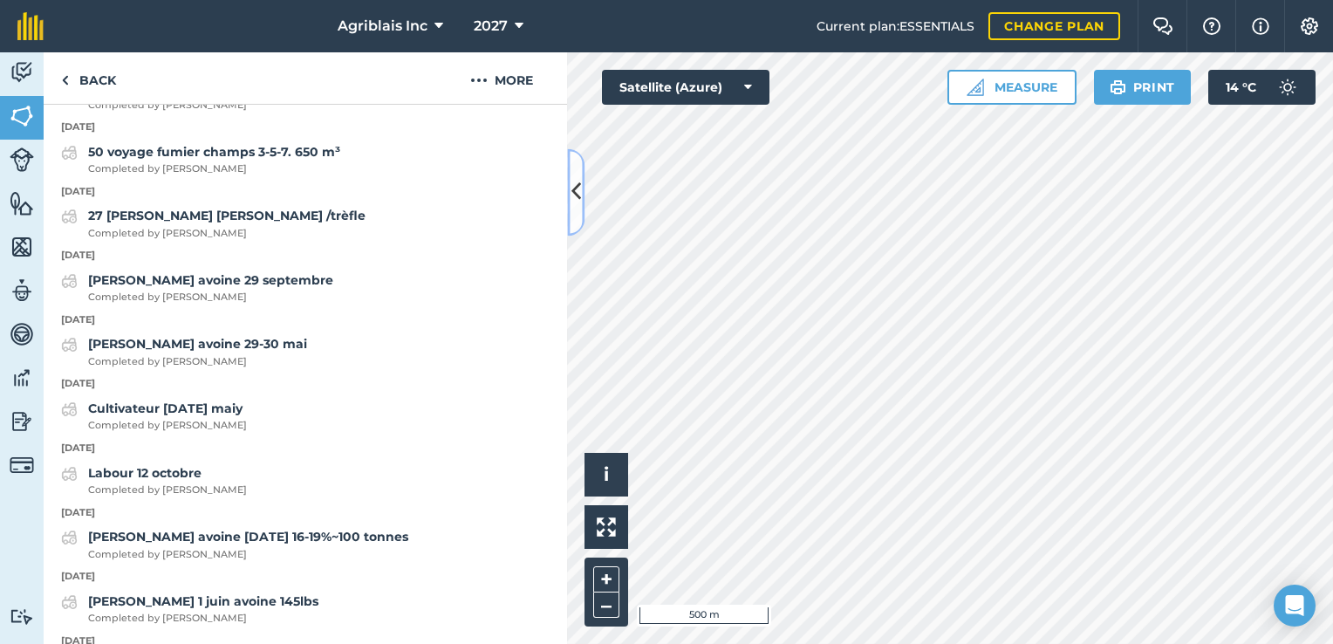
click at [577, 198] on icon at bounding box center [577, 192] width 10 height 31
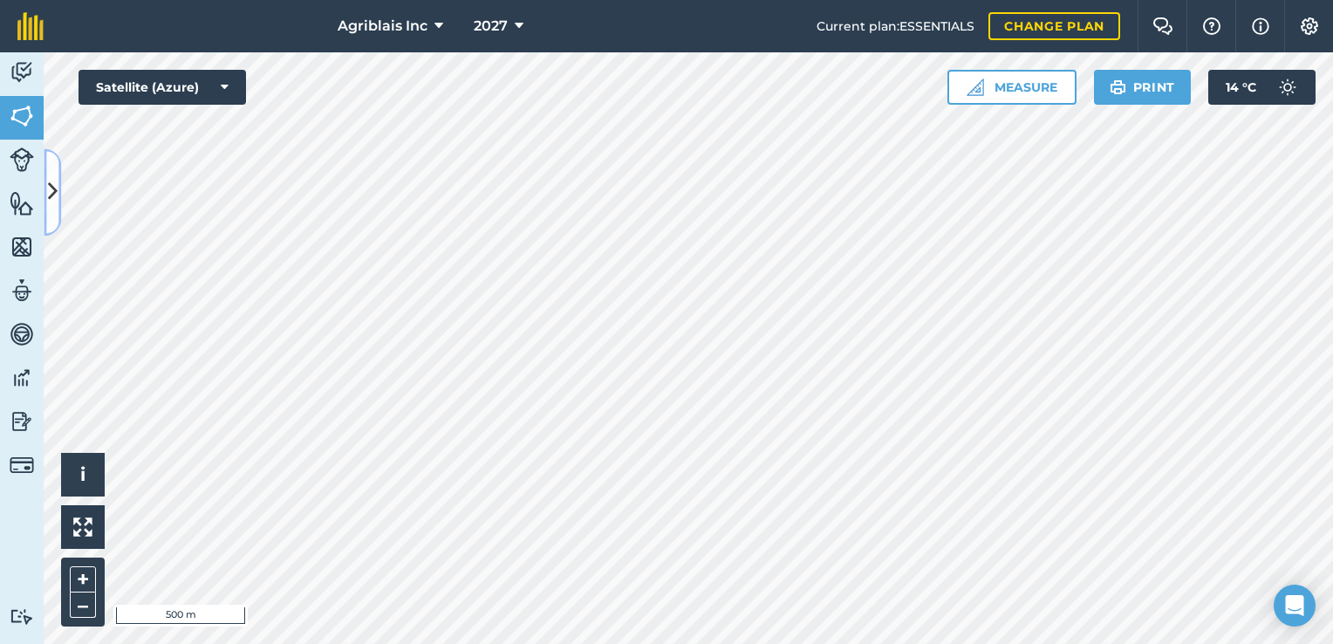
click at [56, 219] on button at bounding box center [52, 191] width 17 height 87
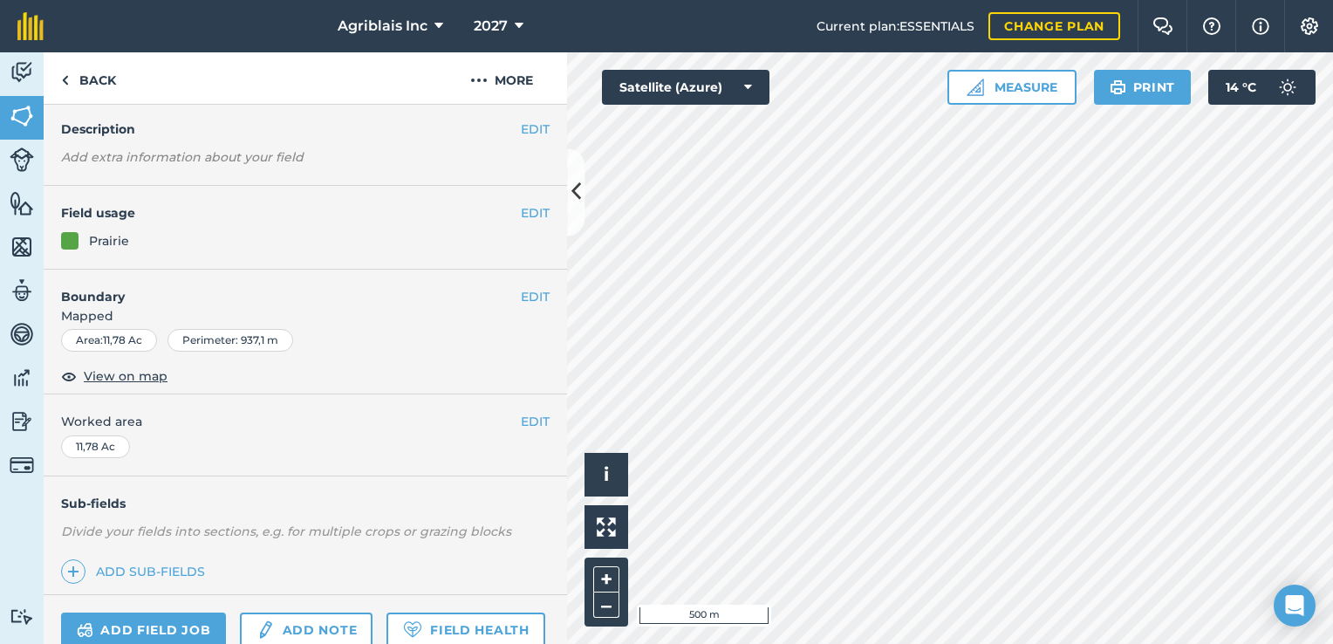
scroll to position [175, 0]
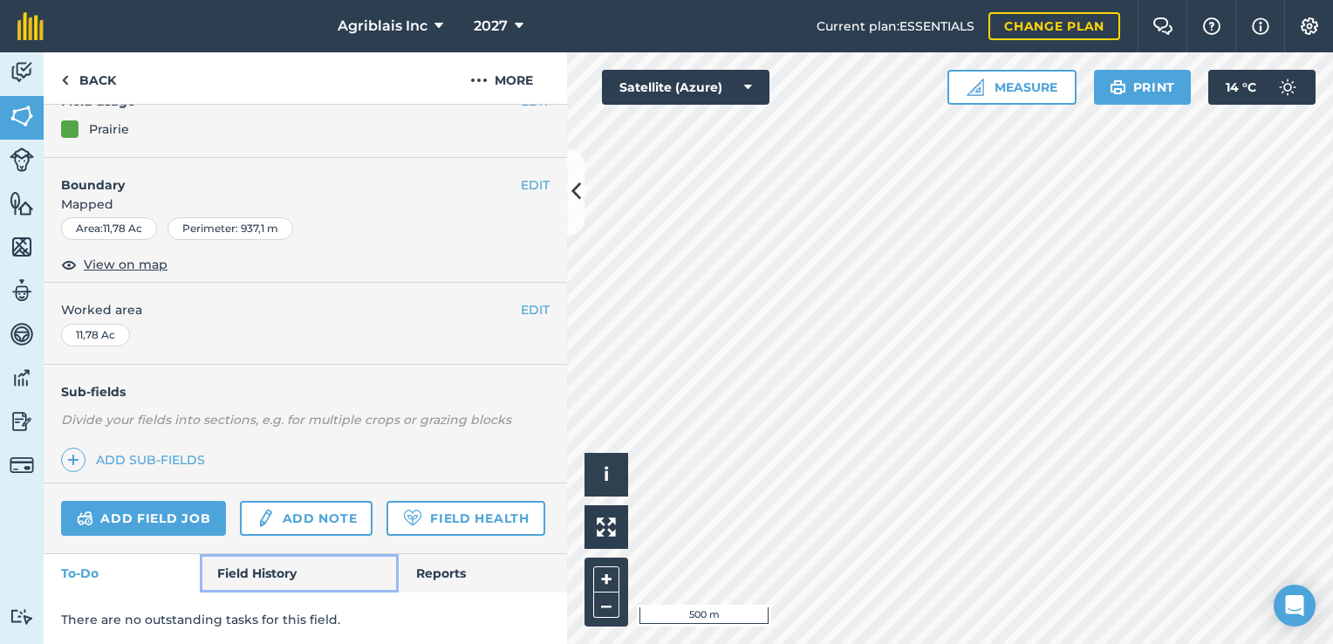
click at [270, 593] on link "Field History" at bounding box center [299, 573] width 198 height 38
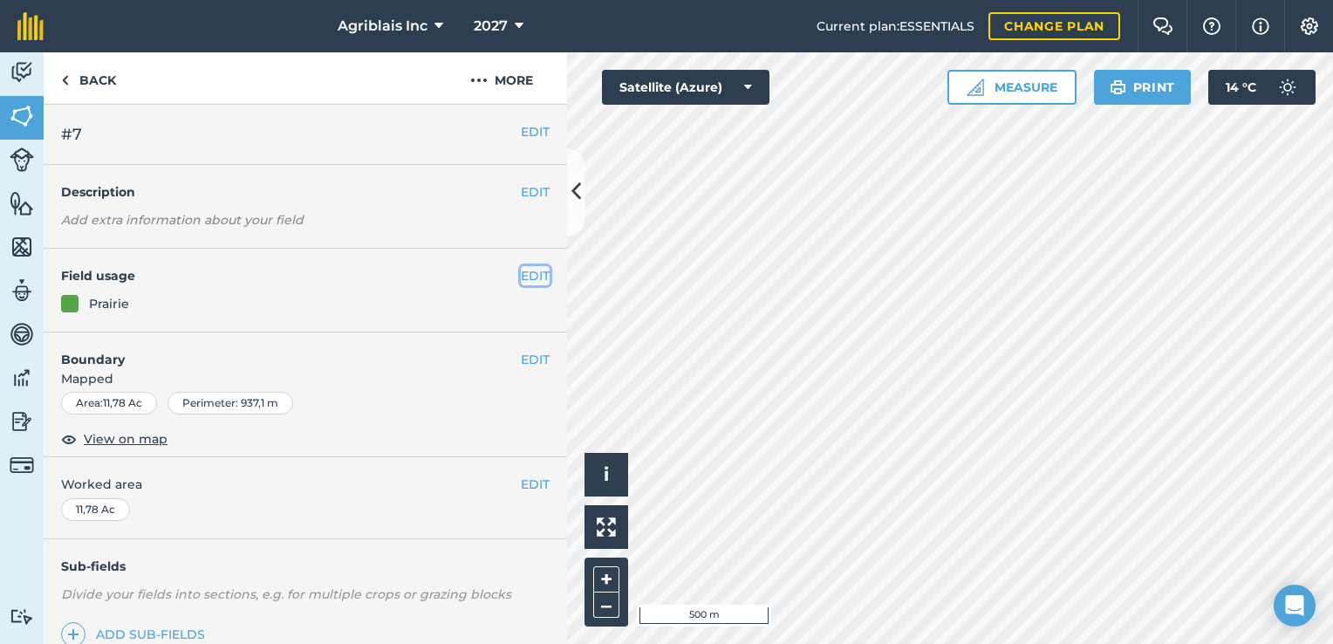
click at [521, 271] on button "EDIT" at bounding box center [535, 275] width 29 height 19
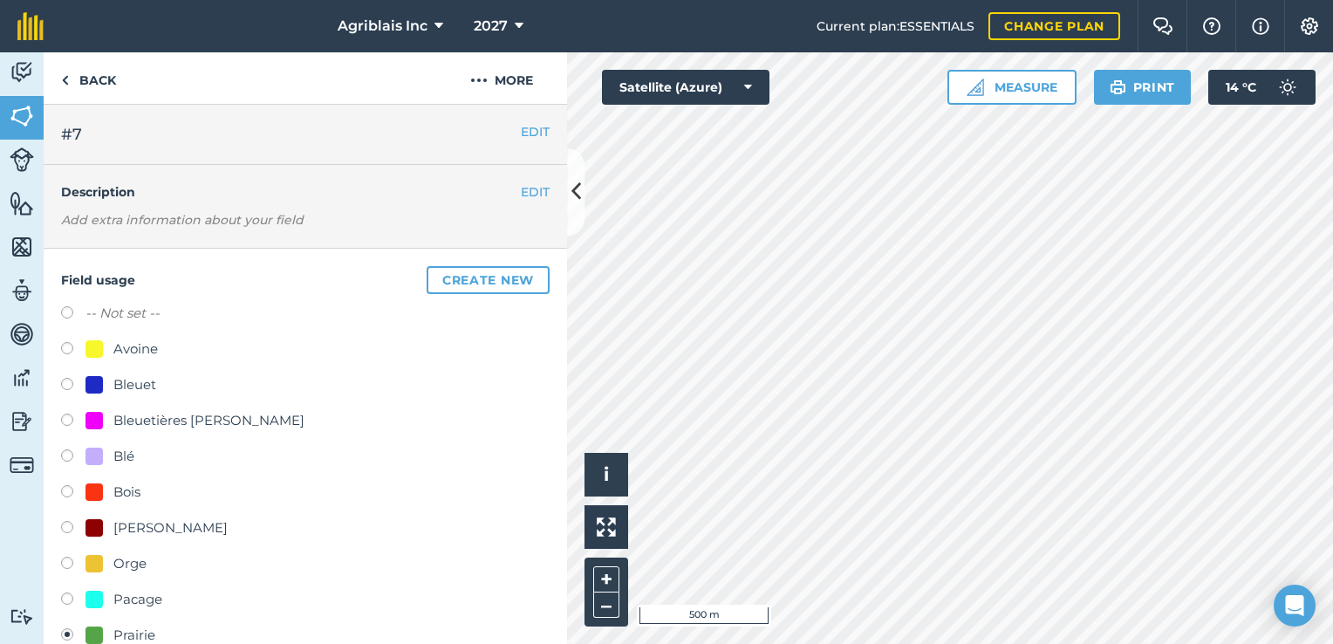
click at [112, 347] on div "Avoine" at bounding box center [122, 349] width 72 height 21
radio input "true"
radio input "false"
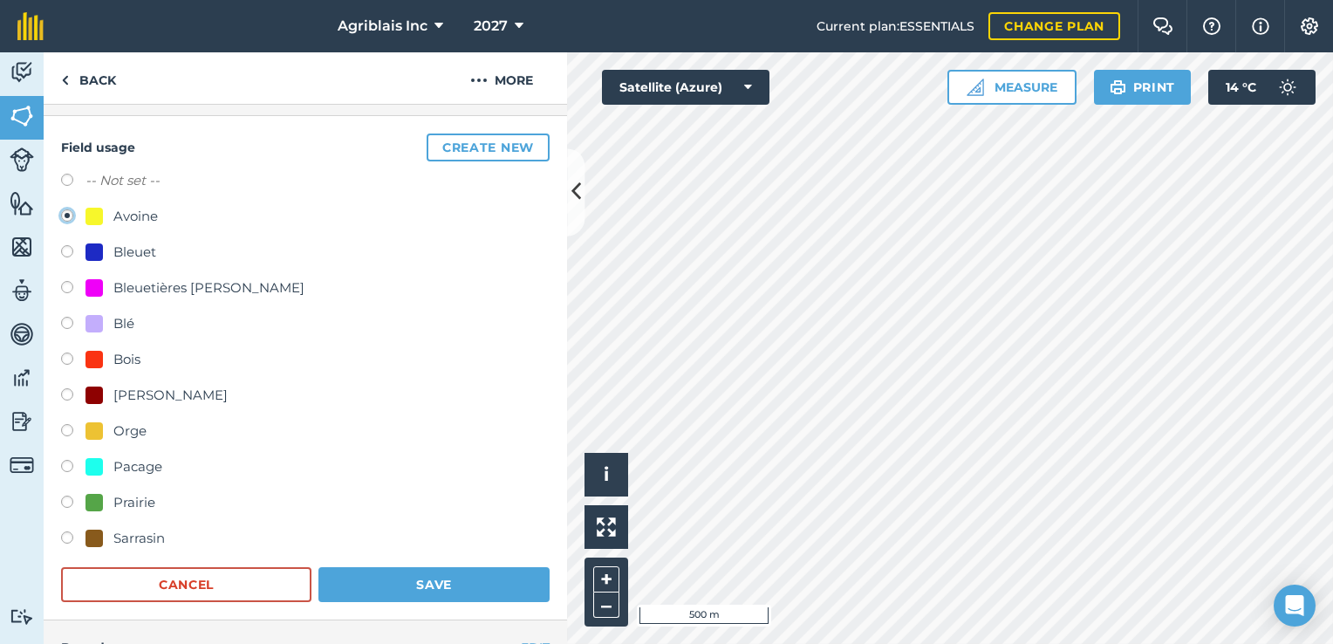
scroll to position [262, 0]
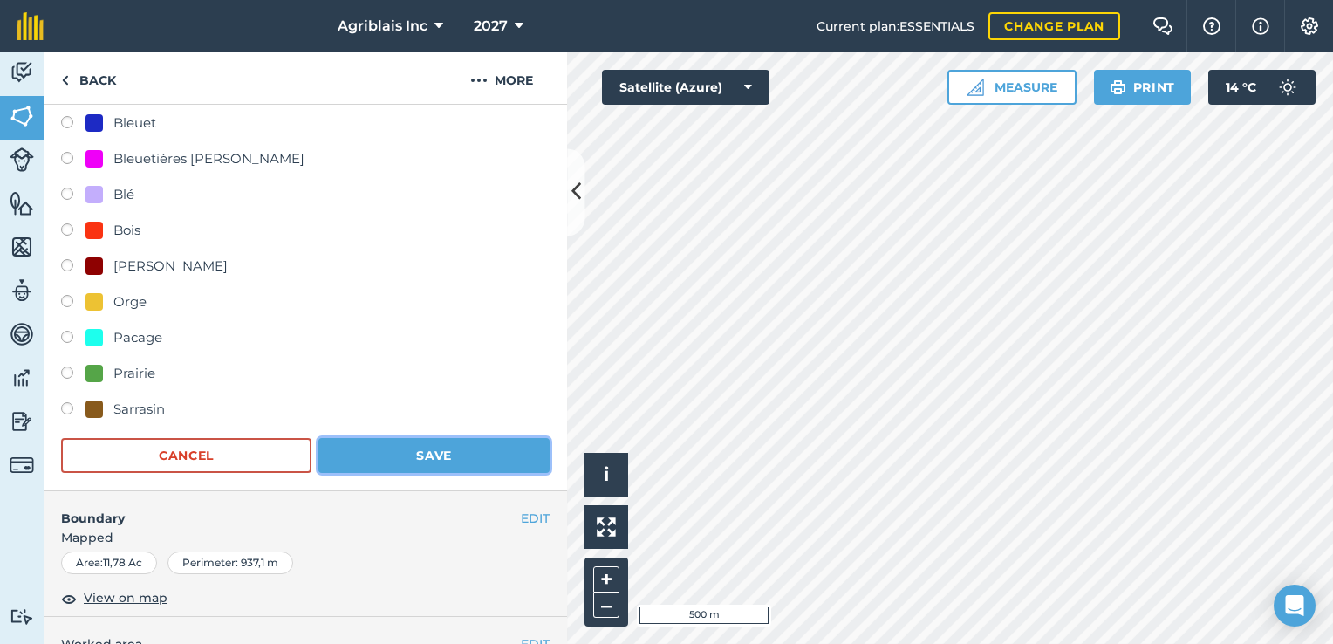
click at [457, 458] on button "Save" at bounding box center [434, 455] width 231 height 35
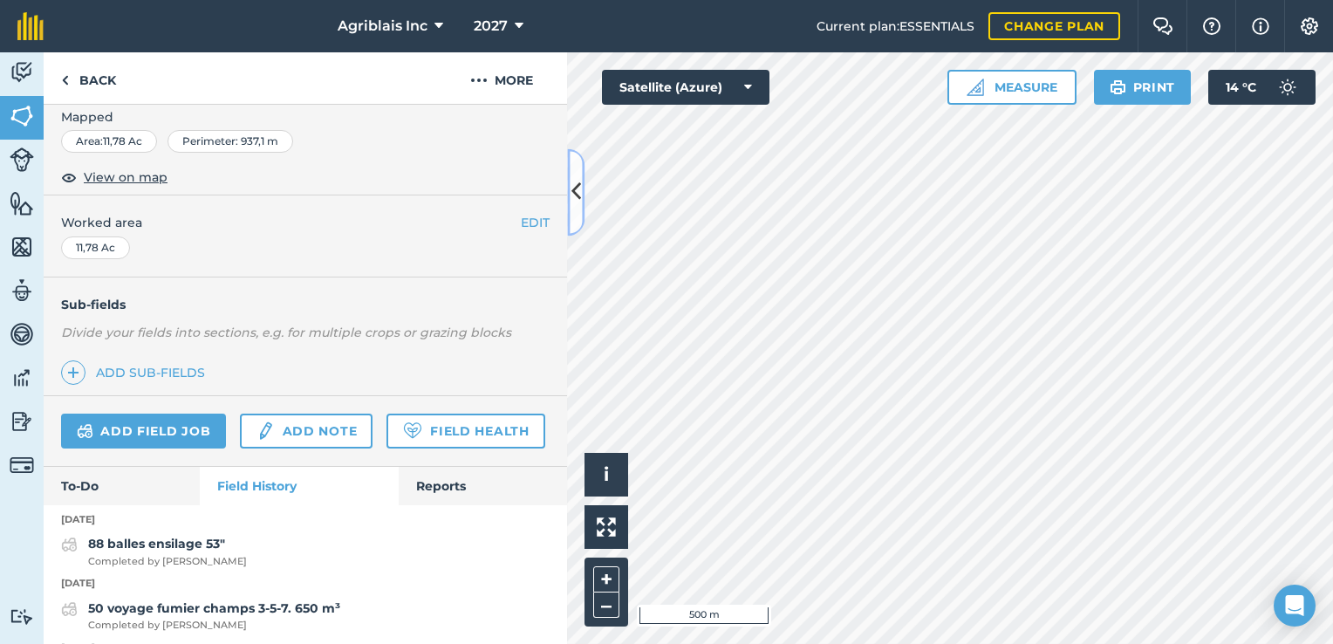
click at [579, 204] on icon at bounding box center [577, 192] width 10 height 31
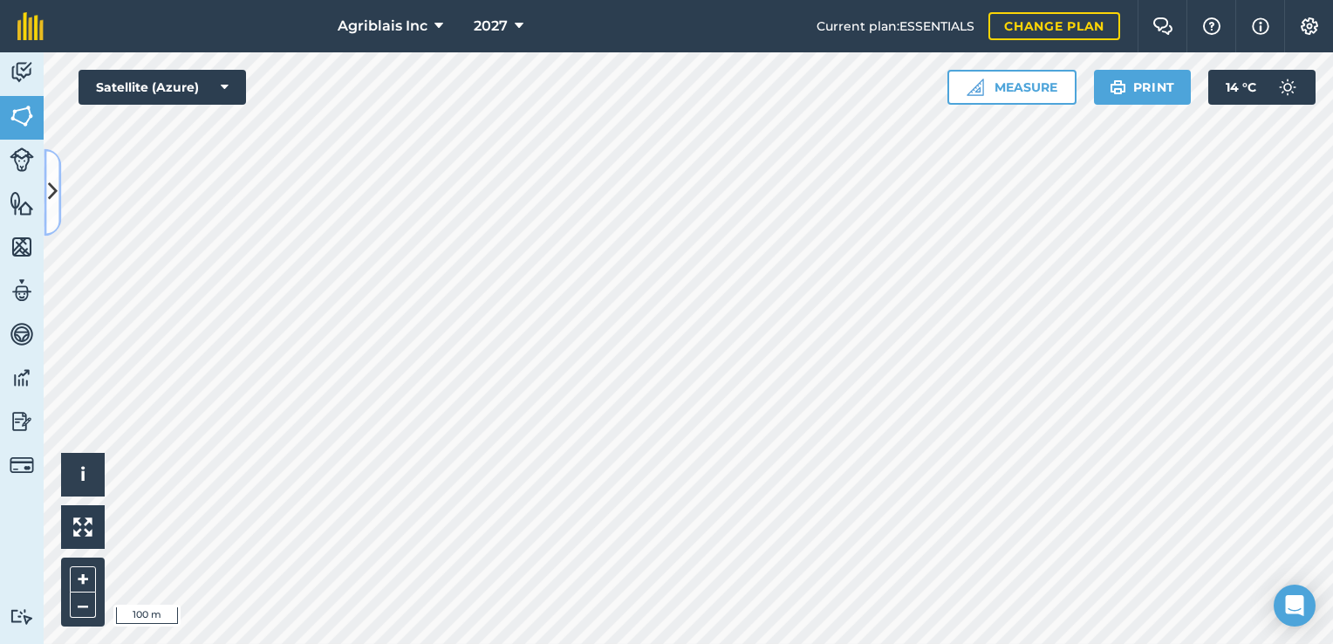
click at [53, 195] on icon at bounding box center [53, 192] width 10 height 31
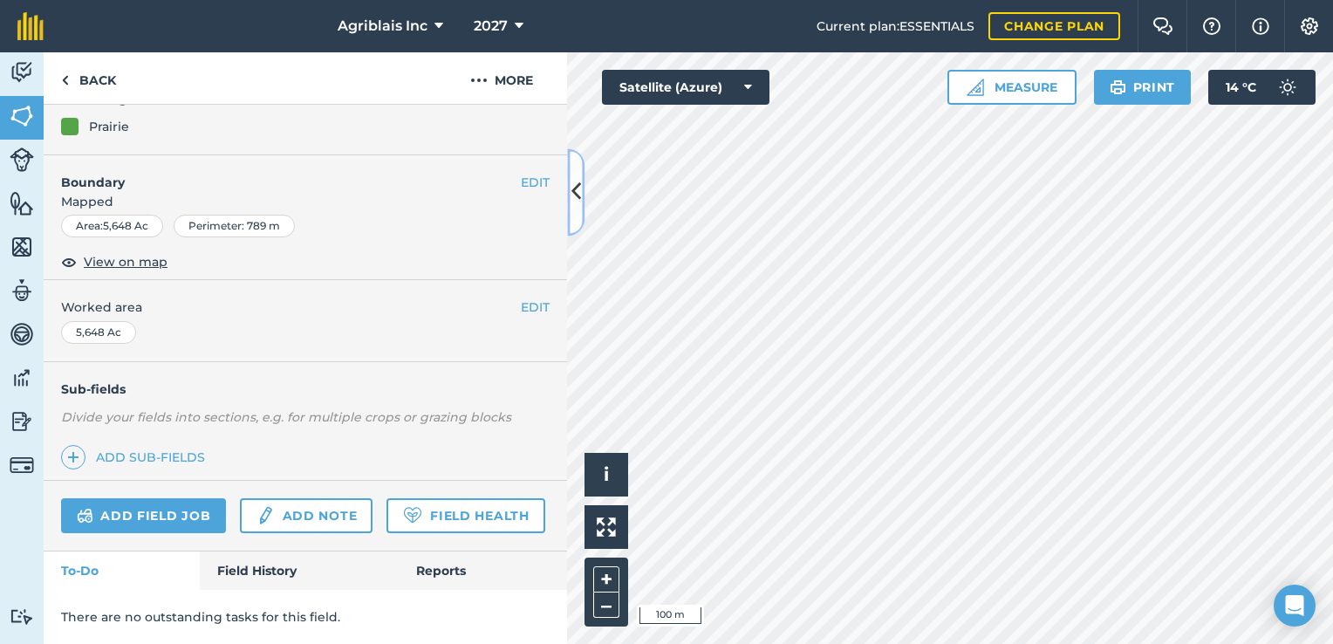
click at [575, 194] on icon at bounding box center [577, 192] width 10 height 31
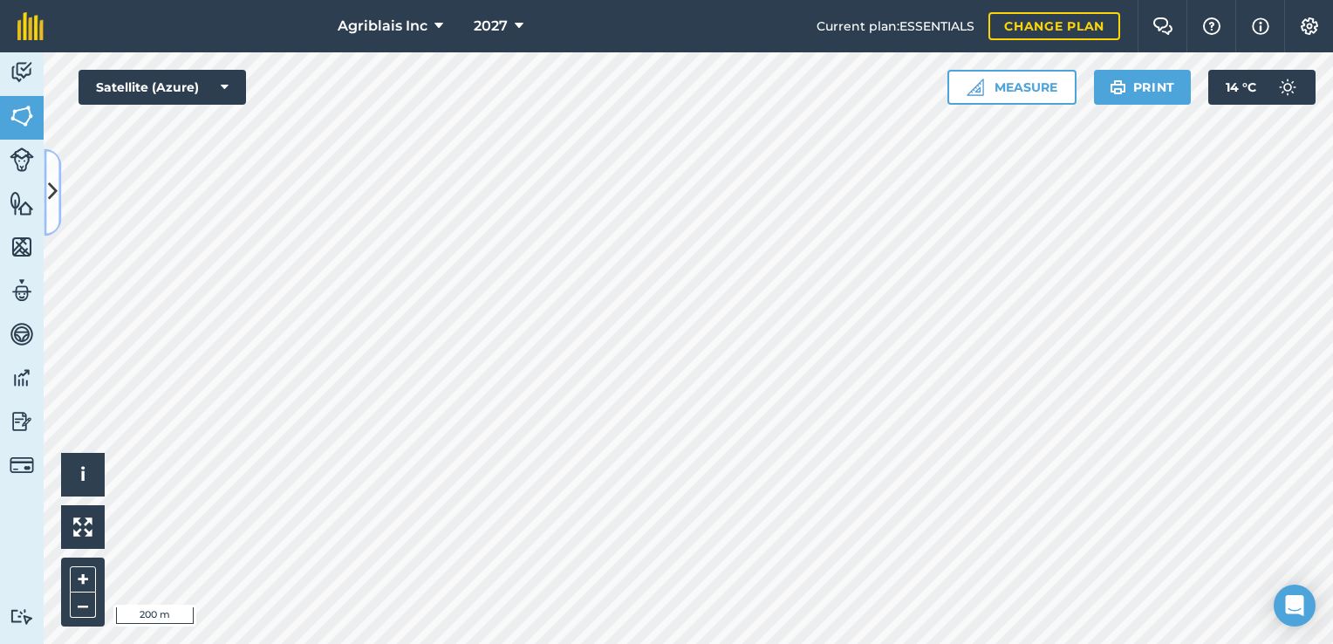
click at [59, 209] on button at bounding box center [52, 191] width 17 height 87
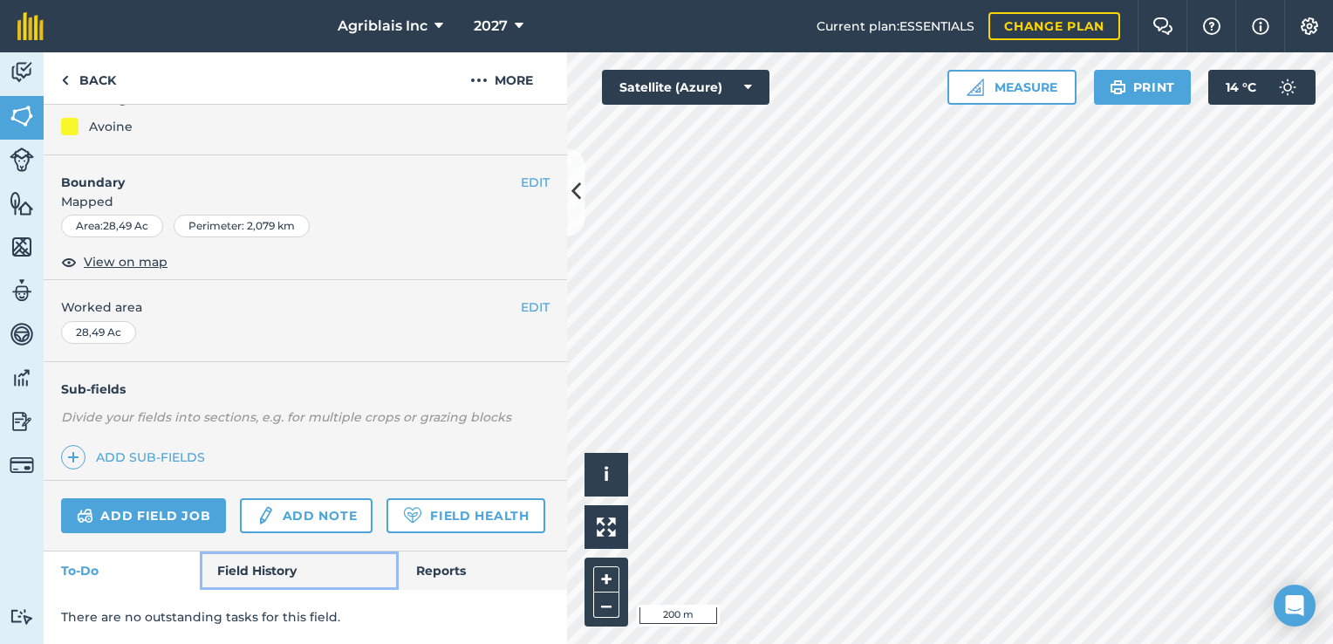
click at [285, 577] on link "Field History" at bounding box center [299, 571] width 198 height 38
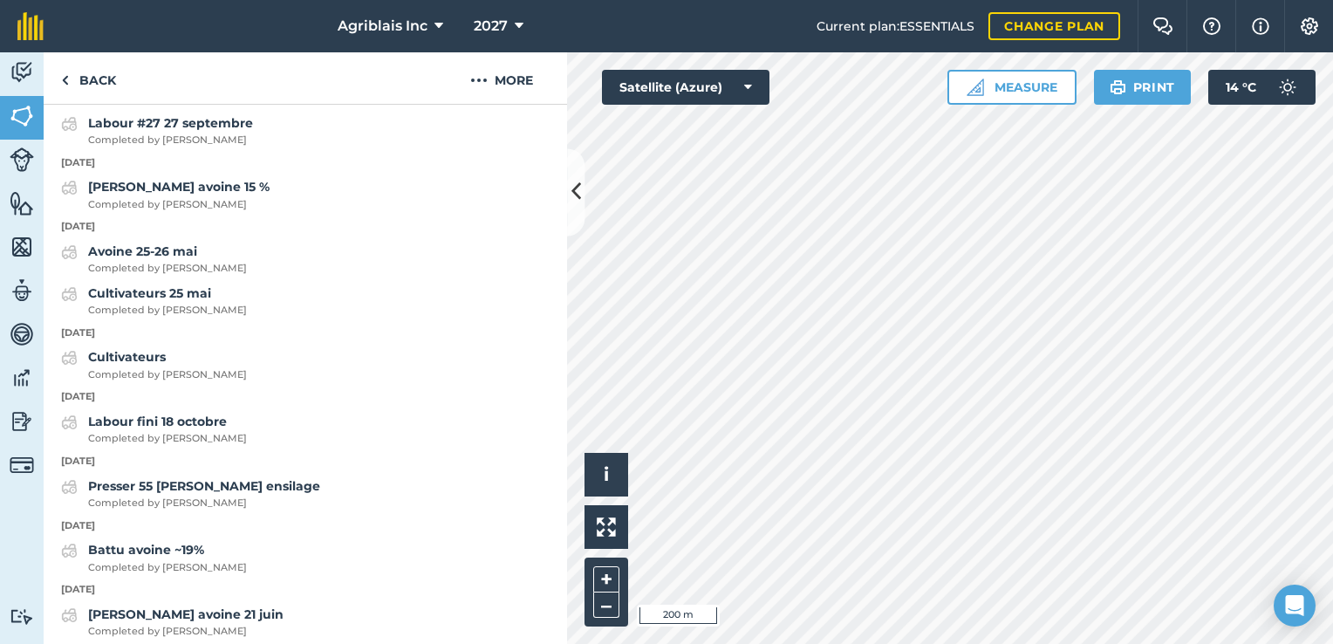
scroll to position [660, 0]
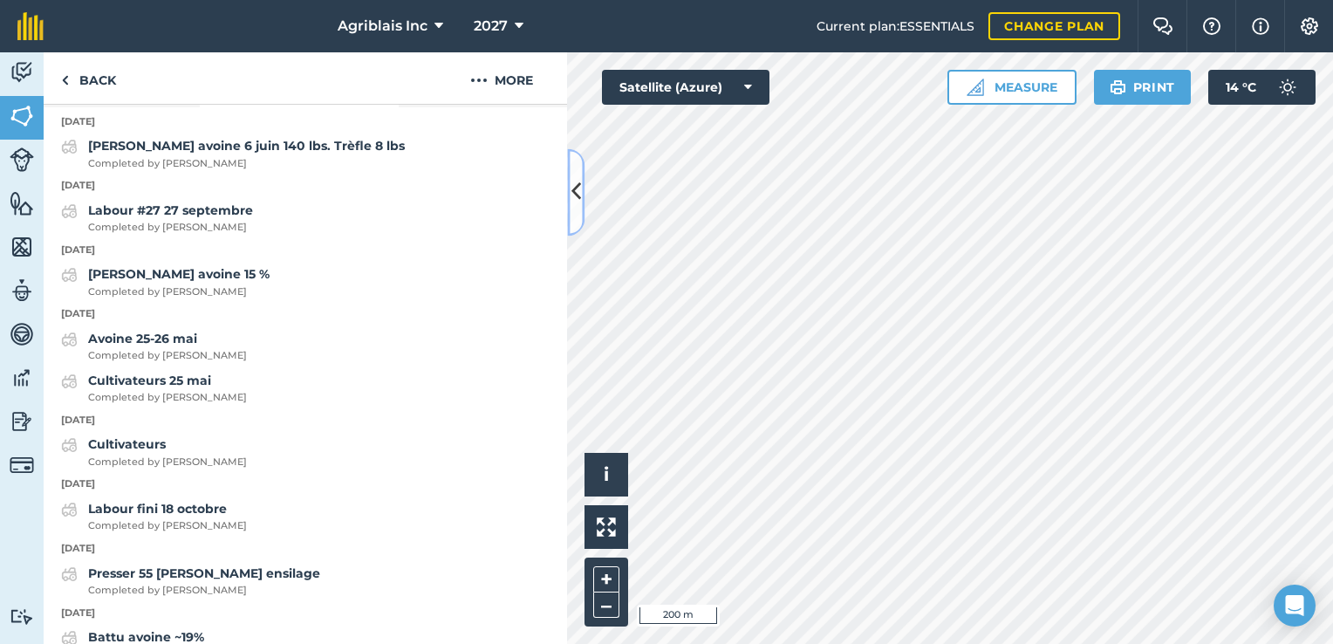
click at [574, 173] on button at bounding box center [575, 191] width 17 height 87
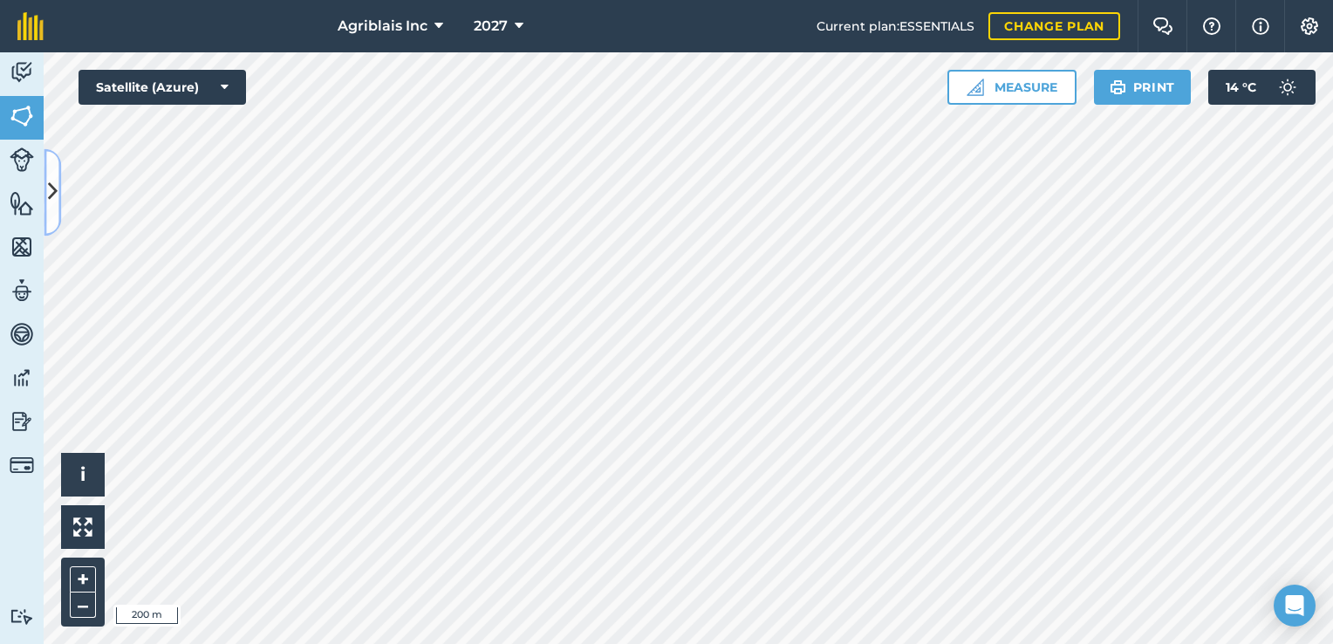
click at [51, 195] on icon at bounding box center [53, 192] width 10 height 31
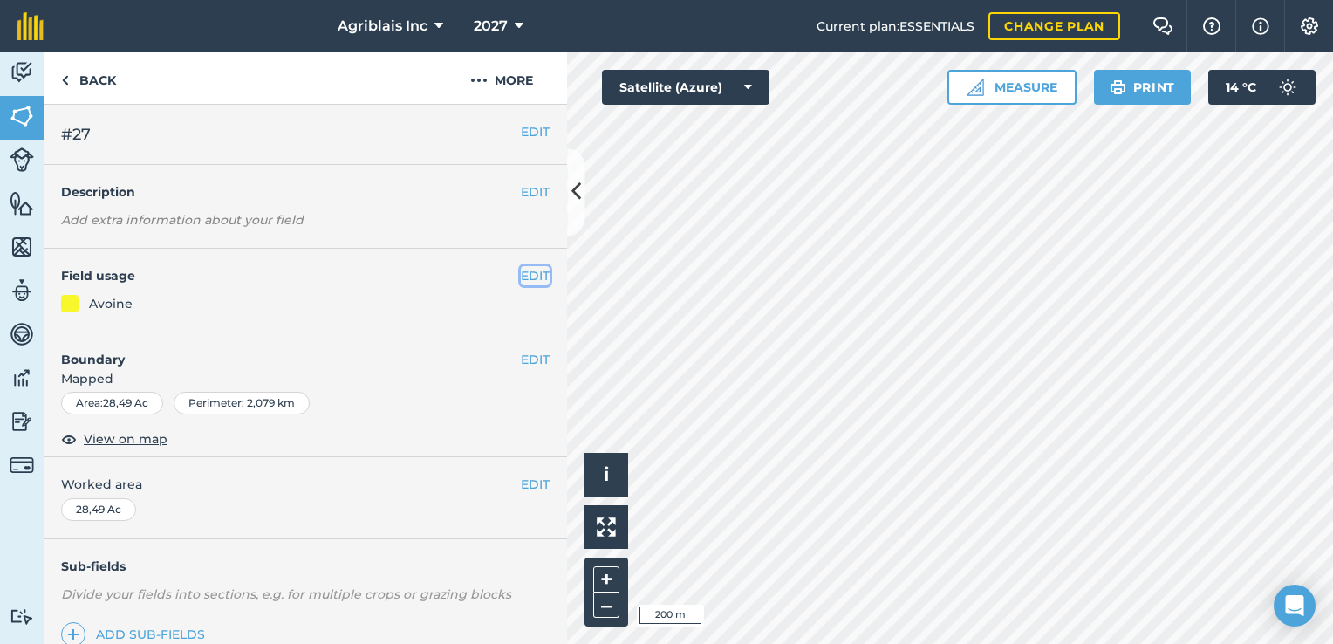
click at [524, 276] on button "EDIT" at bounding box center [535, 275] width 29 height 19
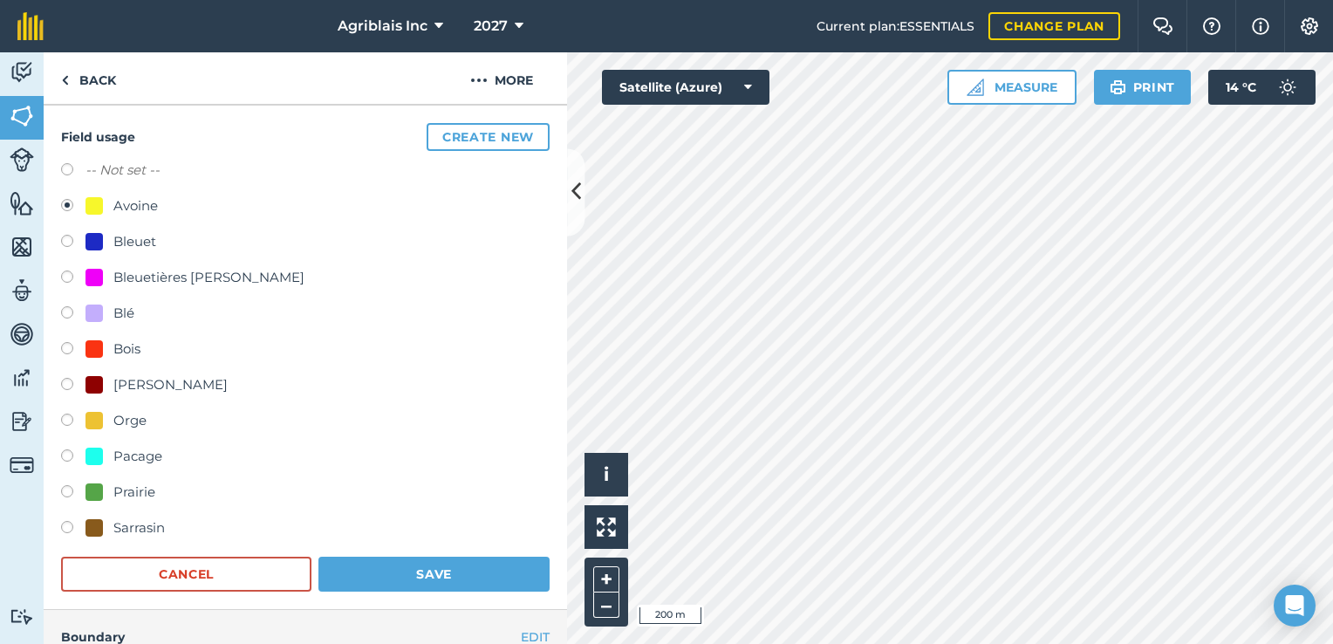
scroll to position [175, 0]
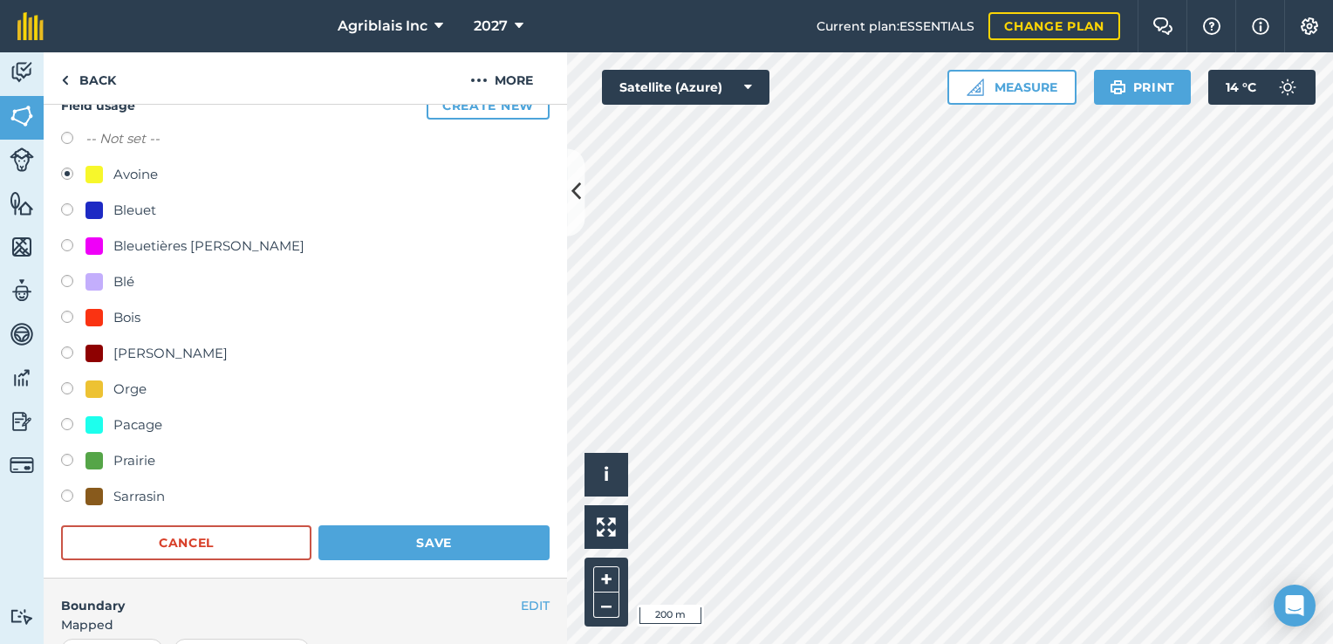
click at [137, 392] on div "Orge" at bounding box center [129, 389] width 33 height 21
radio input "true"
radio input "false"
click at [454, 531] on button "Save" at bounding box center [434, 542] width 231 height 35
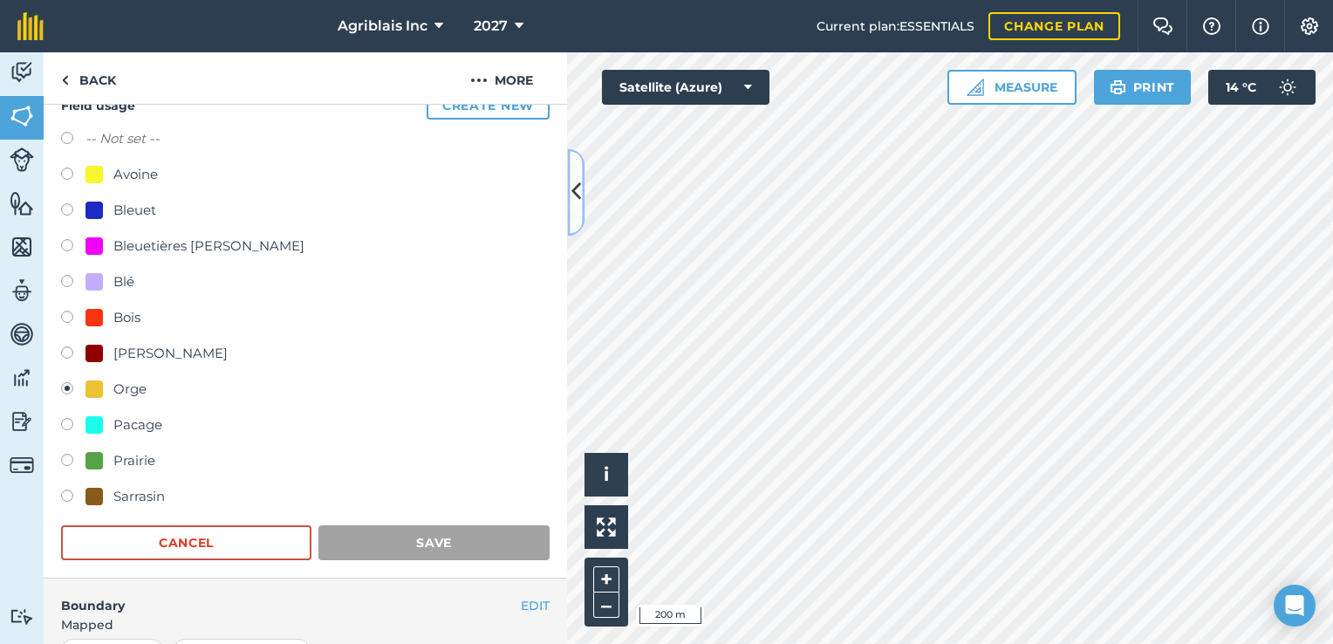
click at [579, 195] on icon at bounding box center [577, 192] width 10 height 31
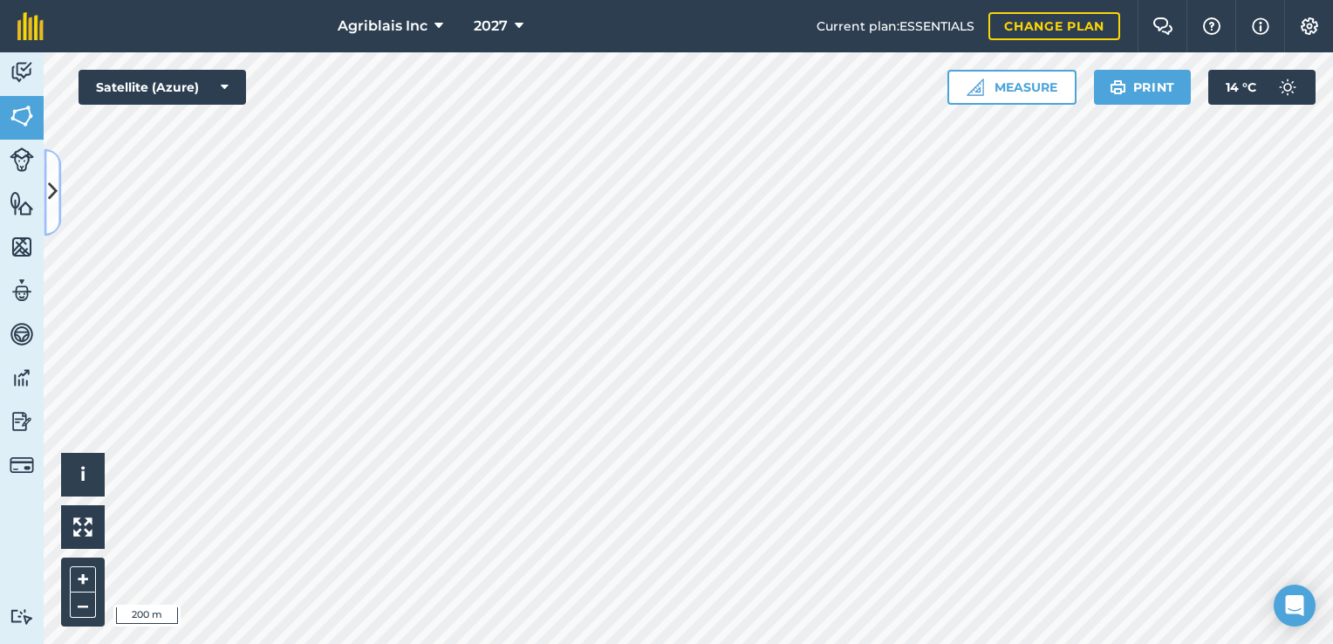
click at [52, 175] on button at bounding box center [52, 191] width 17 height 87
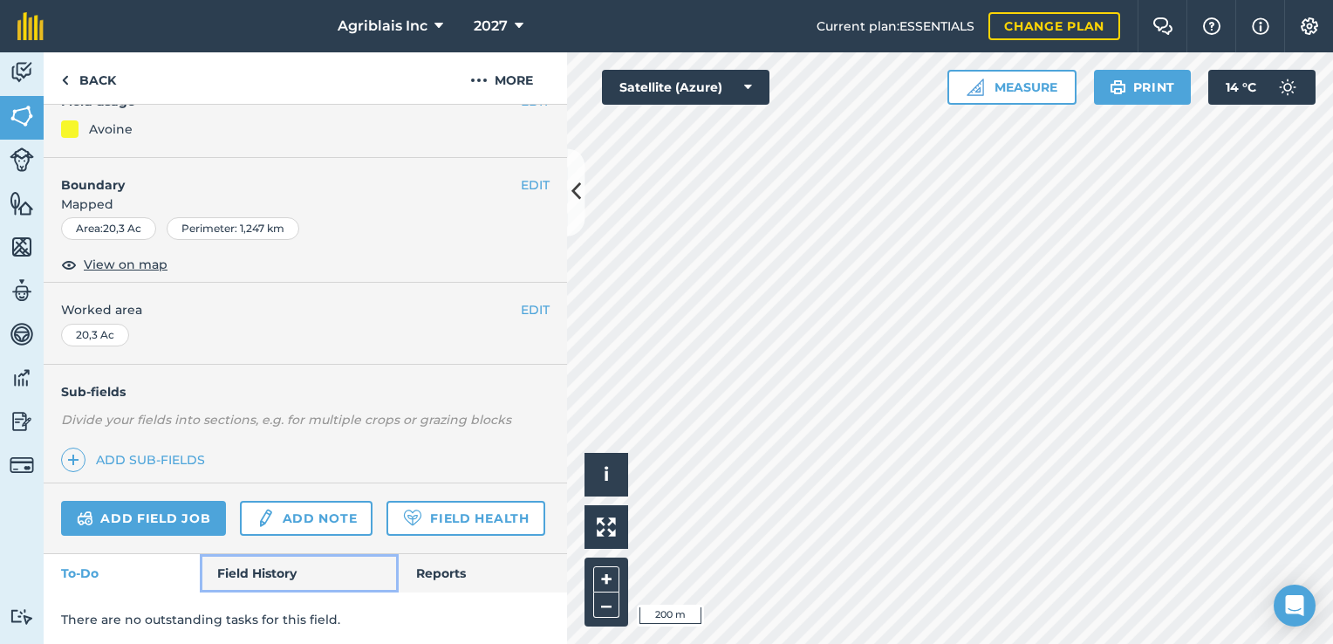
click at [262, 593] on link "Field History" at bounding box center [299, 573] width 198 height 38
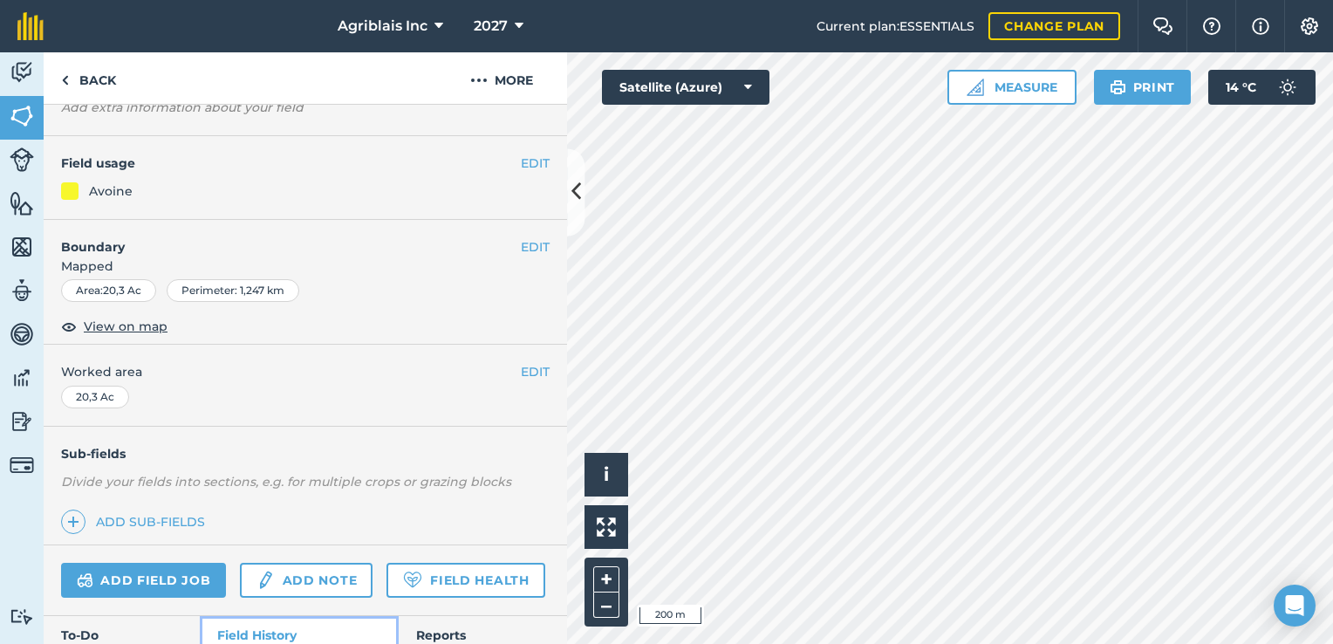
scroll to position [80, 0]
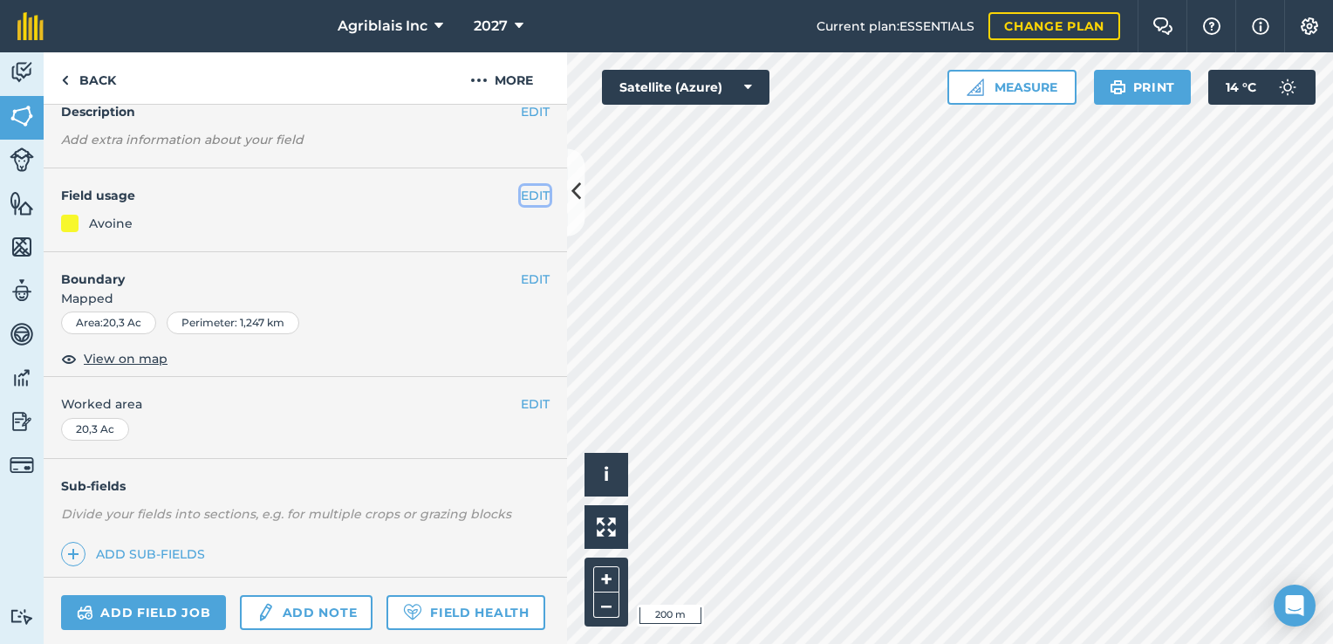
click at [524, 192] on button "EDIT" at bounding box center [535, 195] width 29 height 19
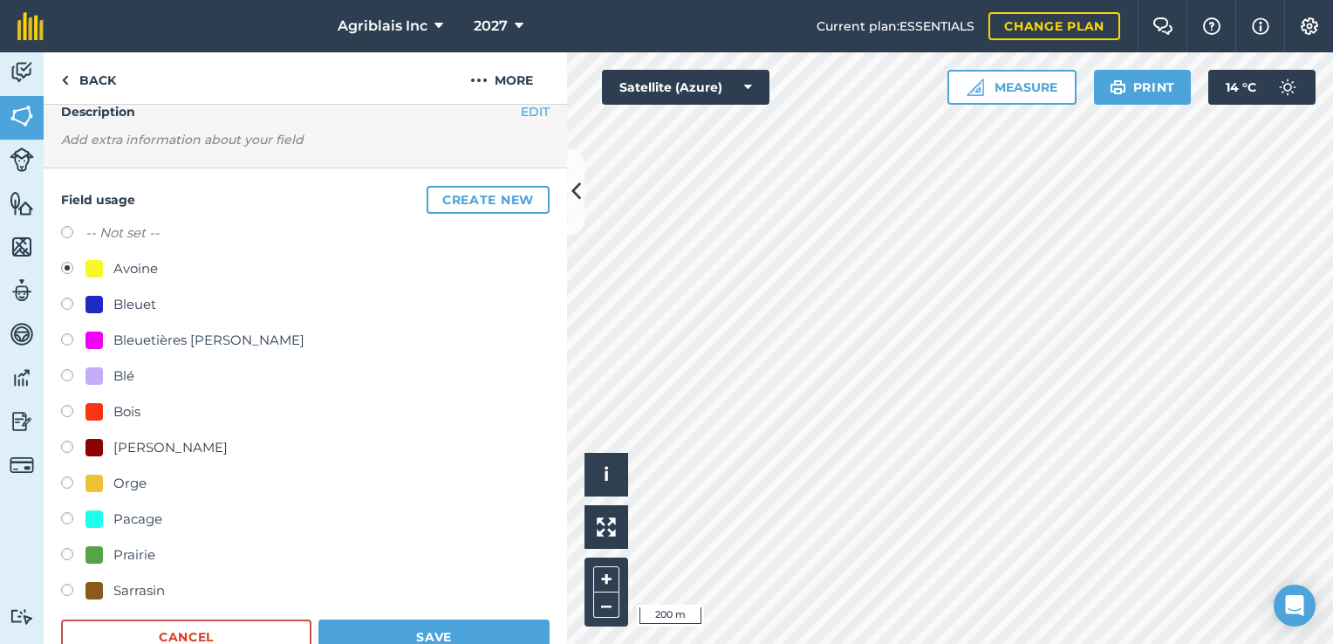
click at [112, 483] on div "Orge" at bounding box center [116, 483] width 61 height 21
radio input "true"
radio input "false"
click at [430, 623] on button "Save" at bounding box center [434, 637] width 231 height 35
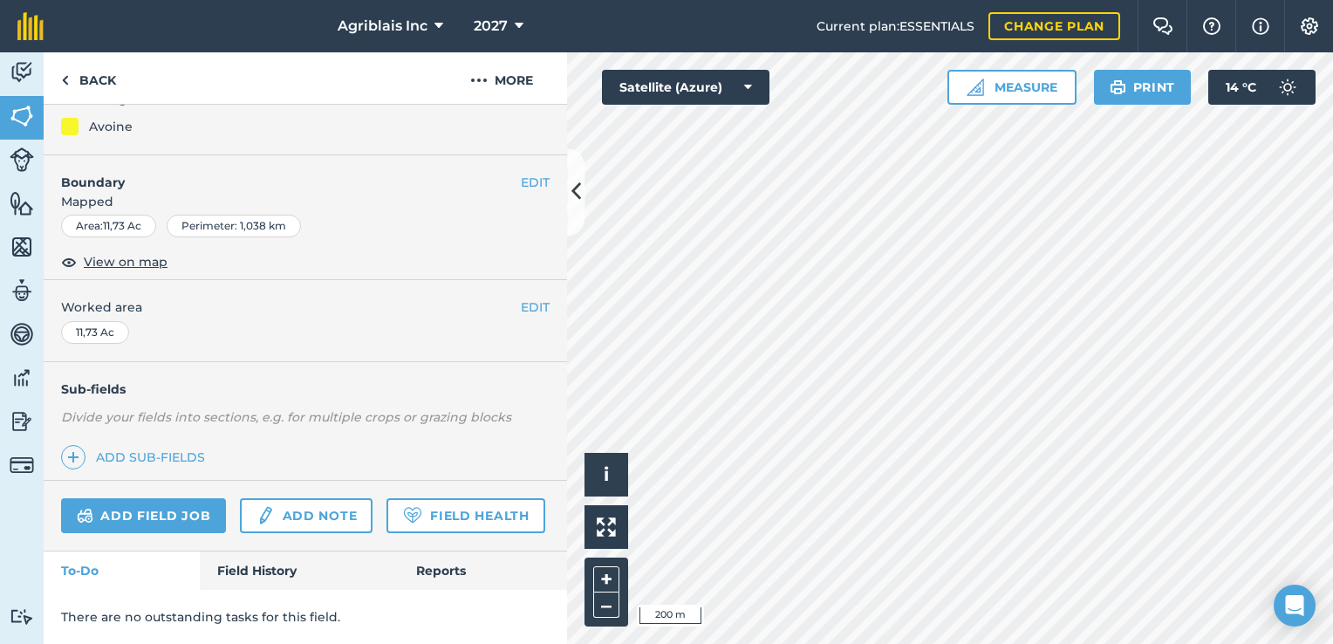
scroll to position [223, 0]
click at [276, 572] on link "Field History" at bounding box center [299, 571] width 198 height 38
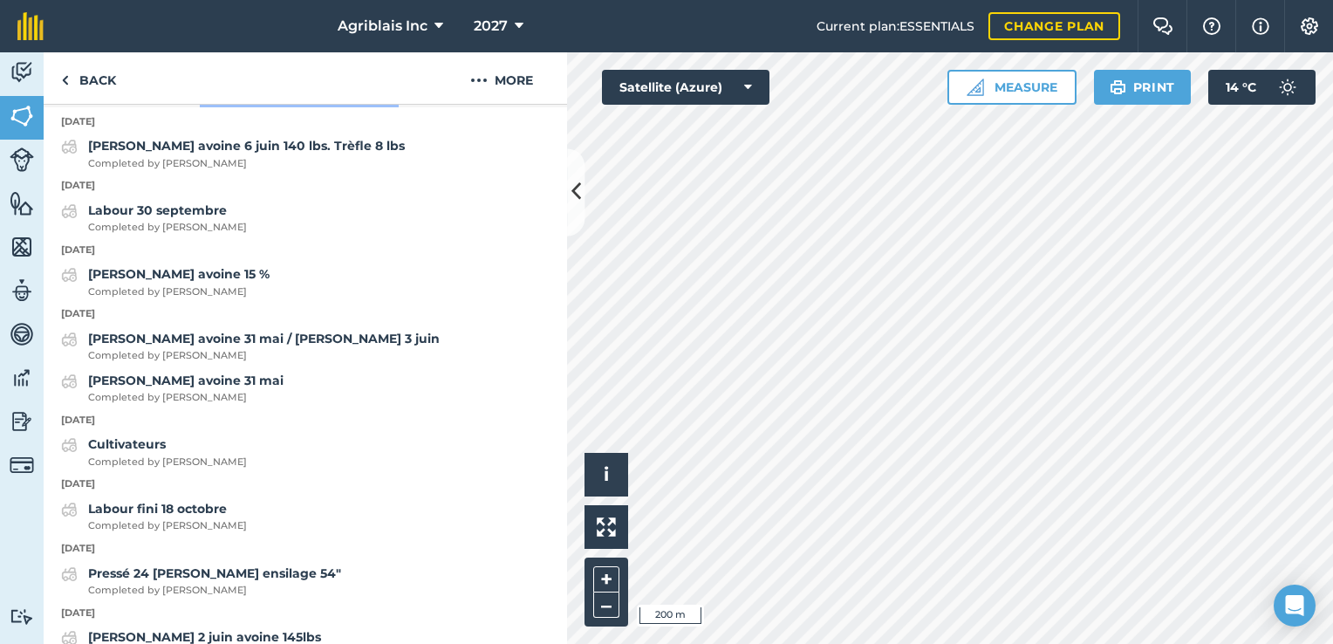
scroll to position [136, 0]
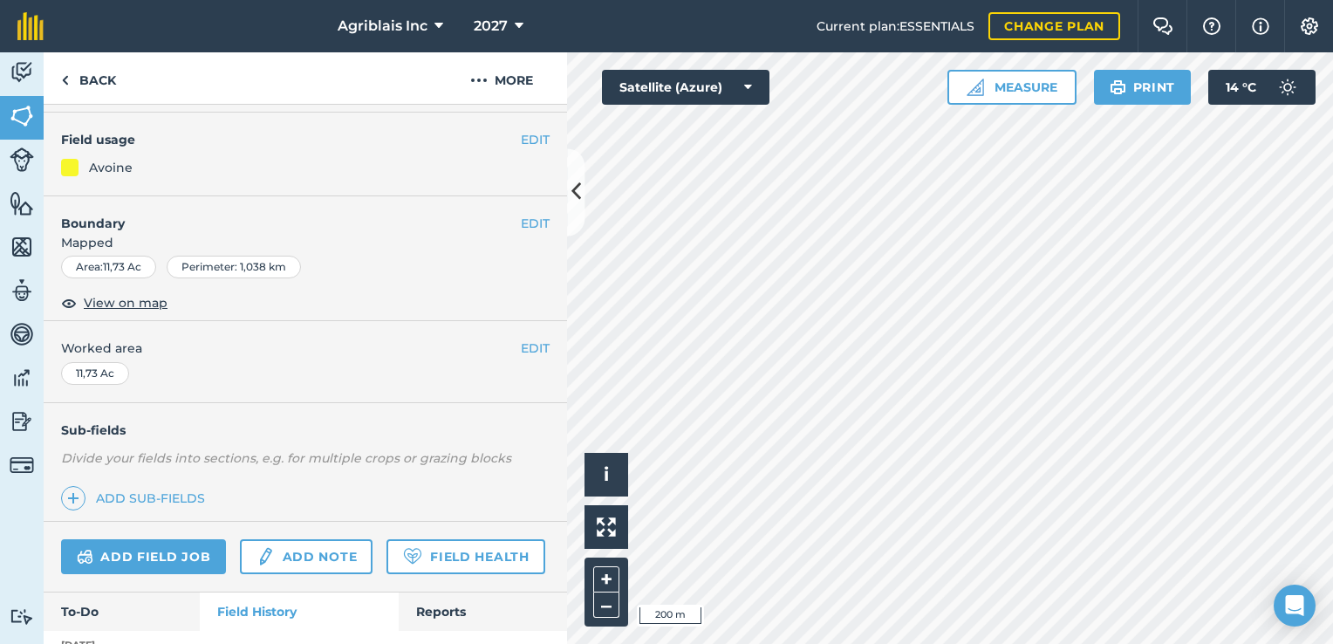
click at [538, 126] on div "EDIT Field usage Avoine" at bounding box center [306, 155] width 524 height 84
click at [530, 134] on button "EDIT" at bounding box center [535, 139] width 29 height 19
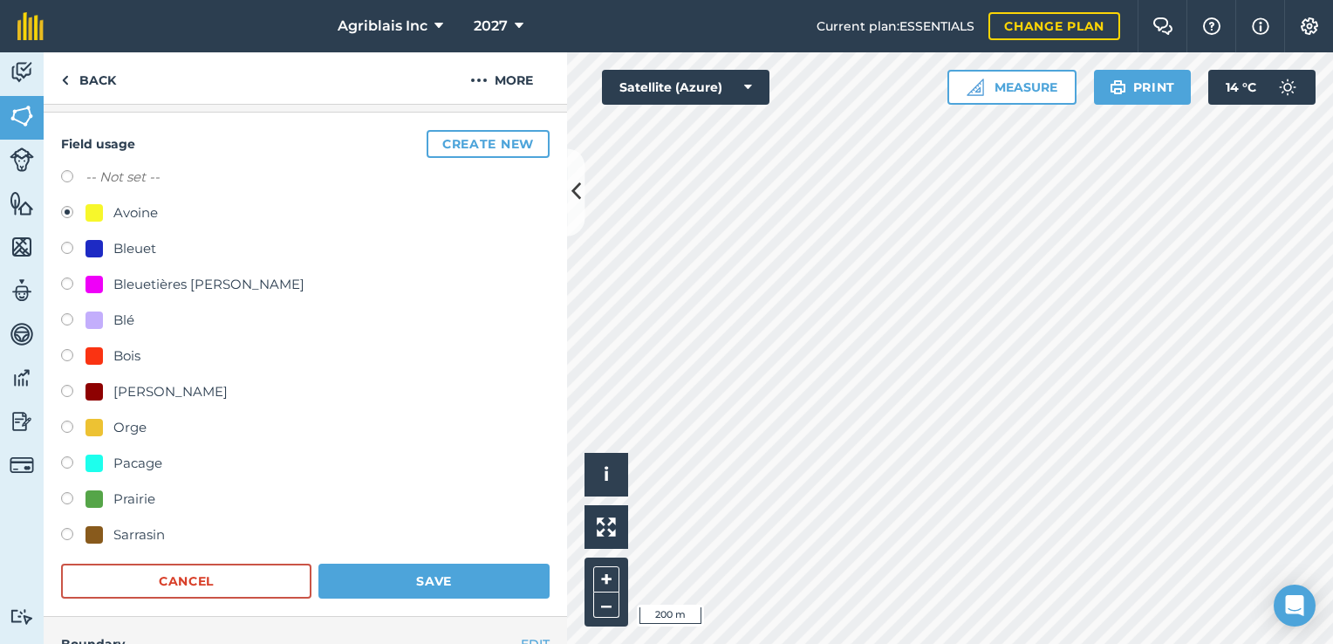
click at [99, 419] on div at bounding box center [94, 427] width 17 height 17
radio input "true"
radio input "false"
click at [382, 572] on button "Save" at bounding box center [434, 581] width 231 height 35
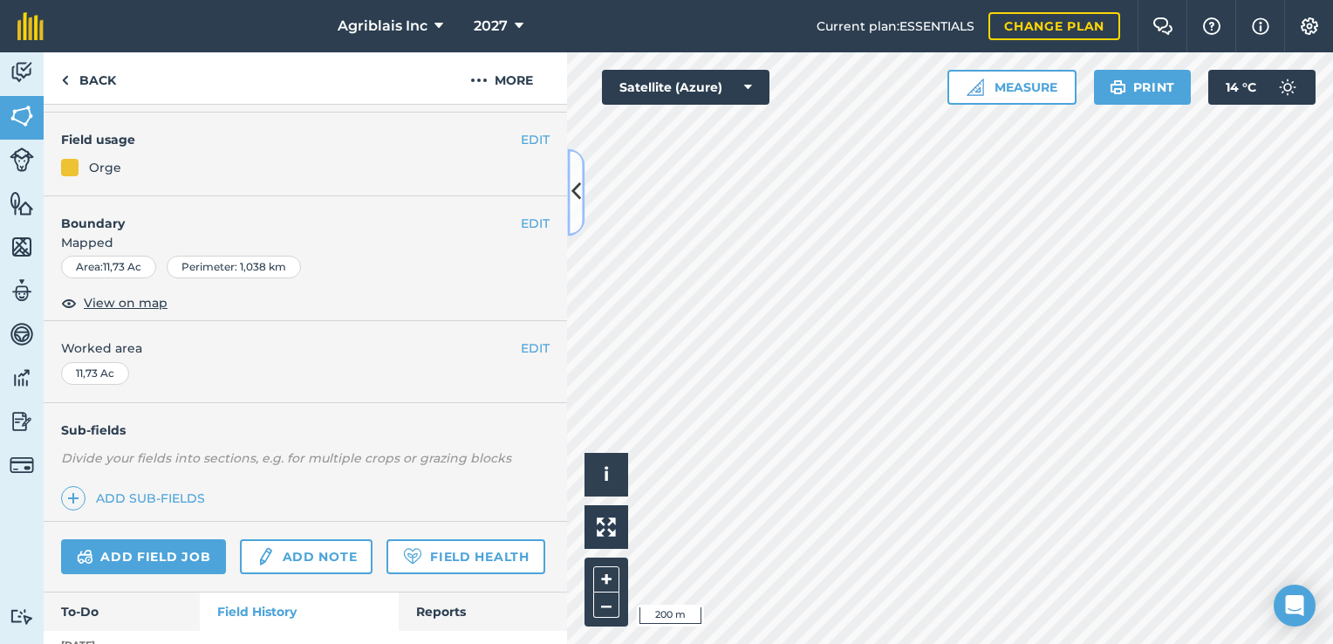
click at [578, 186] on icon at bounding box center [577, 192] width 10 height 31
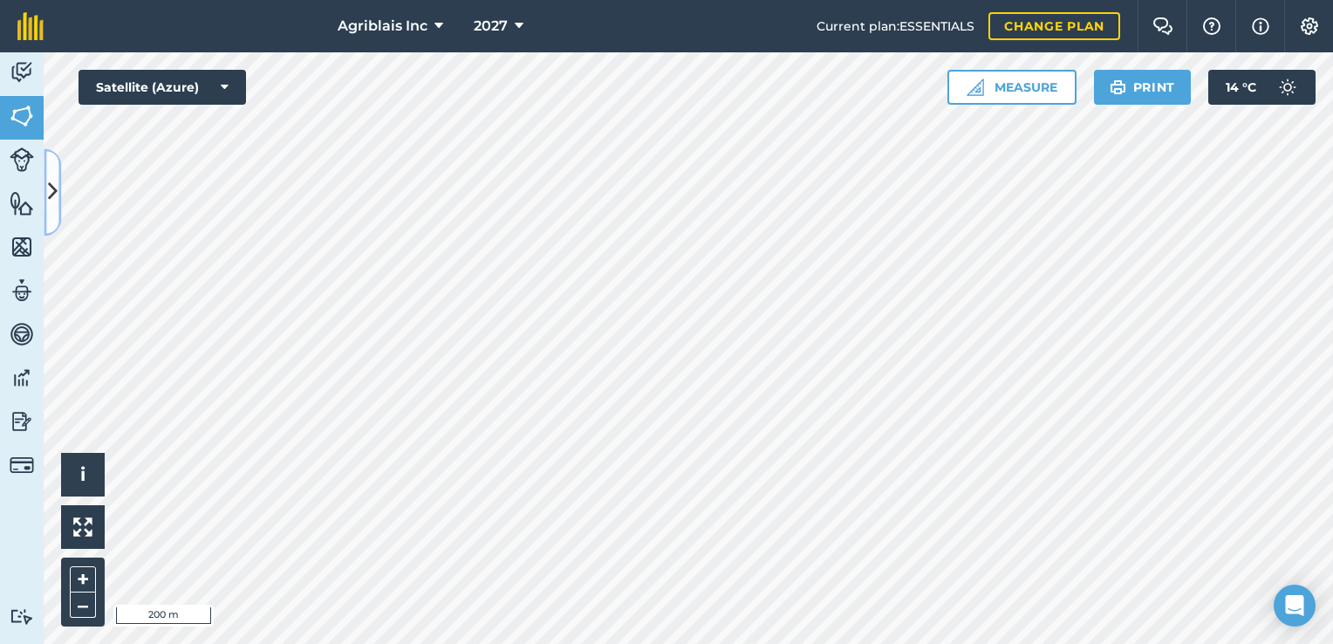
click at [50, 195] on icon at bounding box center [53, 192] width 10 height 31
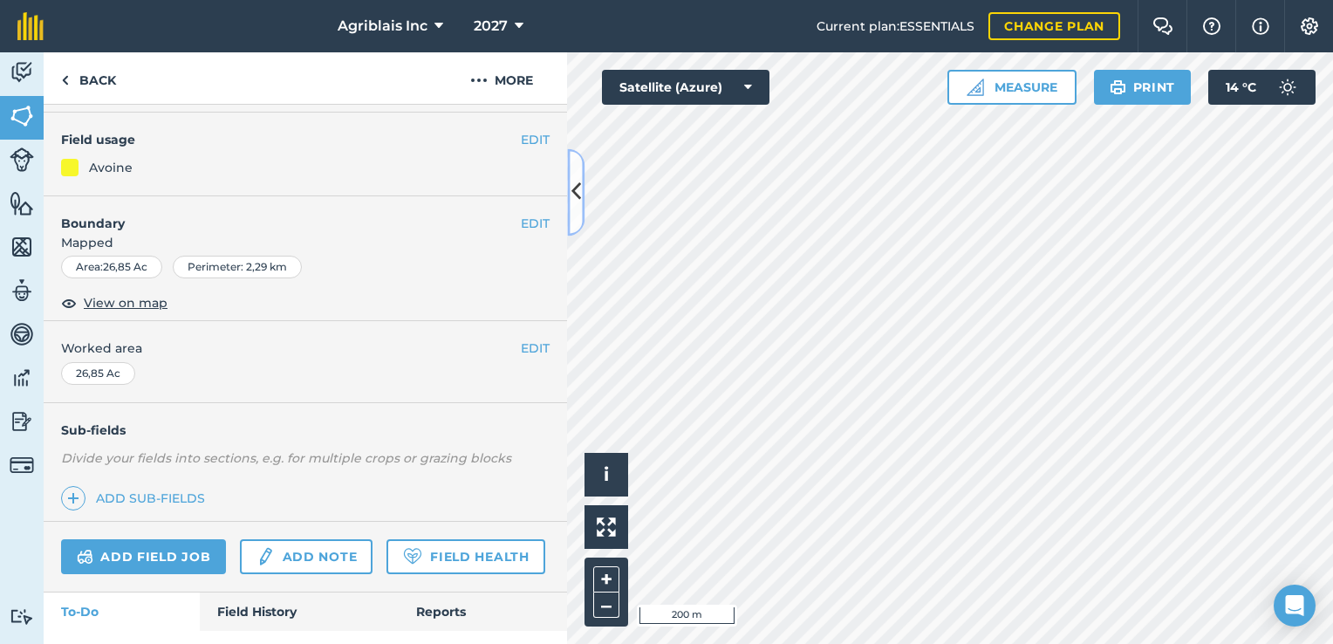
click at [577, 196] on icon at bounding box center [577, 192] width 10 height 31
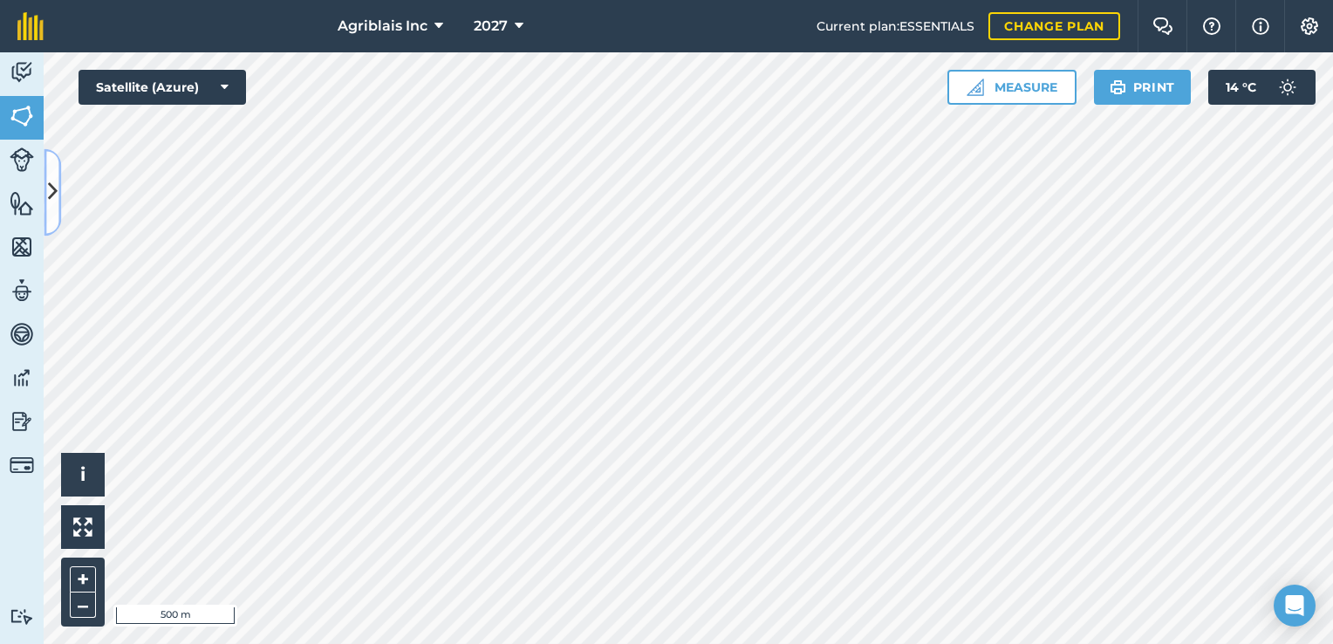
click at [49, 180] on icon at bounding box center [53, 192] width 10 height 31
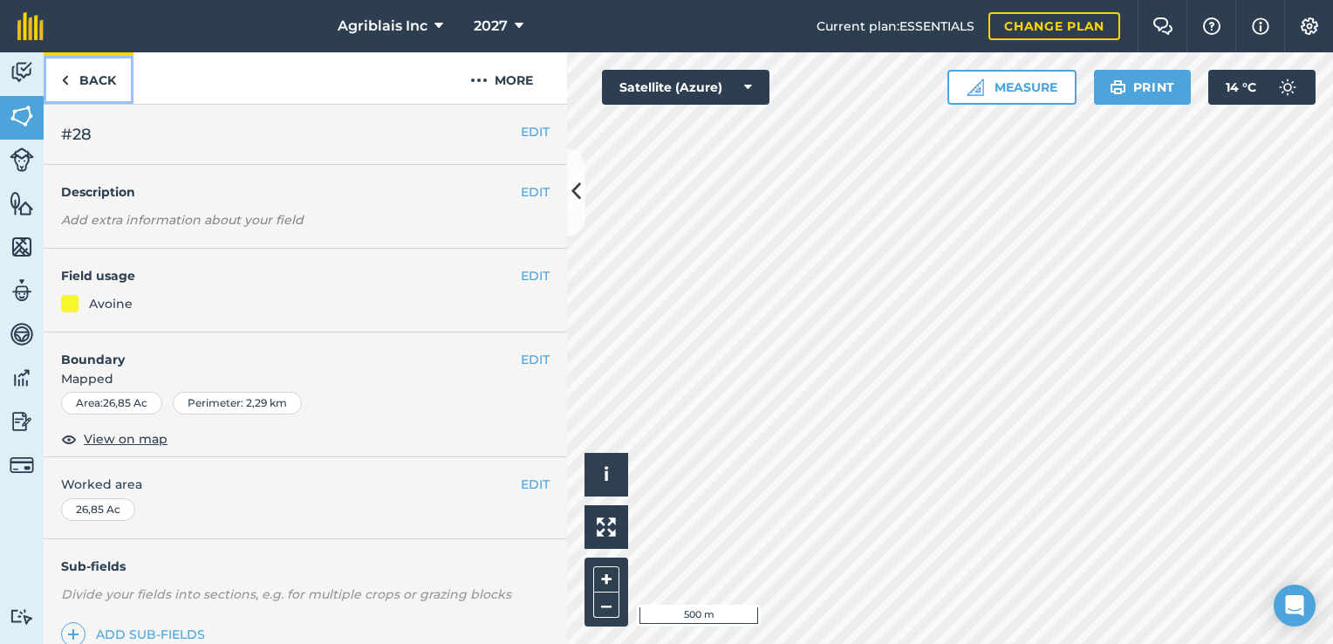
click at [89, 75] on link "Back" at bounding box center [89, 77] width 90 height 51
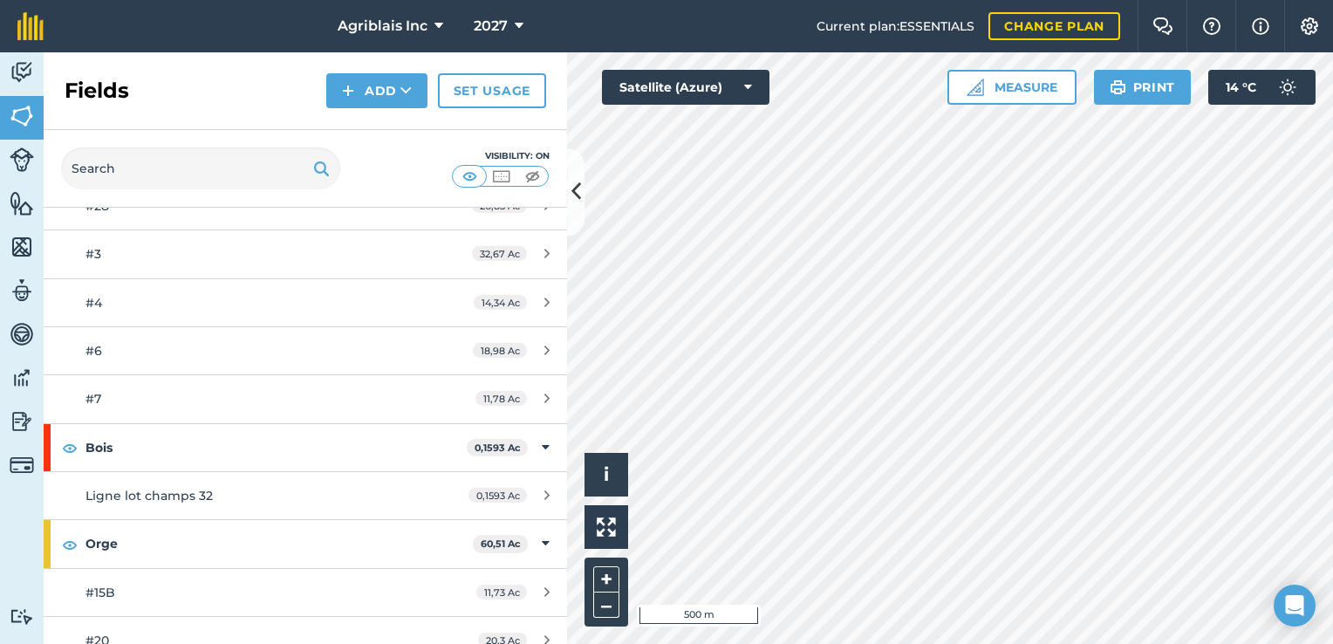
scroll to position [436, 0]
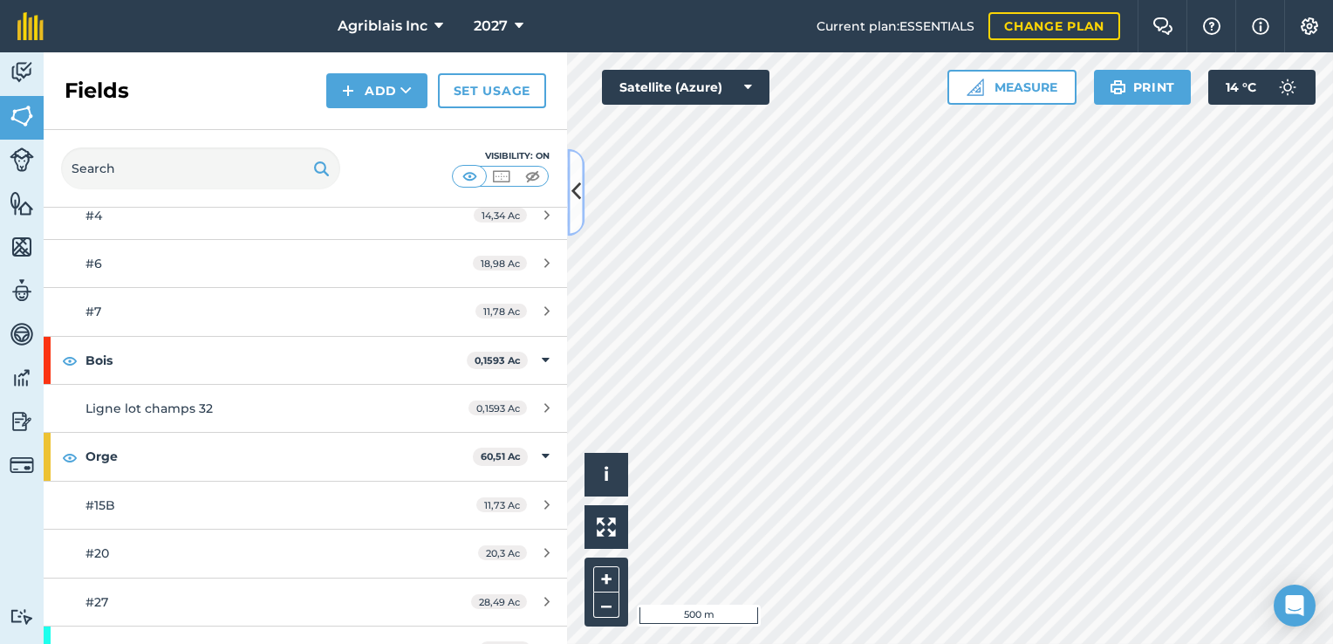
click at [579, 201] on icon at bounding box center [577, 192] width 10 height 31
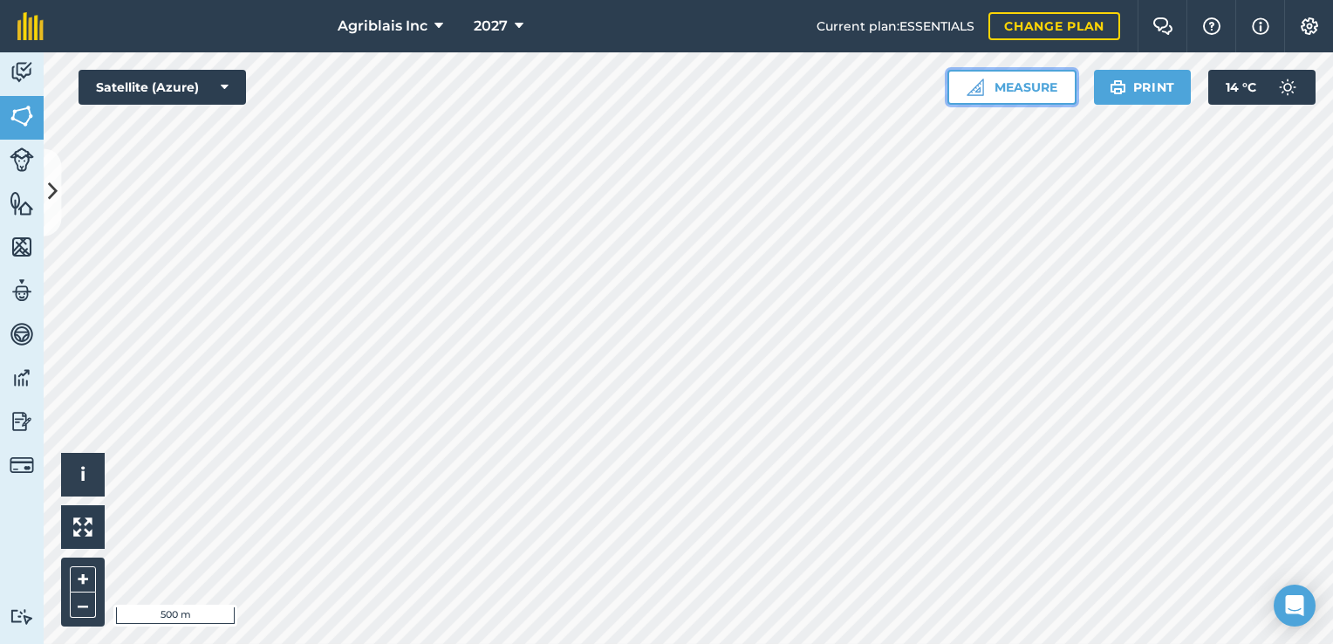
click at [1024, 86] on button "Measure" at bounding box center [1012, 87] width 129 height 35
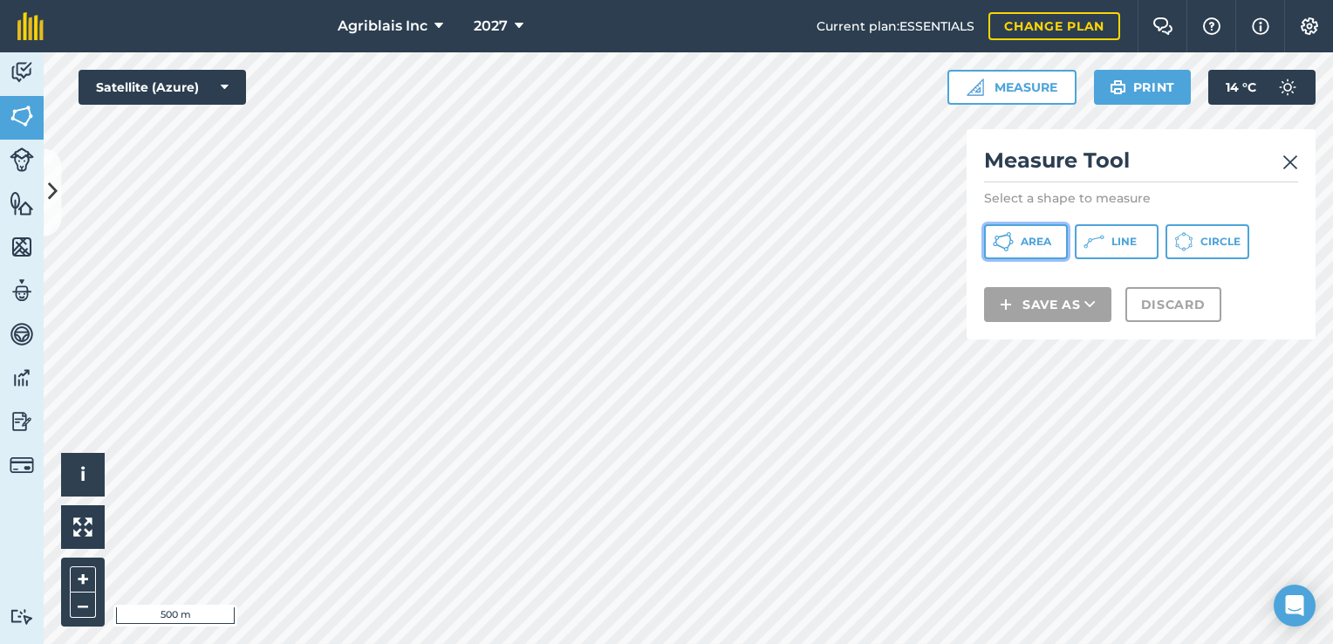
click at [1024, 231] on button "Area" at bounding box center [1026, 241] width 84 height 35
click at [1285, 159] on img at bounding box center [1291, 162] width 16 height 21
